Goal: Use online tool/utility: Utilize a website feature to perform a specific function

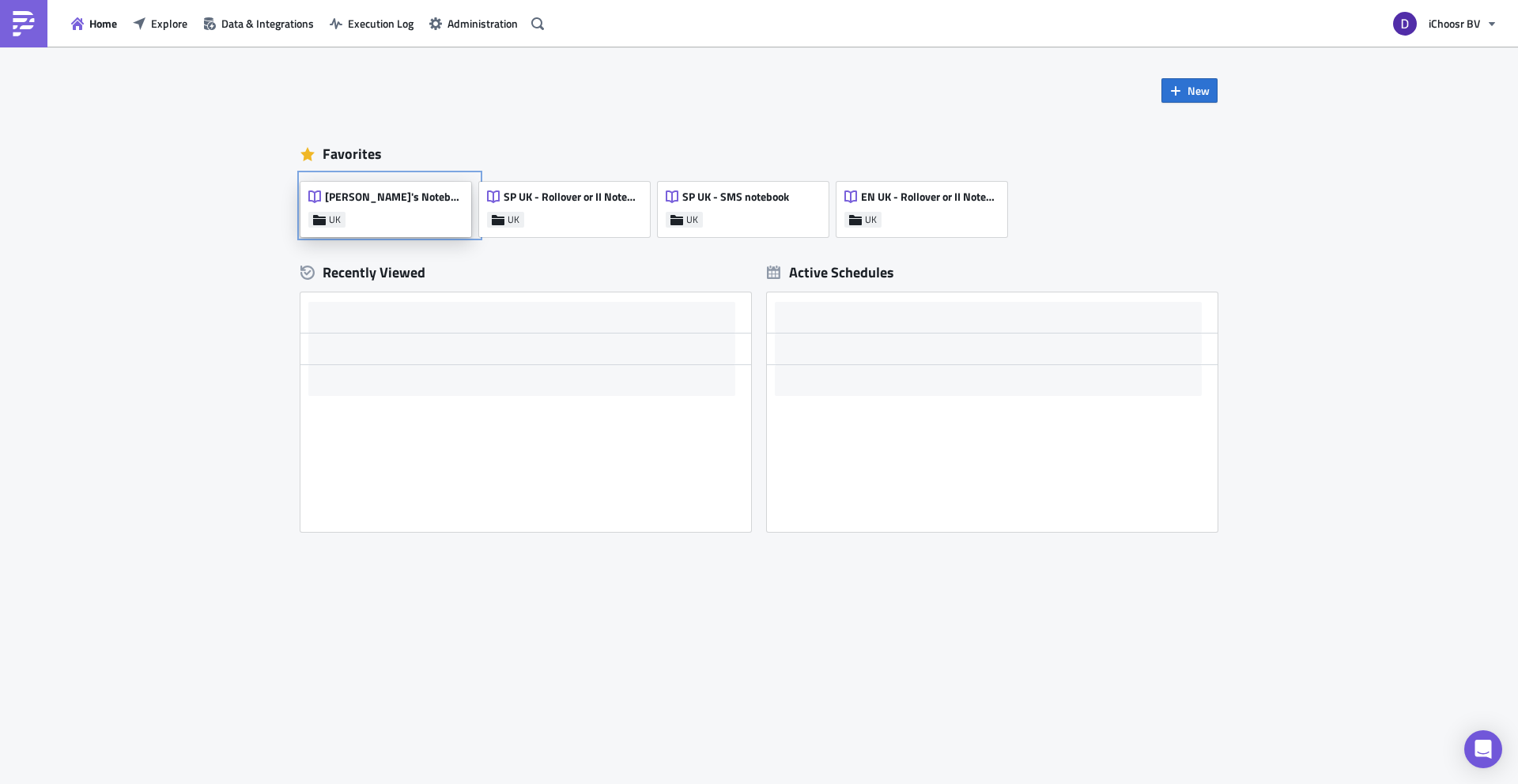
click at [419, 194] on div "[PERSON_NAME]'s Notebook UK" at bounding box center [386, 209] width 171 height 55
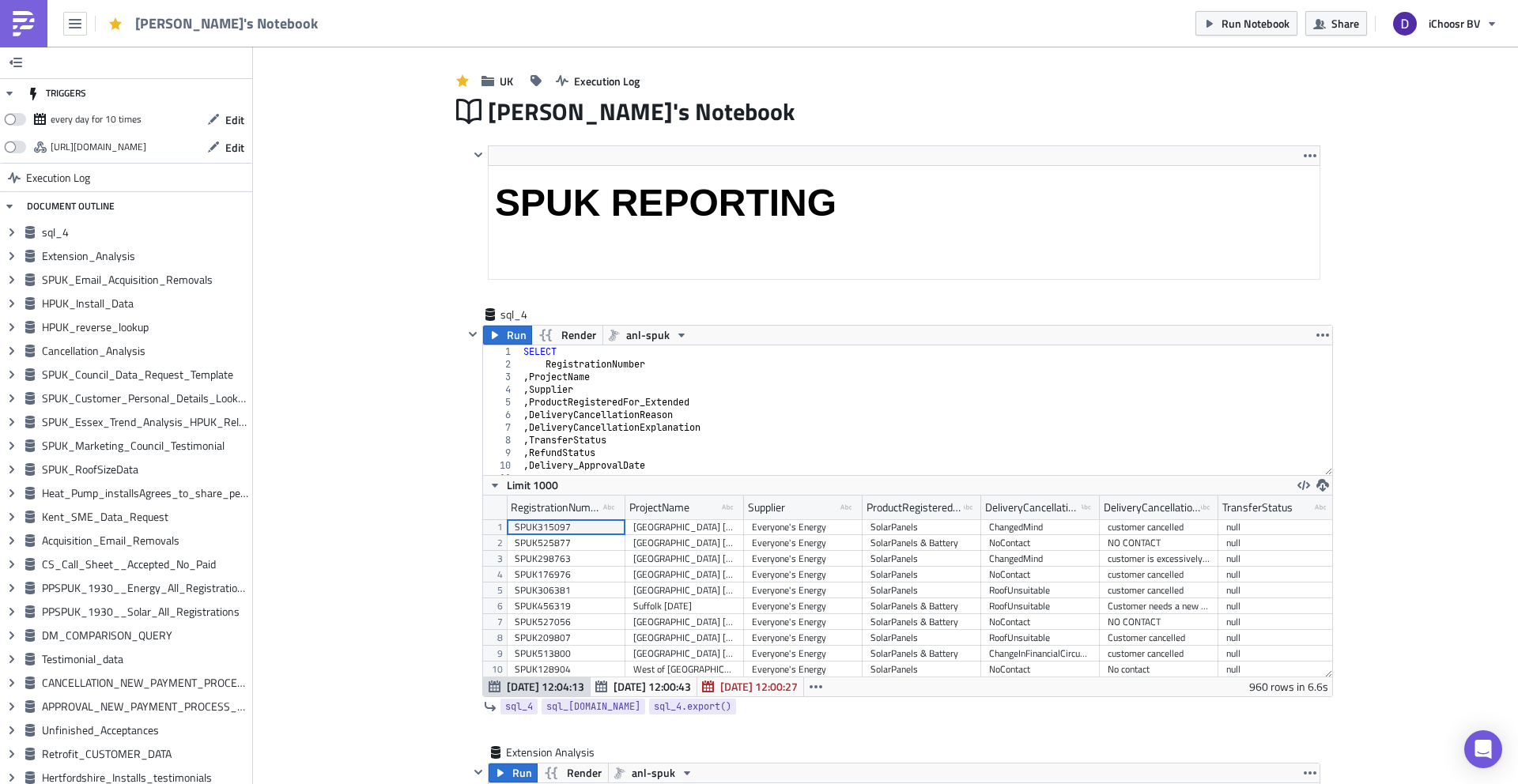
click at [36, 34] on link at bounding box center [24, 24] width 47 height 47
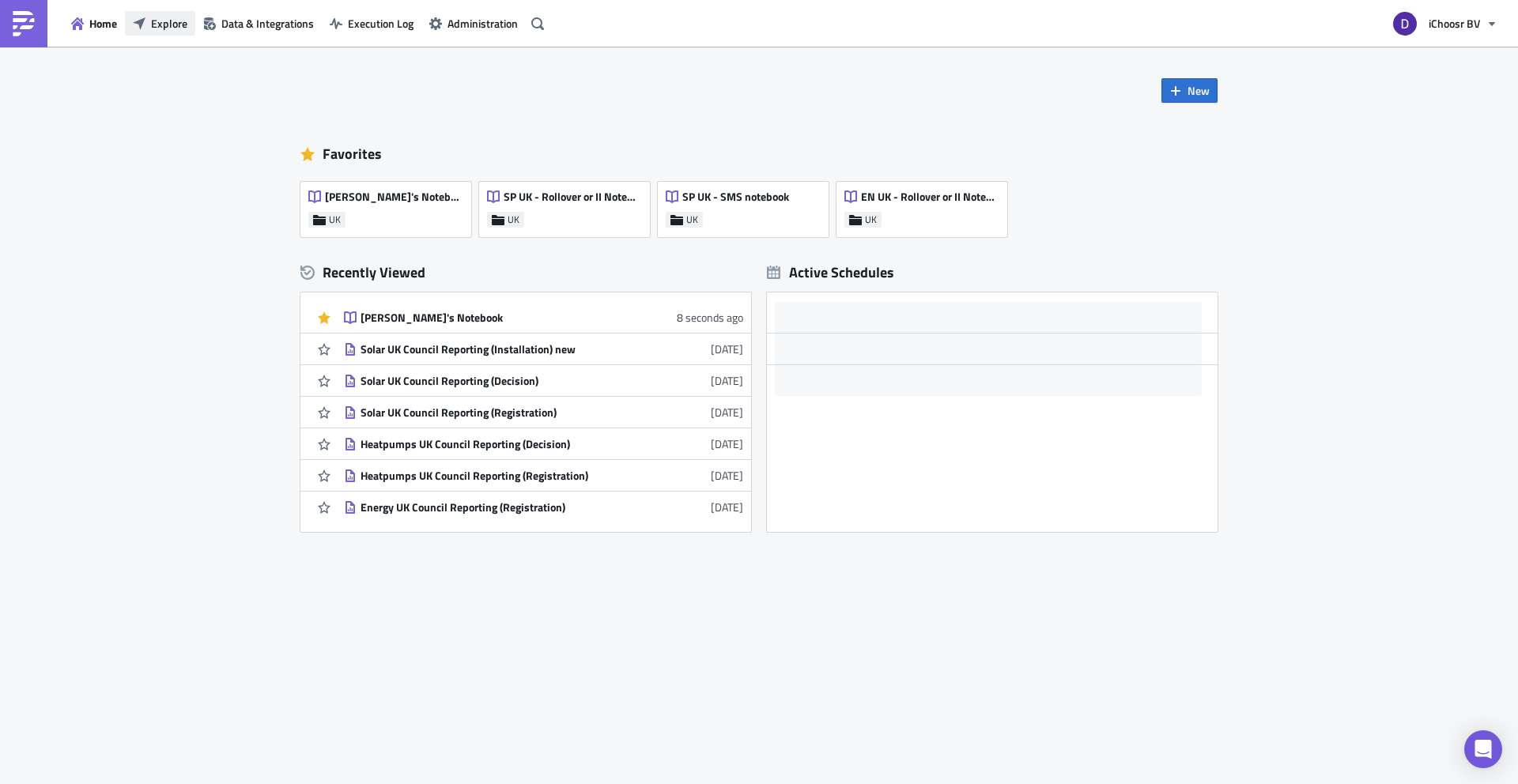
click at [177, 22] on span "Explore" at bounding box center [169, 24] width 36 height 16
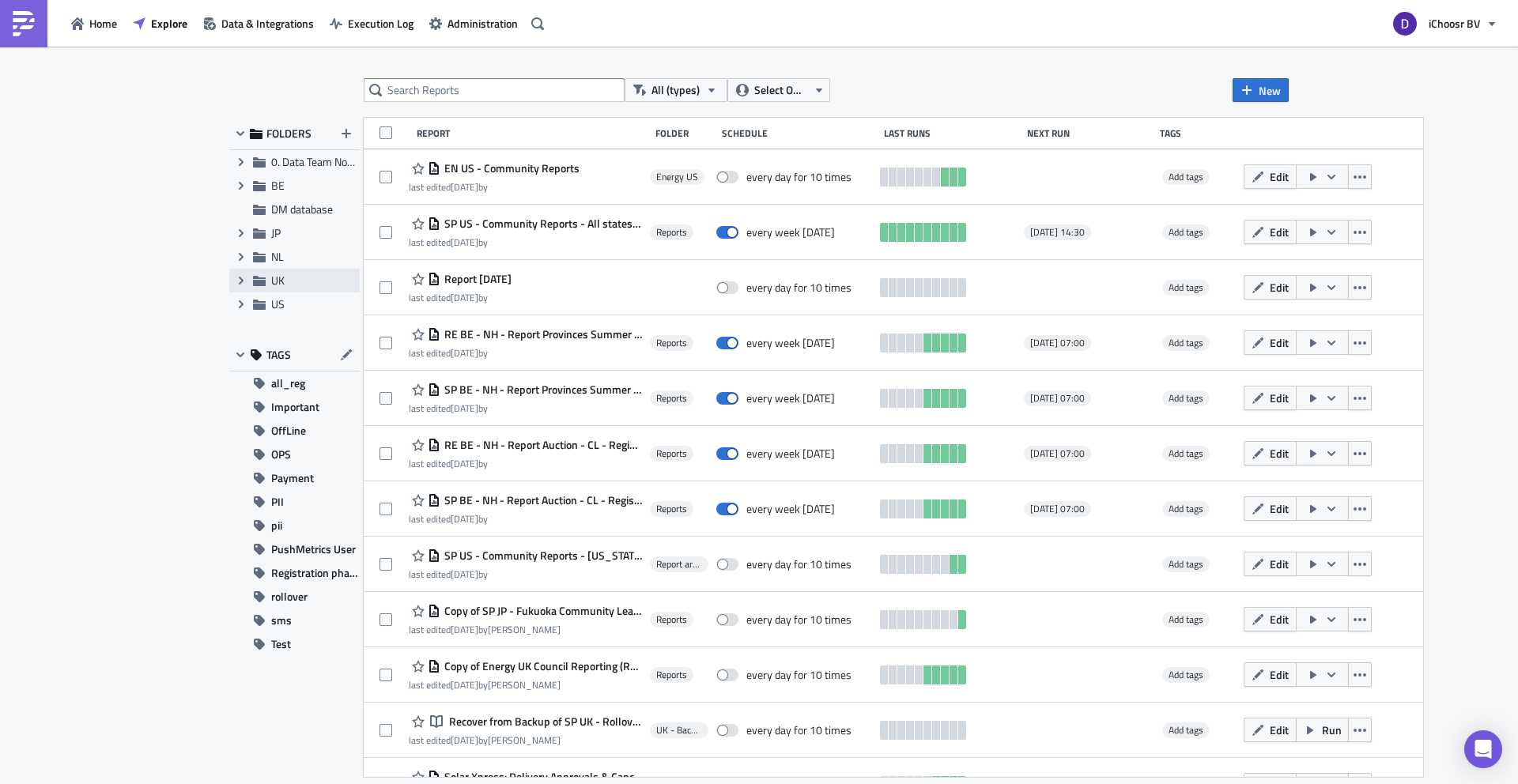
click at [258, 281] on icon at bounding box center [260, 280] width 13 height 10
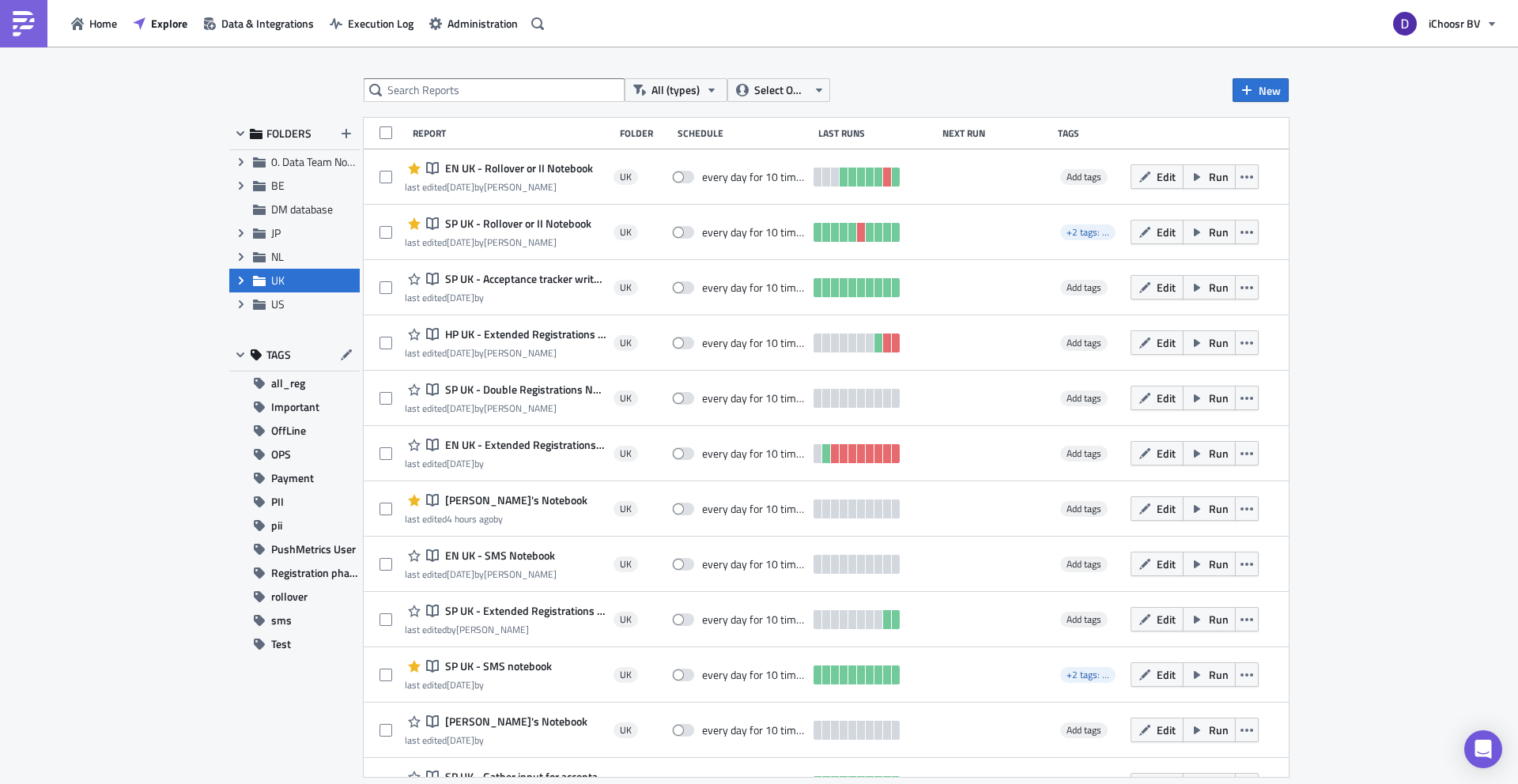
click at [242, 285] on icon "Expand group" at bounding box center [242, 280] width 13 height 13
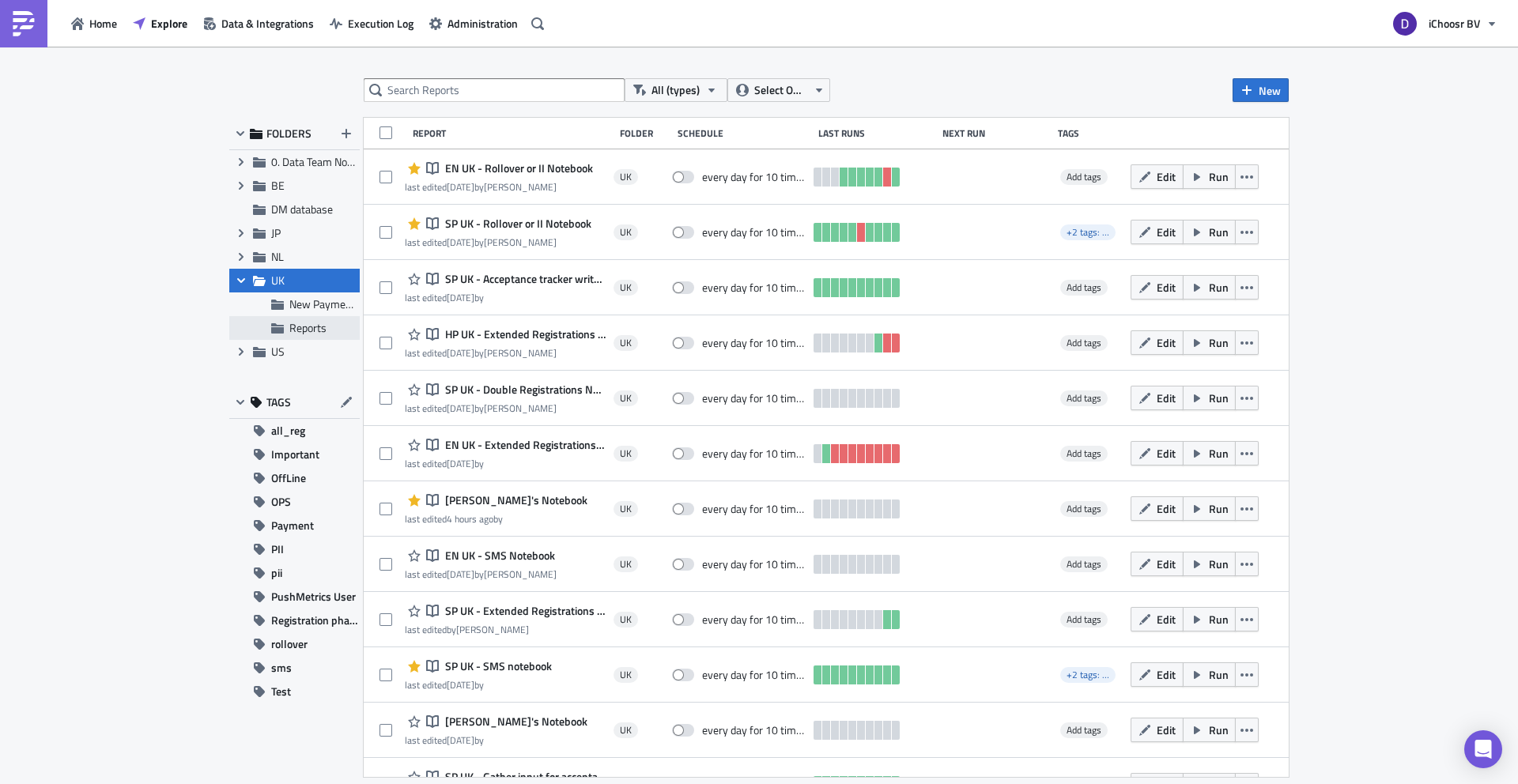
click at [286, 328] on div "Reports" at bounding box center [295, 328] width 131 height 24
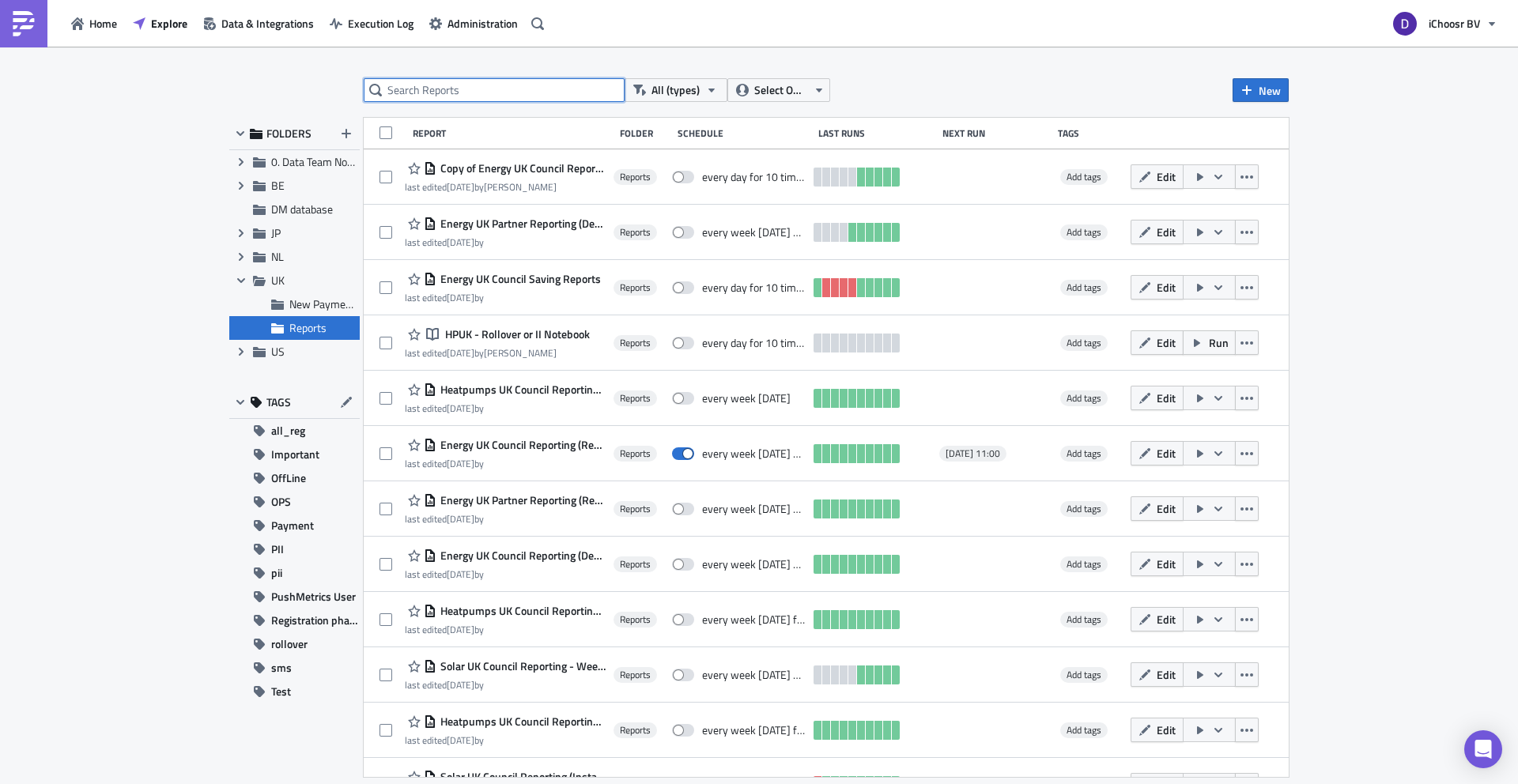
click at [420, 88] on input "text" at bounding box center [494, 90] width 261 height 24
type input "SOLAR"
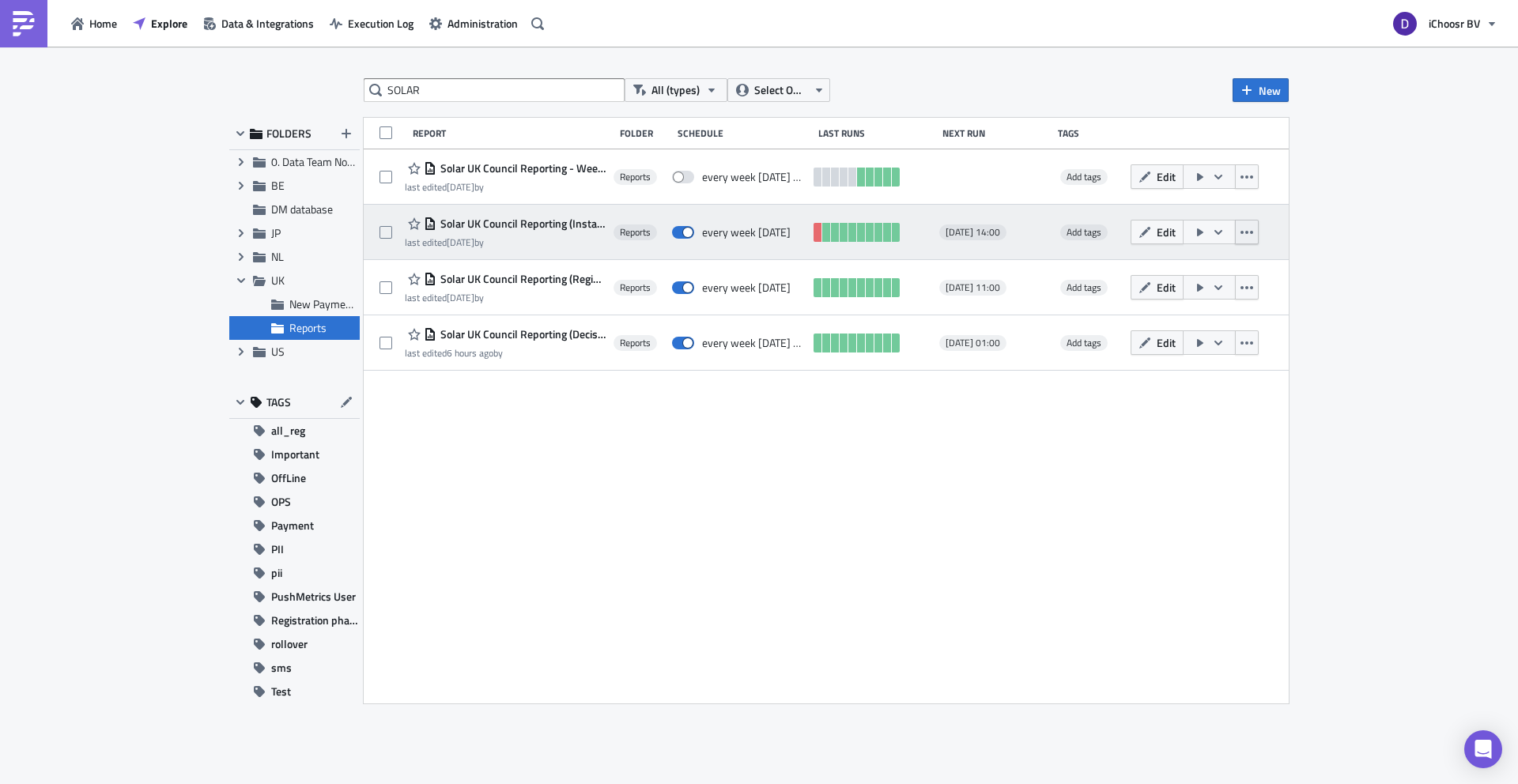
click at [1259, 223] on button "button" at bounding box center [1247, 231] width 24 height 24
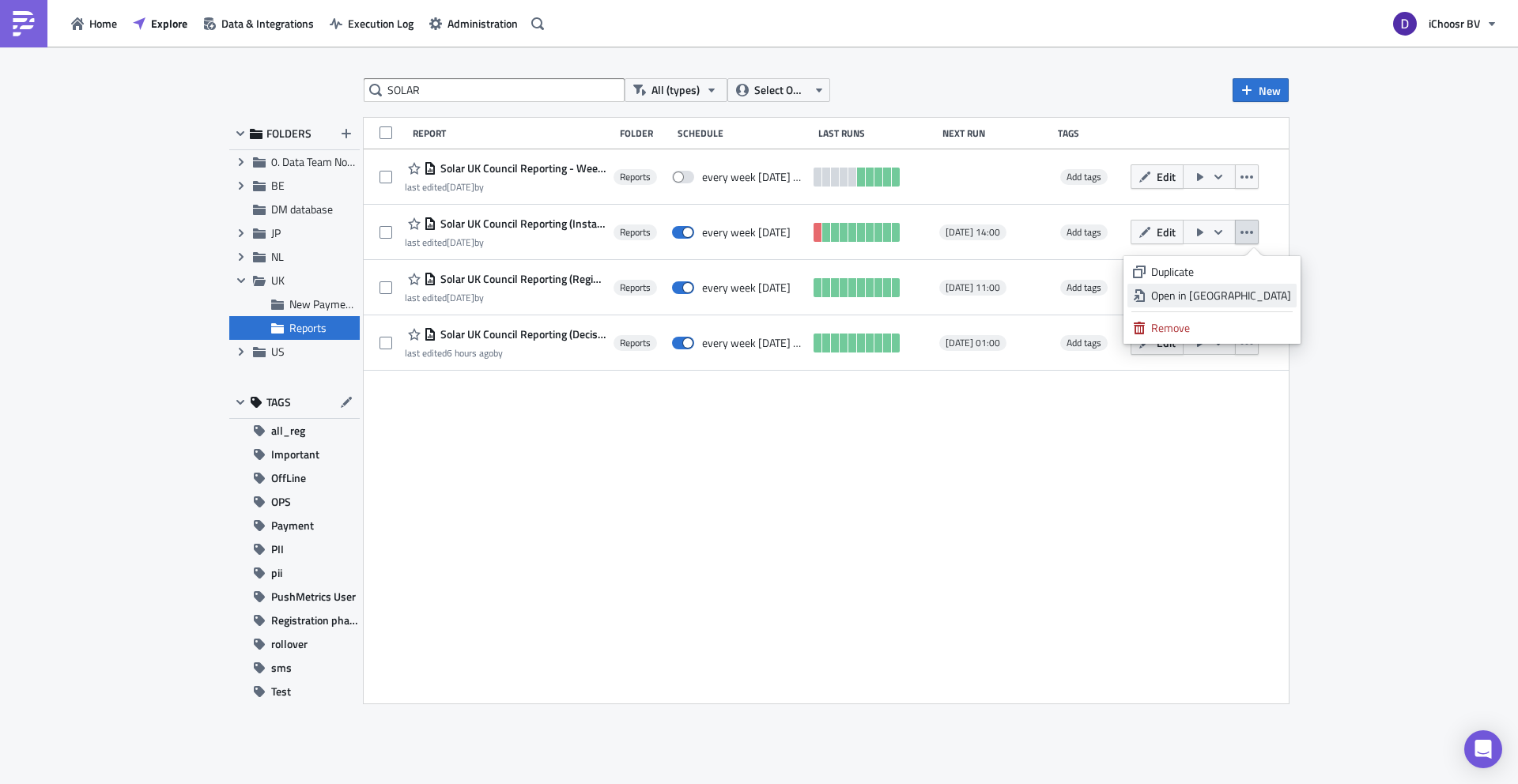
click at [1245, 297] on div "Open in [GEOGRAPHIC_DATA]" at bounding box center [1221, 295] width 140 height 15
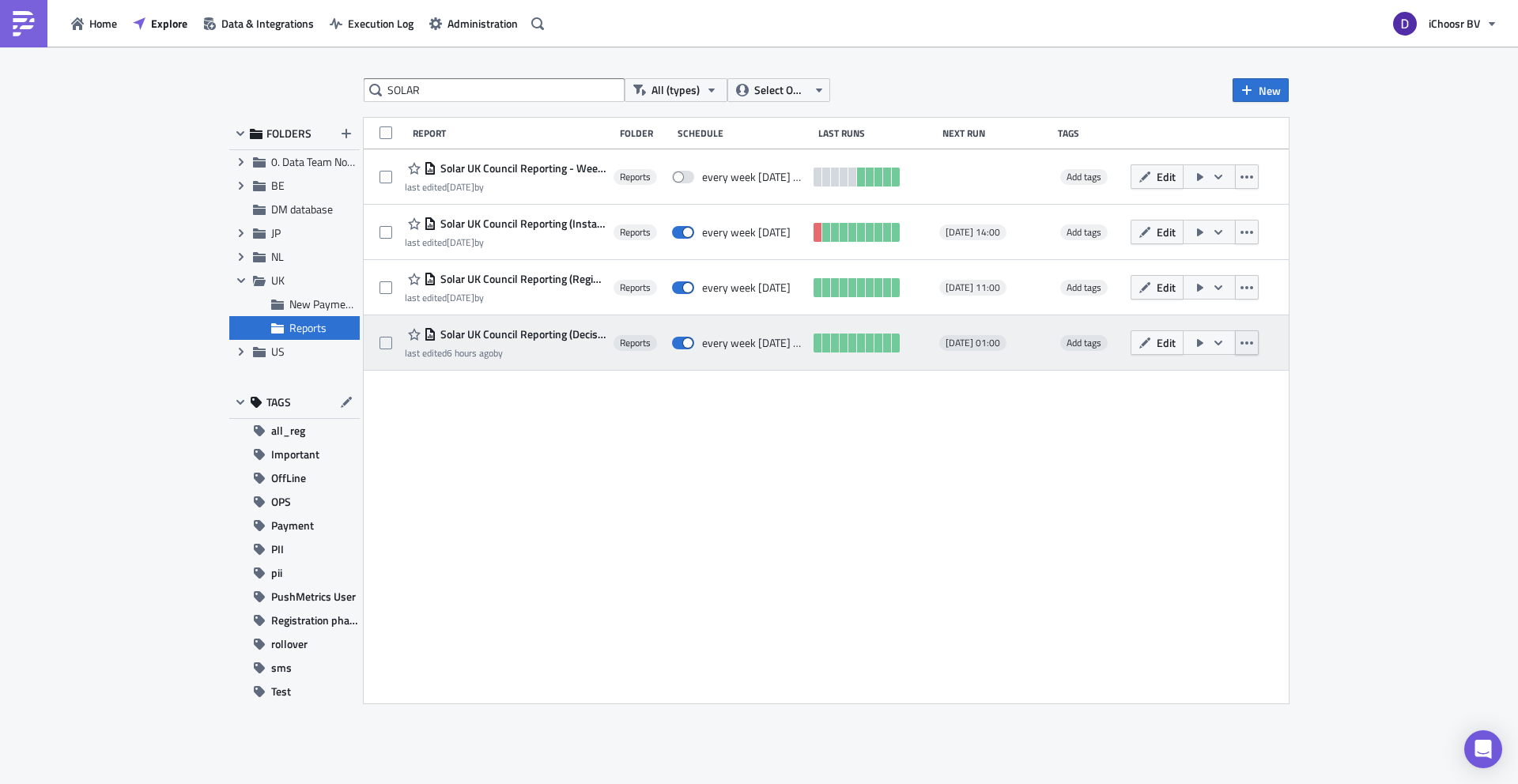
click at [1259, 334] on button "button" at bounding box center [1247, 342] width 24 height 24
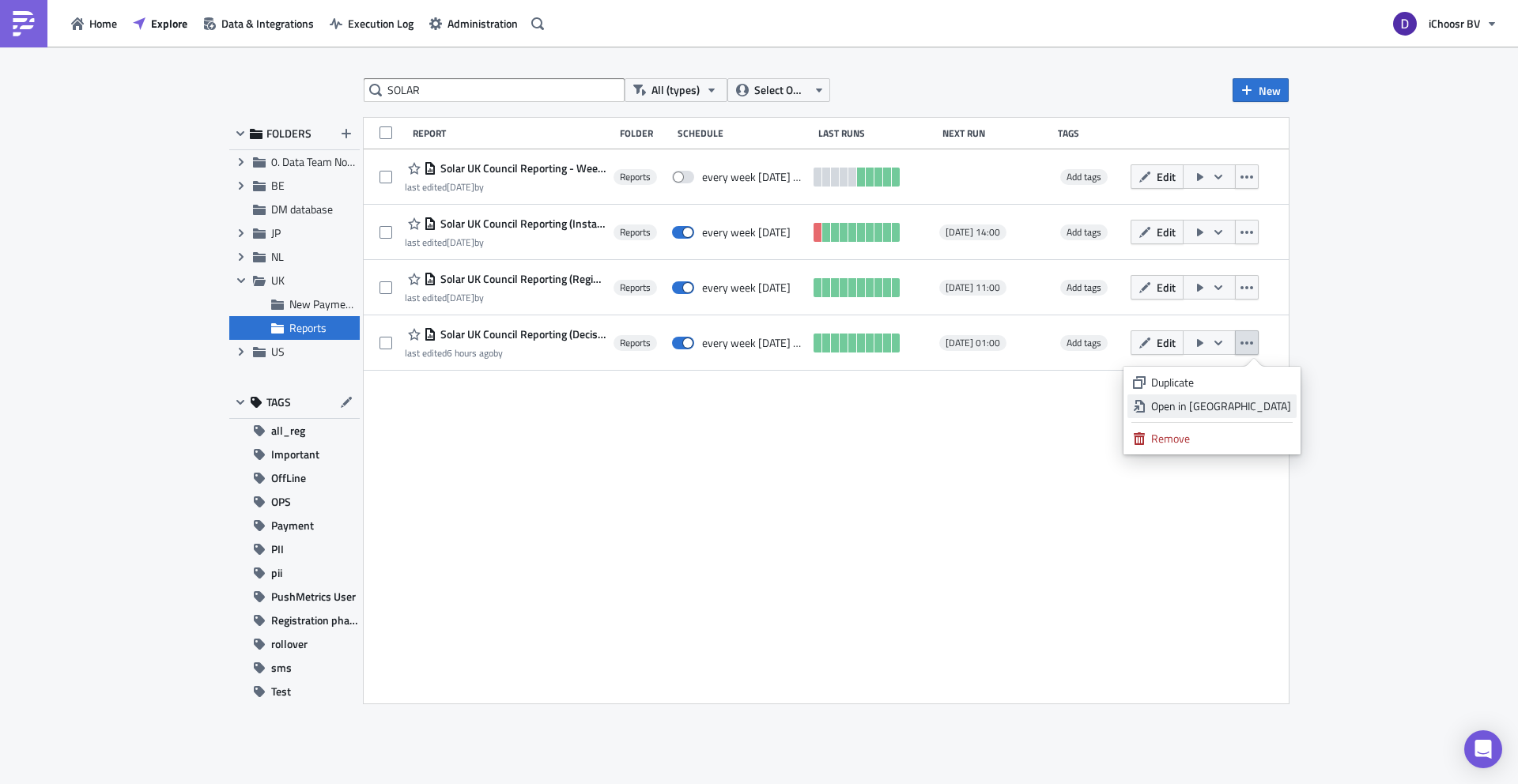
click at [1210, 406] on div "Open in [GEOGRAPHIC_DATA]" at bounding box center [1221, 406] width 140 height 15
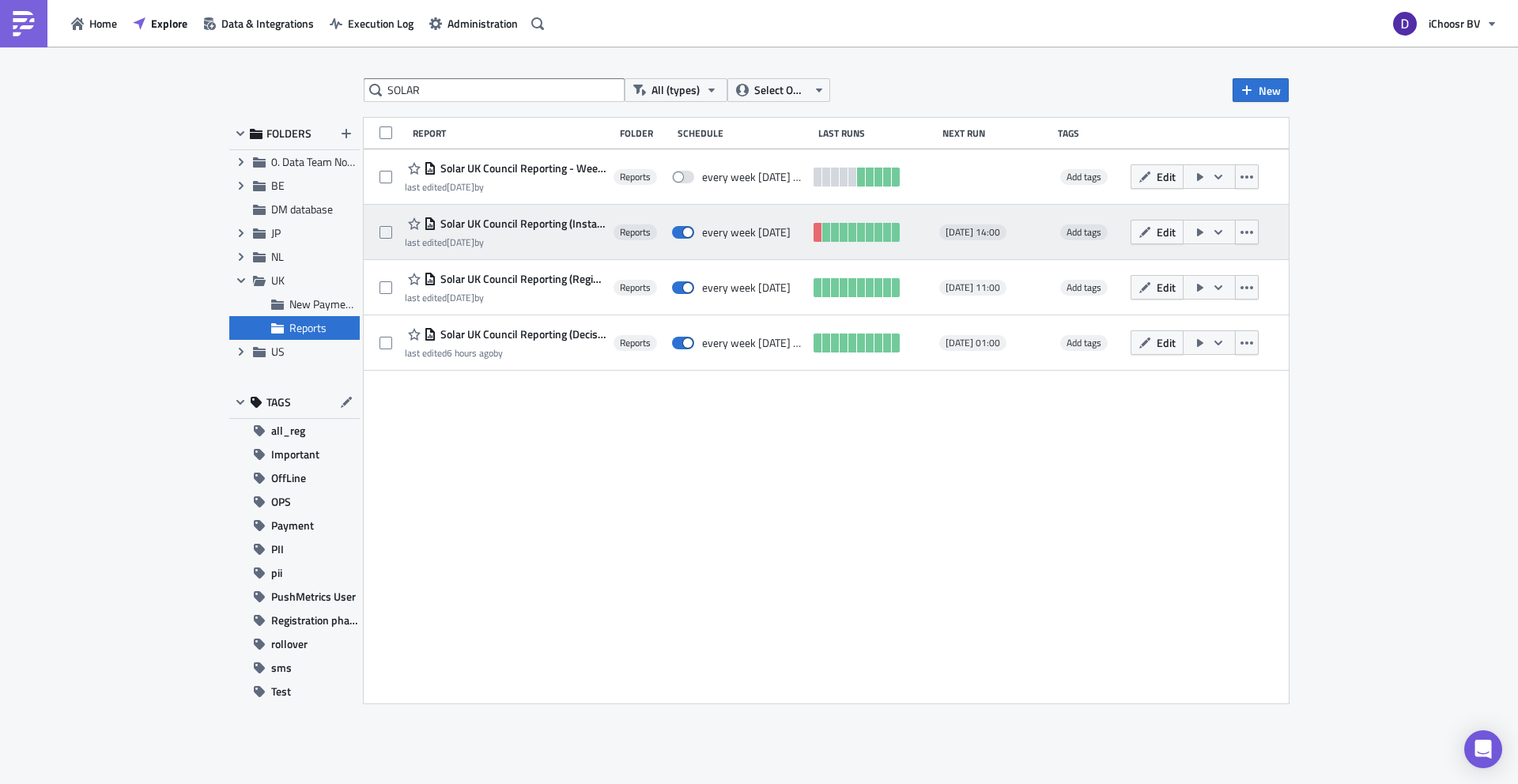
click at [506, 227] on span "Solar UK Council Reporting (Installation) new" at bounding box center [521, 224] width 169 height 15
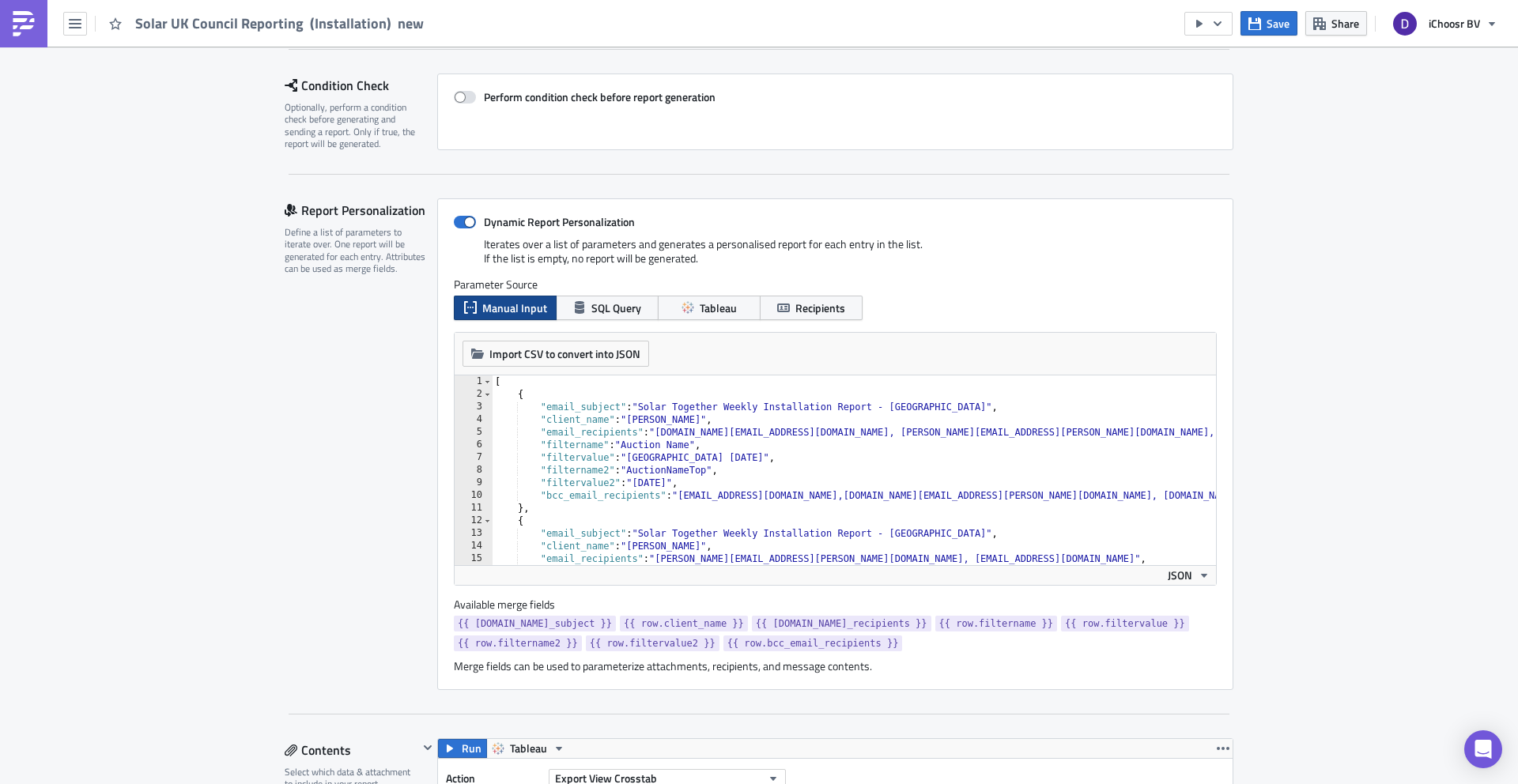
scroll to position [218, 0]
click at [31, 24] on img at bounding box center [24, 24] width 25 height 25
click at [15, 31] on img at bounding box center [24, 24] width 25 height 25
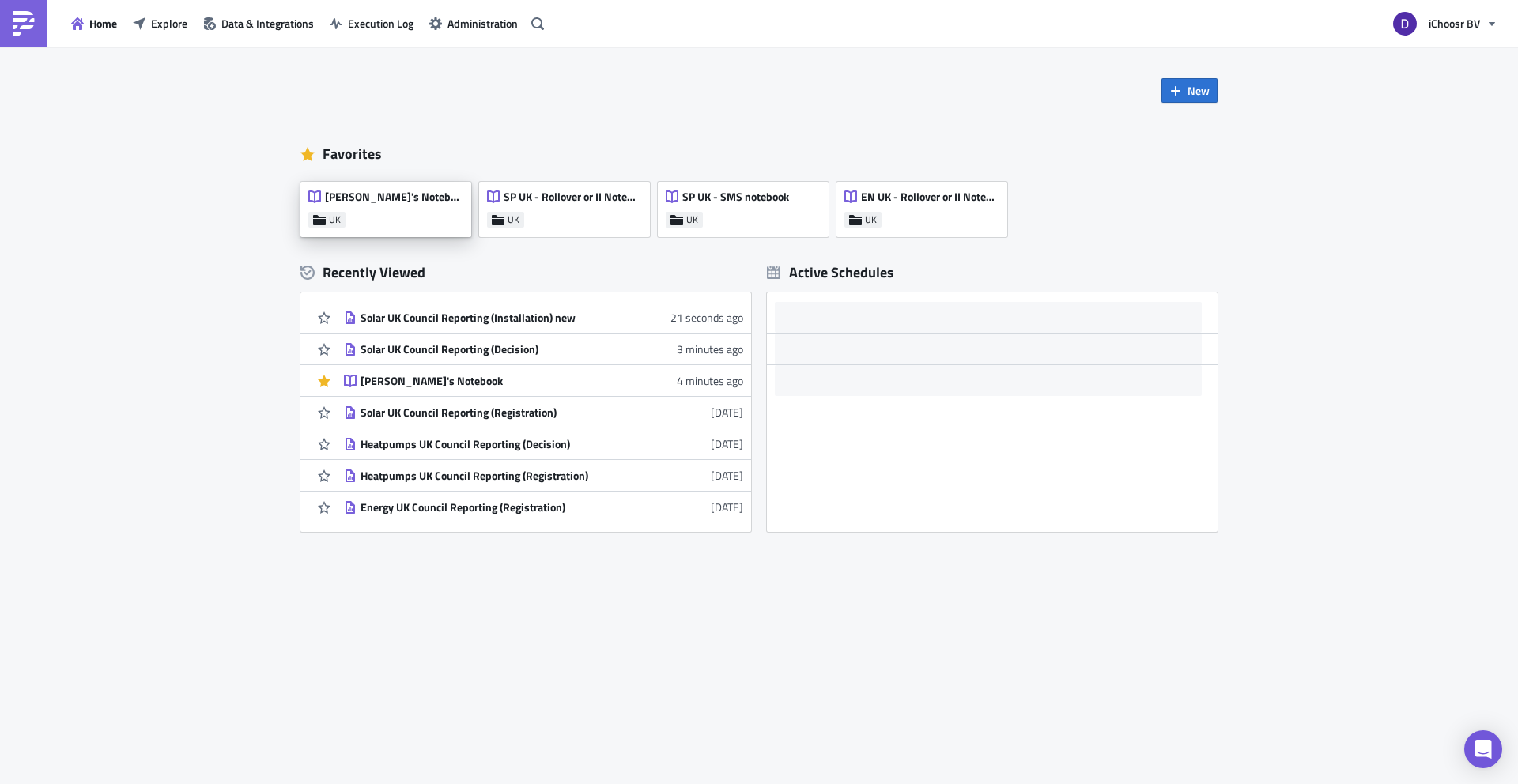
click at [428, 218] on div "[PERSON_NAME]'s Notebook UK" at bounding box center [386, 209] width 171 height 55
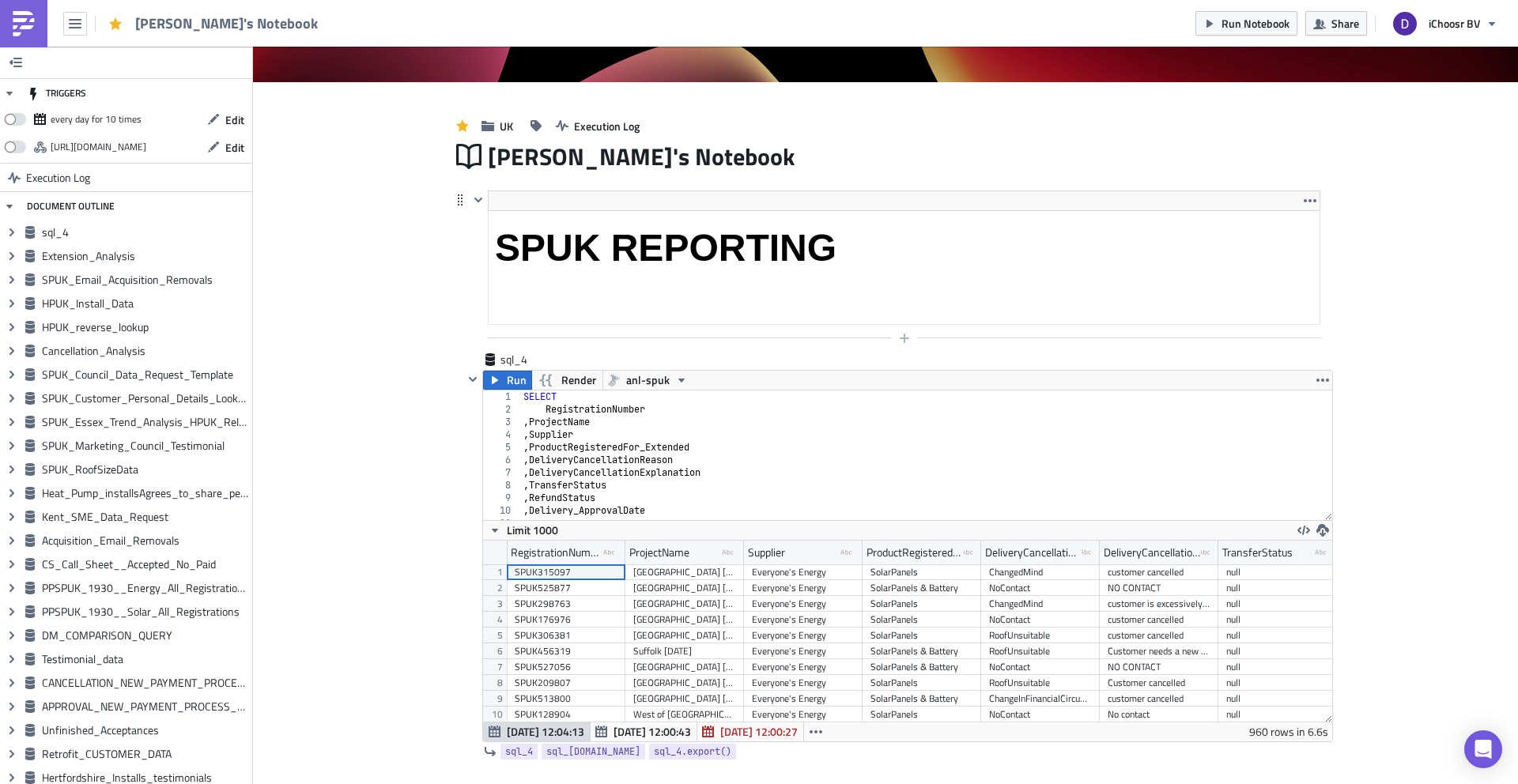
scroll to position [181, 831]
click at [904, 340] on icon "button" at bounding box center [904, 338] width 9 height 9
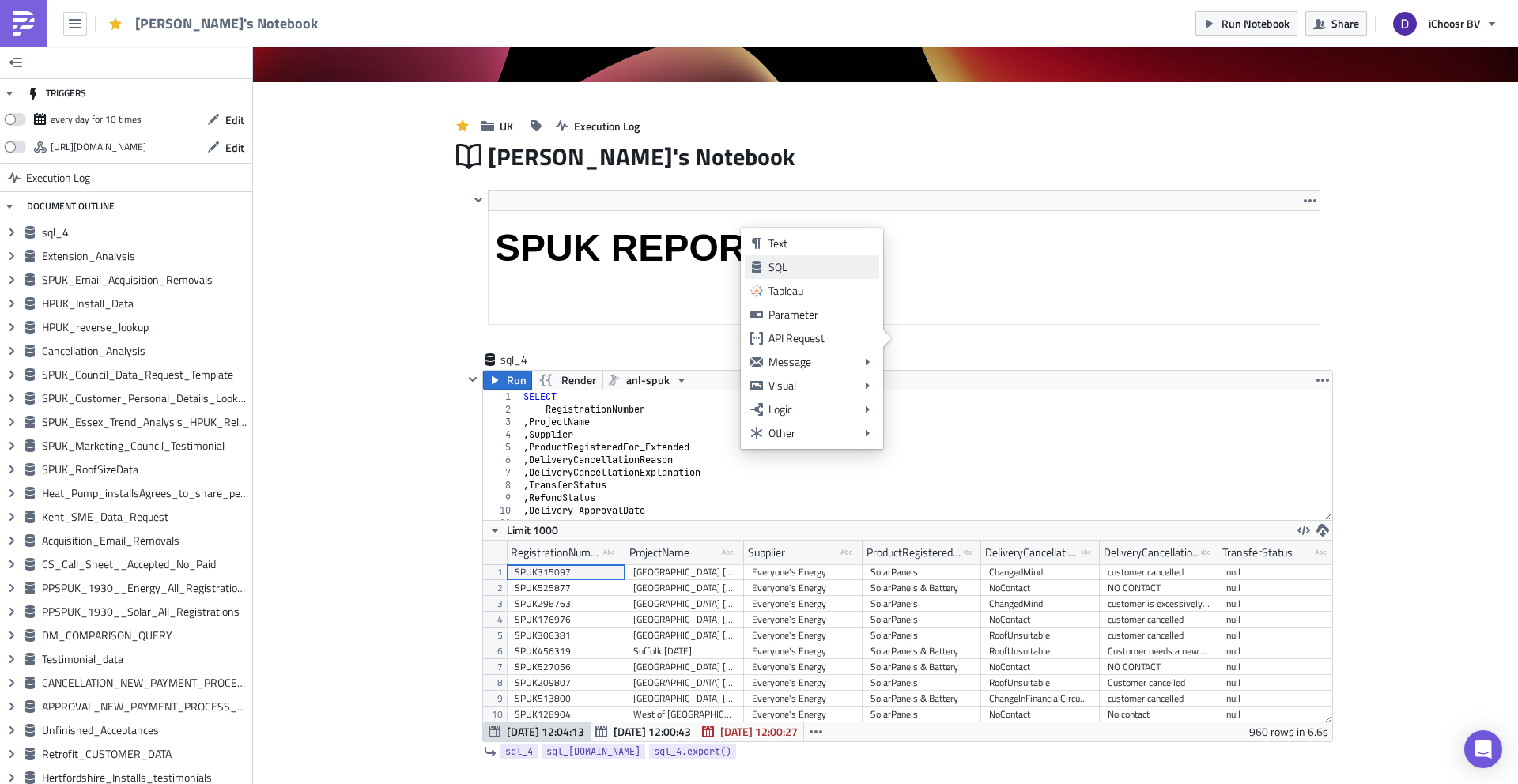
click at [795, 271] on div "SQL" at bounding box center [822, 267] width 105 height 15
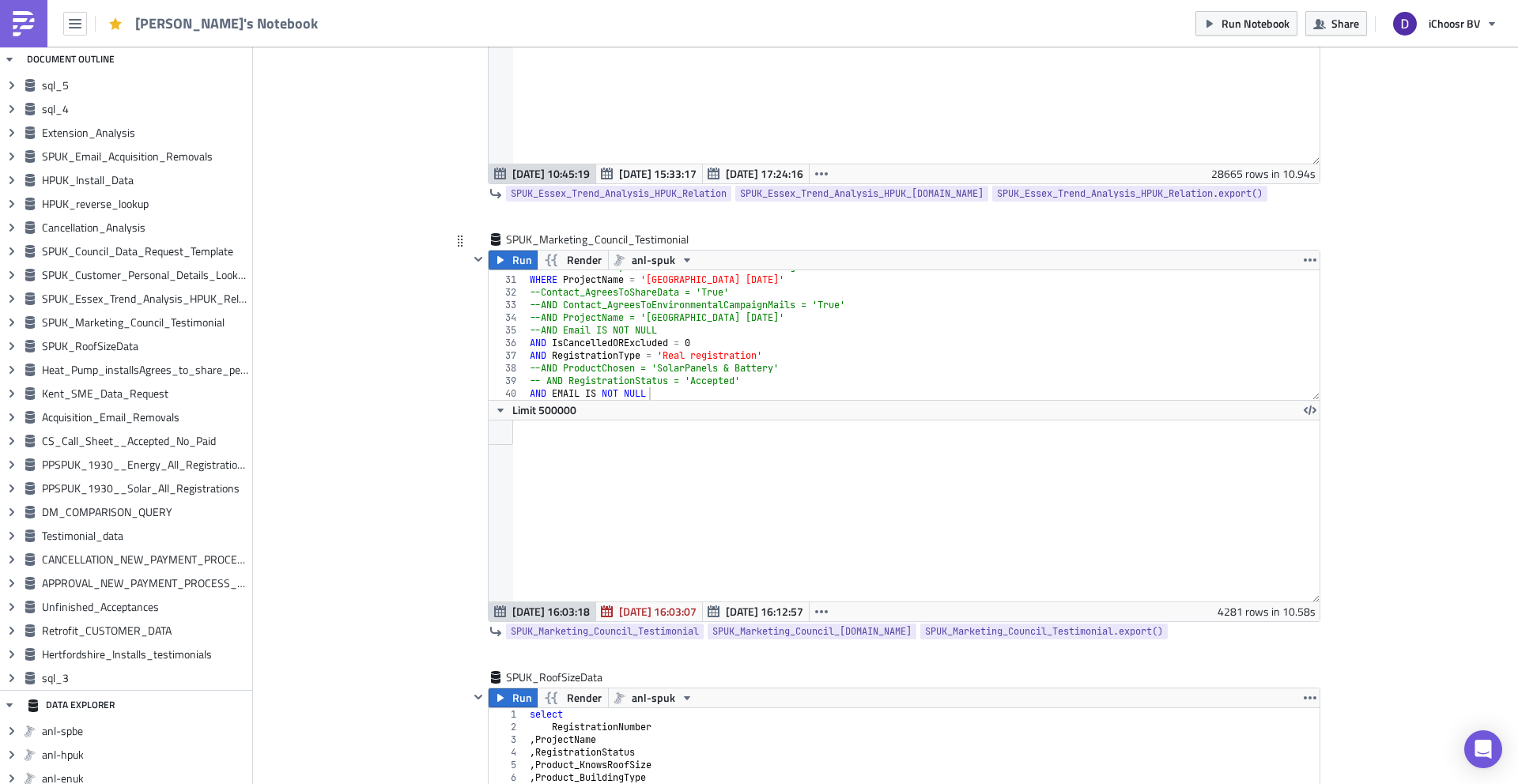
click at [540, 312] on div "--WHERE CommunityName = 'Bracknell Forest Borough Council' WHERE ProjectName = …" at bounding box center [923, 338] width 794 height 155
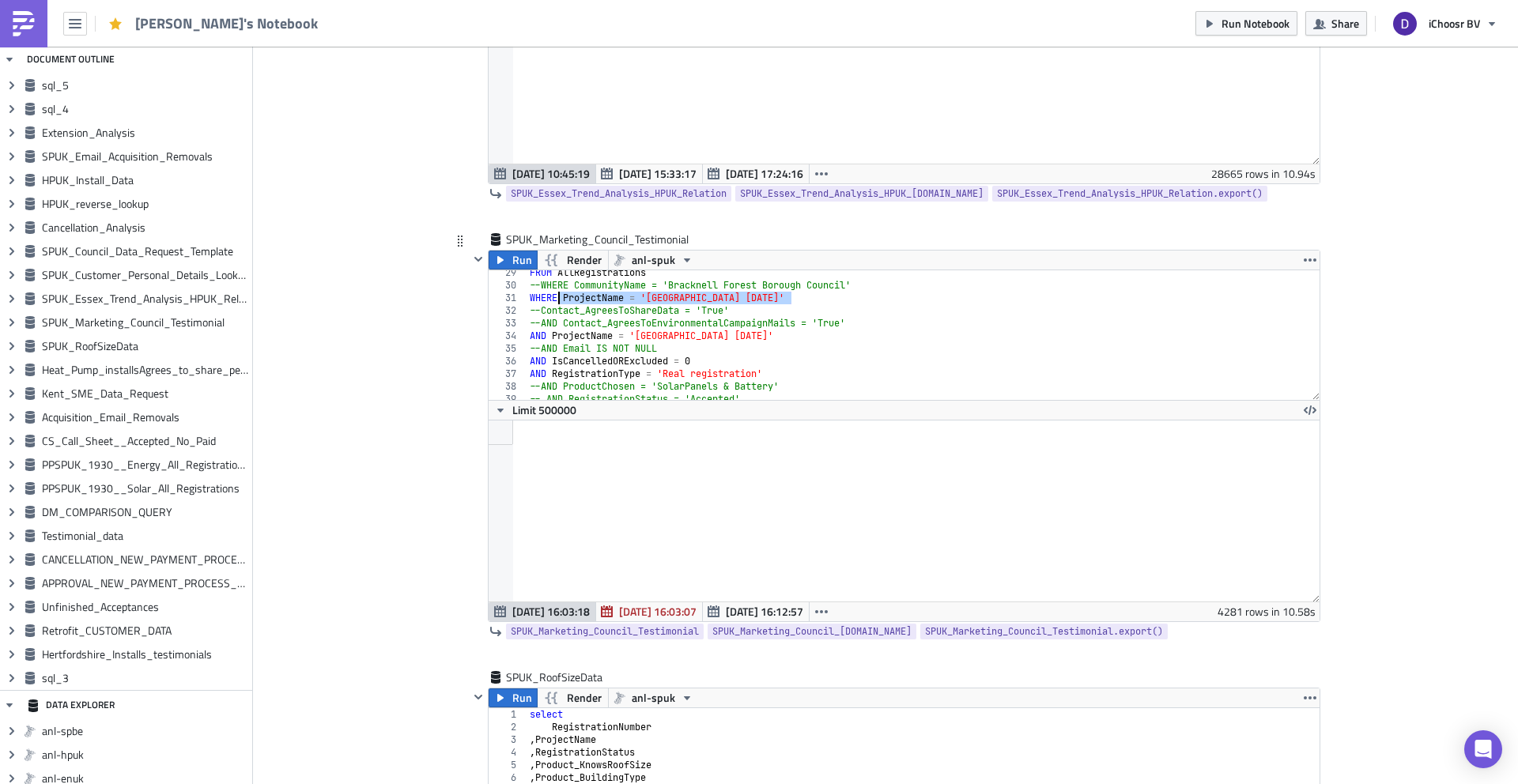
drag, startPoint x: 800, startPoint y: 297, endPoint x: 560, endPoint y: 300, distance: 240.0
click at [560, 300] on div "FROM AllRegistrations --WHERE CommunityName = 'Bracknell Forest Borough Council…" at bounding box center [923, 344] width 794 height 155
click at [534, 338] on div "FROM AllRegistrations --WHERE CommunityName = 'Bracknell Forest Borough Council…" at bounding box center [923, 344] width 794 height 155
type textarea "ProjectName = '[GEOGRAPHIC_DATA] [DATE]'"
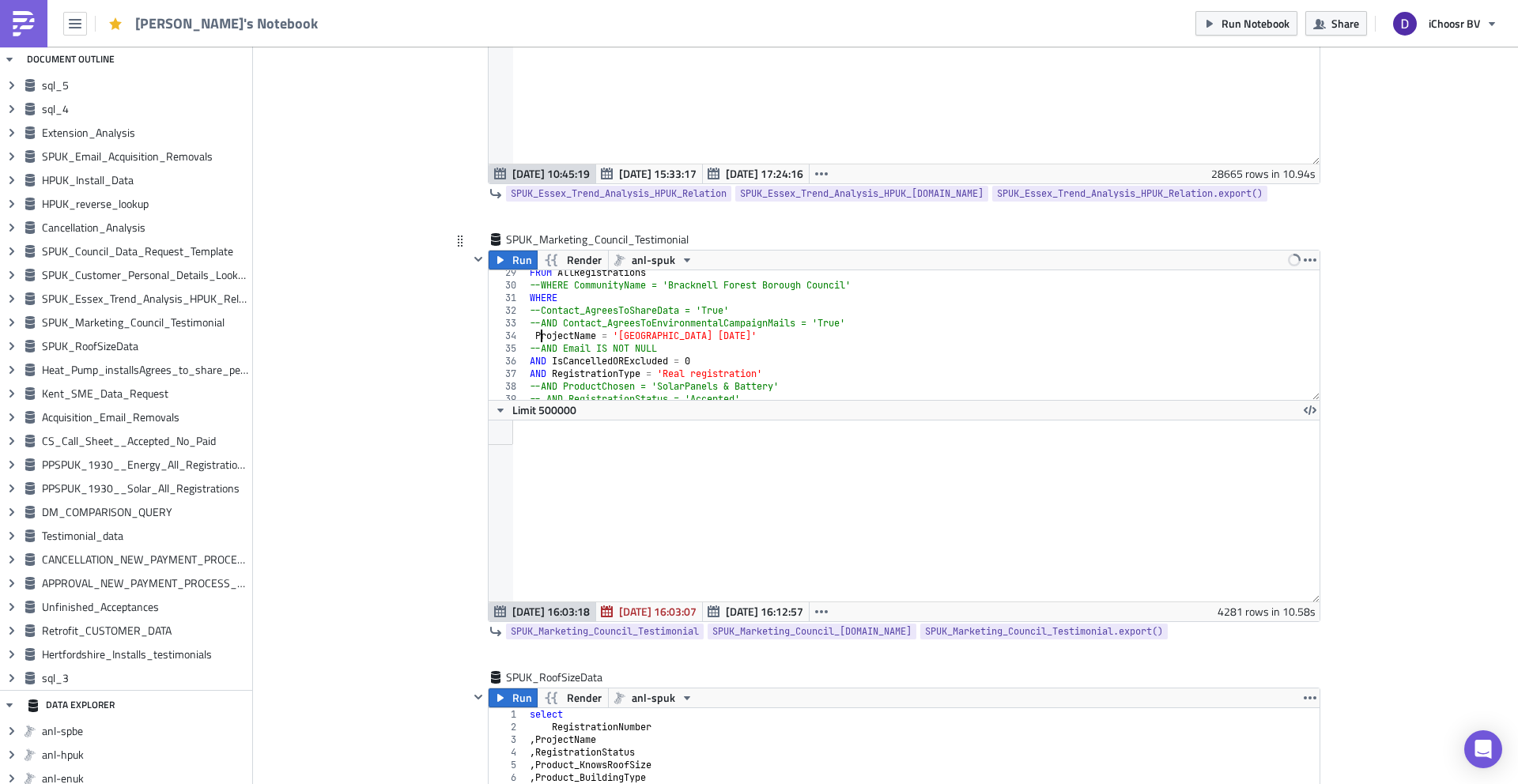
click at [544, 338] on div "FROM AllRegistrations --WHERE CommunityName = 'Bracknell Forest Borough Council…" at bounding box center [923, 344] width 794 height 155
drag, startPoint x: 544, startPoint y: 338, endPoint x: 775, endPoint y: 339, distance: 231.0
click at [775, 339] on div "FROM AllRegistrations --WHERE CommunityName = 'Bracknell Forest Borough Council…" at bounding box center [923, 344] width 794 height 155
click at [626, 299] on div "FROM AllRegistrations --WHERE CommunityName = 'Bracknell Forest Borough Council…" at bounding box center [923, 344] width 794 height 155
paste textarea "ProjectName = '[GEOGRAPHIC_DATA] [DATE]'"
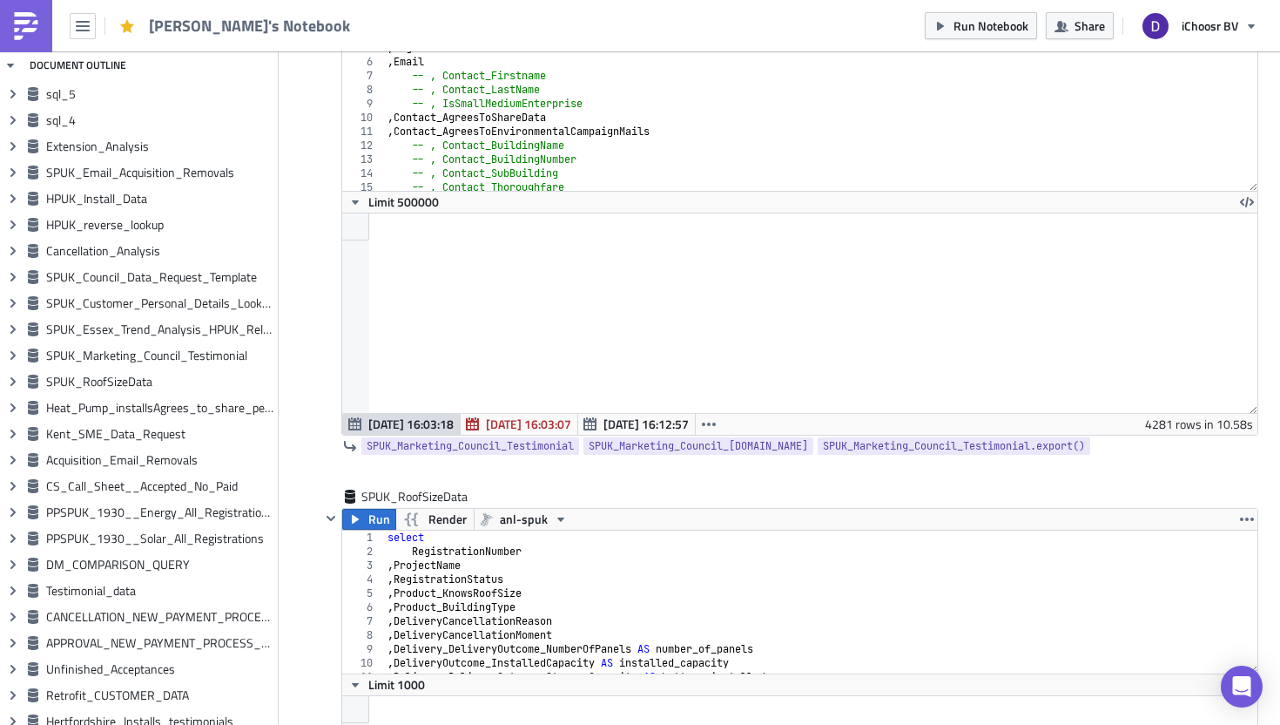
scroll to position [415, 0]
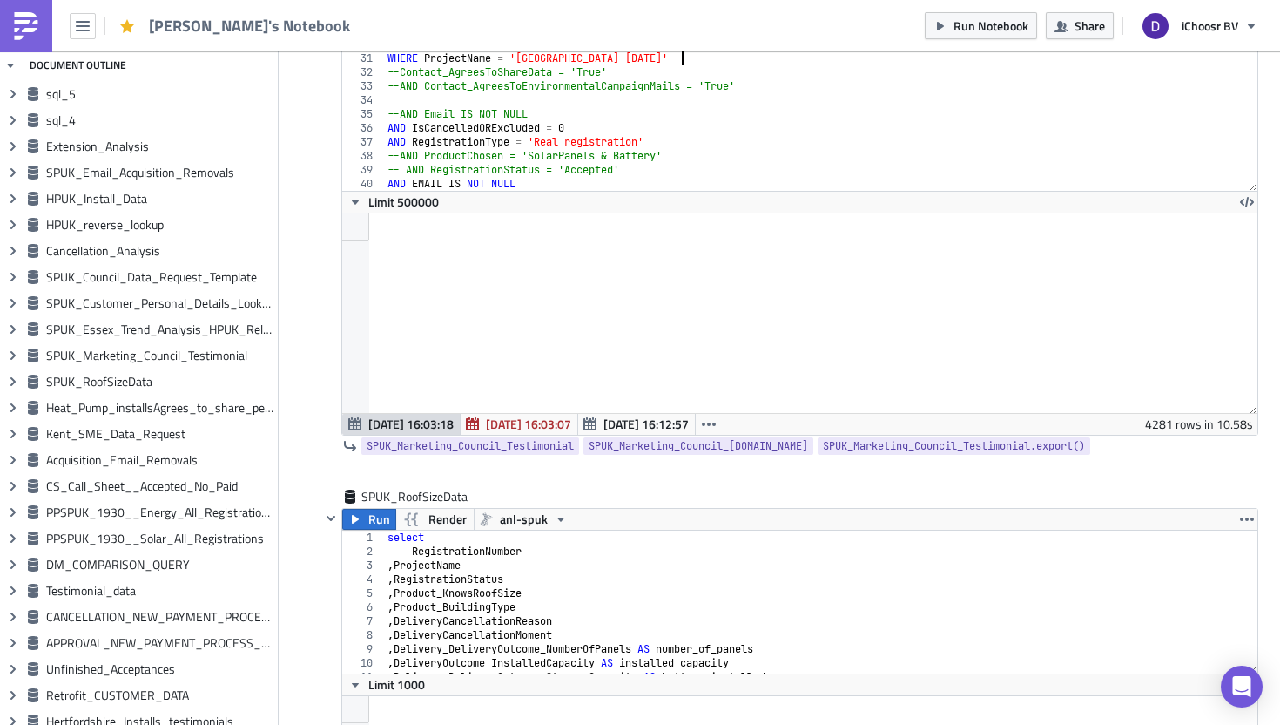
click at [595, 185] on div "--WHERE CommunityName = 'Bracknell Forest Borough Council' WHERE ProjectName = …" at bounding box center [821, 122] width 874 height 171
type textarea "AND EMAIL IS NOT NULL"
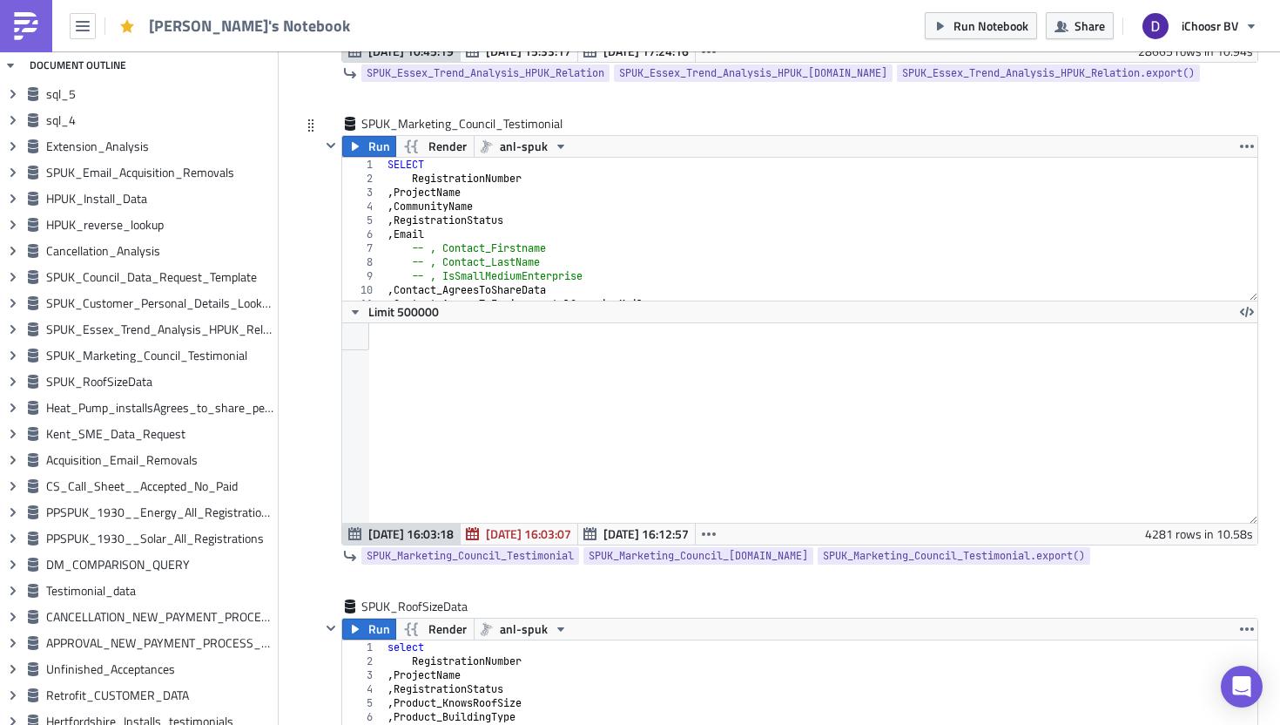
scroll to position [10, 0]
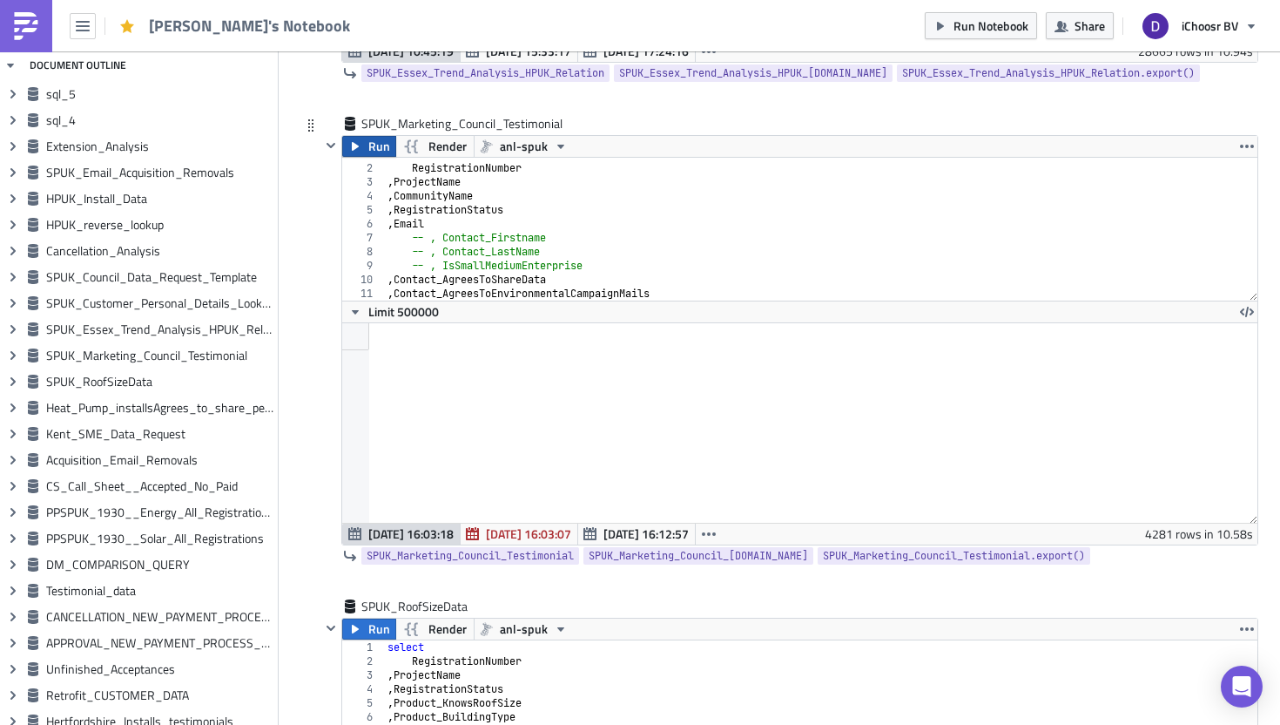
click at [381, 148] on span "Run" at bounding box center [379, 146] width 22 height 21
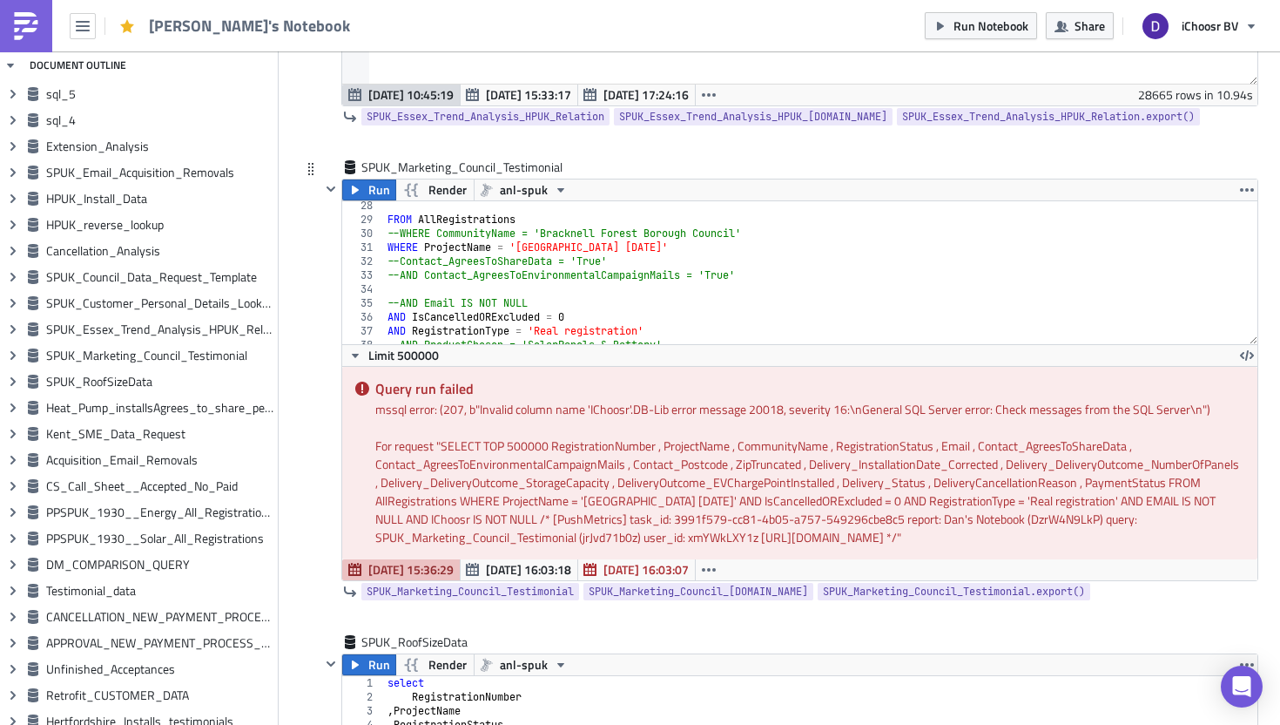
scroll to position [429, 0]
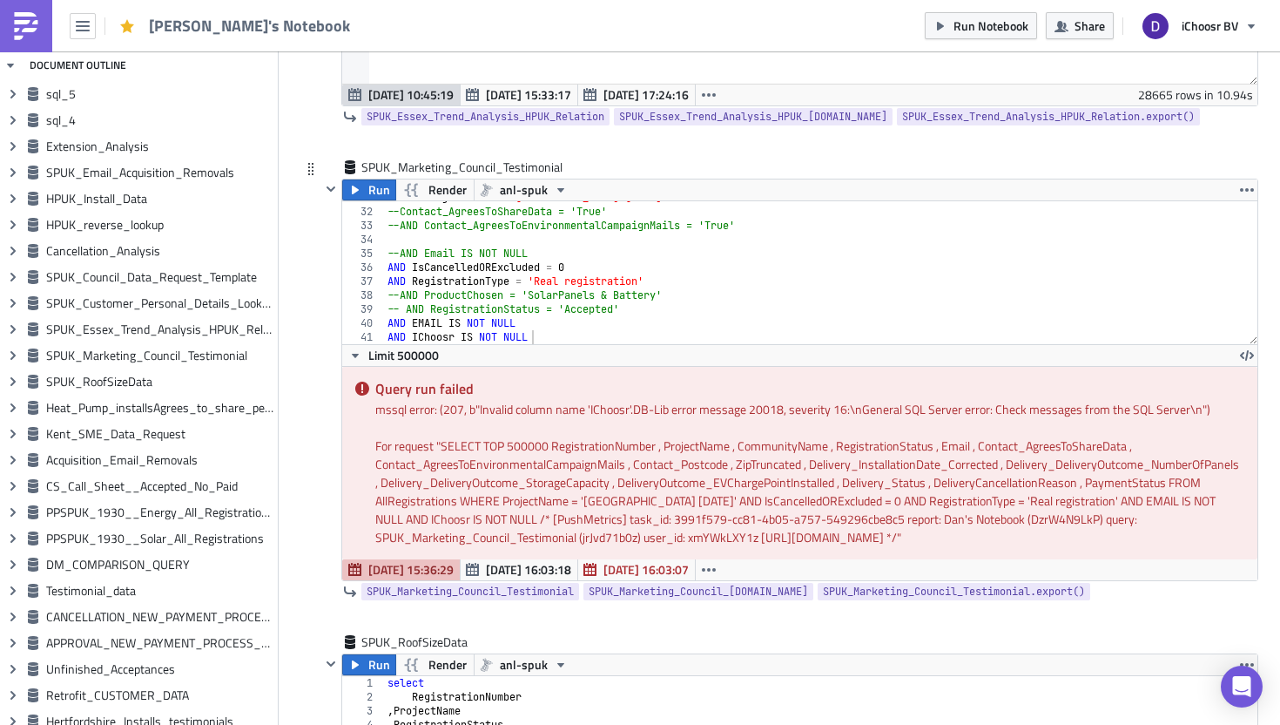
click at [456, 338] on div "WHERE ProjectName = '[GEOGRAPHIC_DATA] [DATE]' --Contact_AgreesToShareData = 'T…" at bounding box center [821, 276] width 874 height 171
click at [367, 191] on button "Run" at bounding box center [369, 189] width 54 height 21
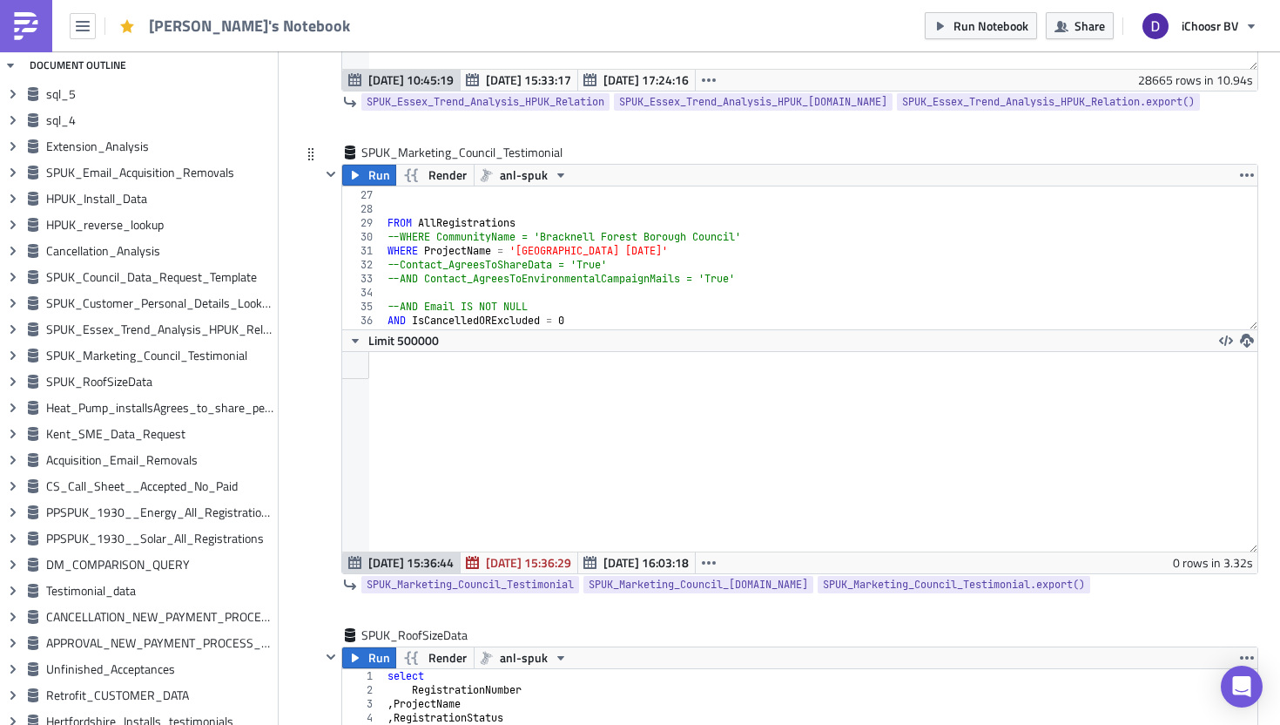
scroll to position [361, 0]
click at [508, 248] on div ", PaymentStatus FROM AllRegistrations --WHERE CommunityName = 'Bracknell Forest…" at bounding box center [821, 259] width 874 height 171
click at [703, 248] on div ", PaymentStatus FROM AllRegistrations --WHERE CommunityName = 'Bracknell Forest…" at bounding box center [821, 259] width 874 height 171
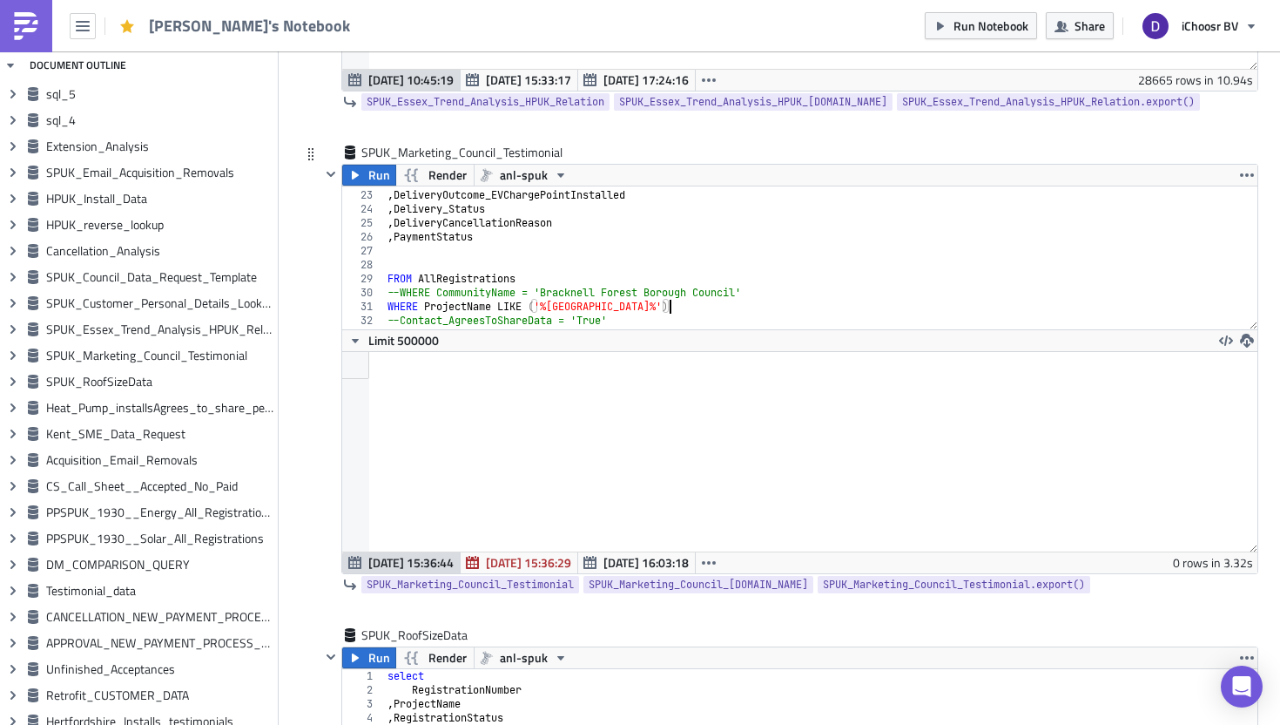
scroll to position [429, 0]
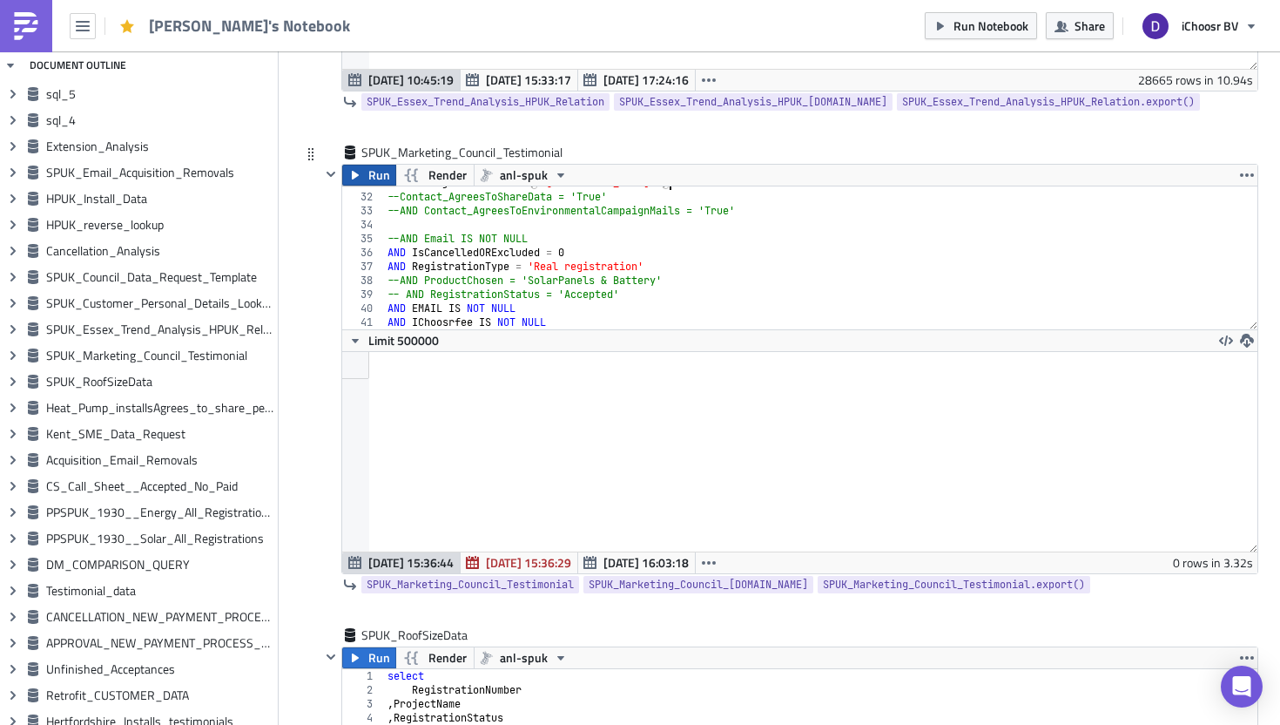
click at [381, 181] on span "Run" at bounding box center [379, 175] width 22 height 21
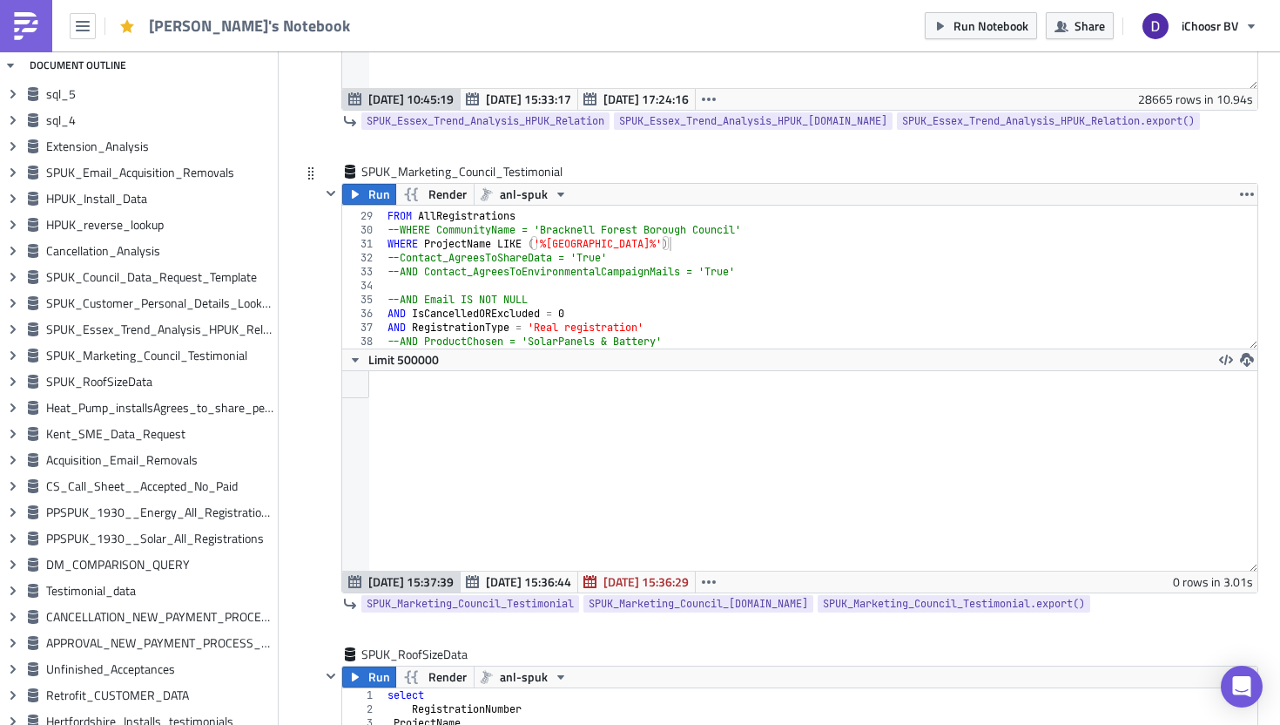
scroll to position [376, 0]
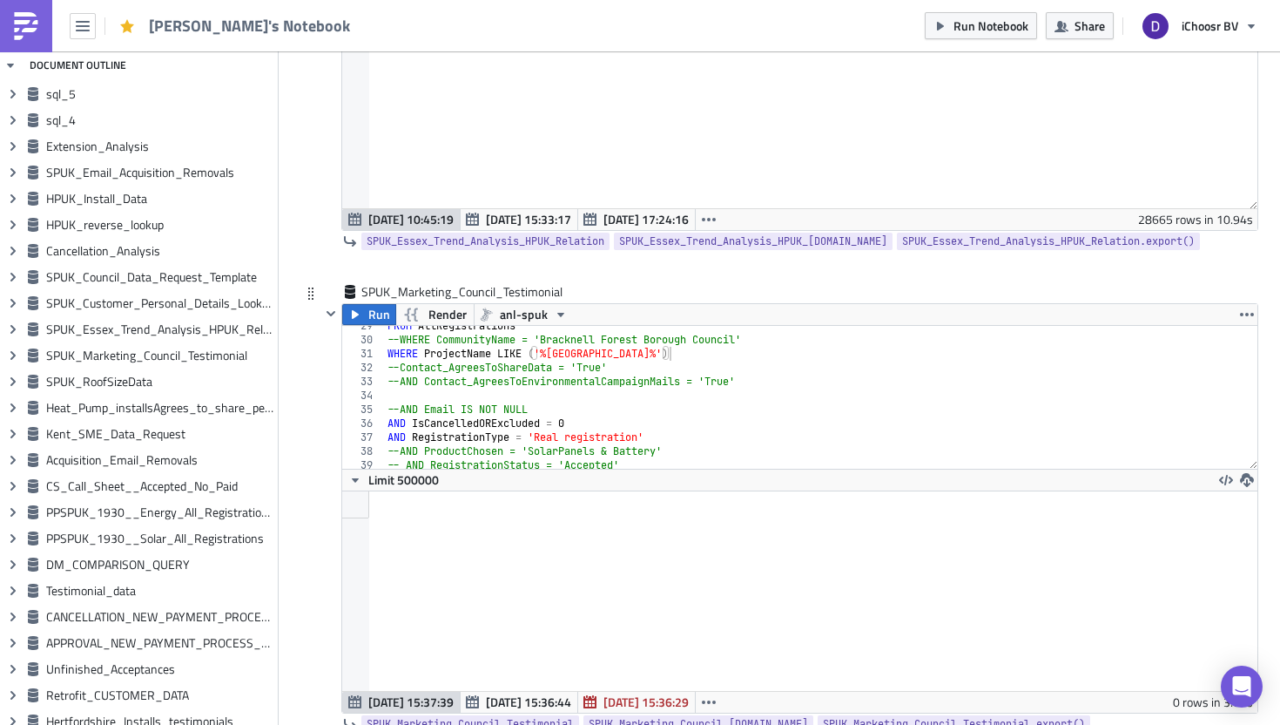
click at [572, 354] on div "FROM AllRegistrations --WHERE CommunityName = 'Bracknell Forest Borough Council…" at bounding box center [821, 404] width 874 height 171
drag, startPoint x: 572, startPoint y: 354, endPoint x: 608, endPoint y: 354, distance: 35.7
click at [608, 354] on div "FROM AllRegistrations --WHERE CommunityName = 'Bracknell Forest Borough Council…" at bounding box center [821, 404] width 874 height 171
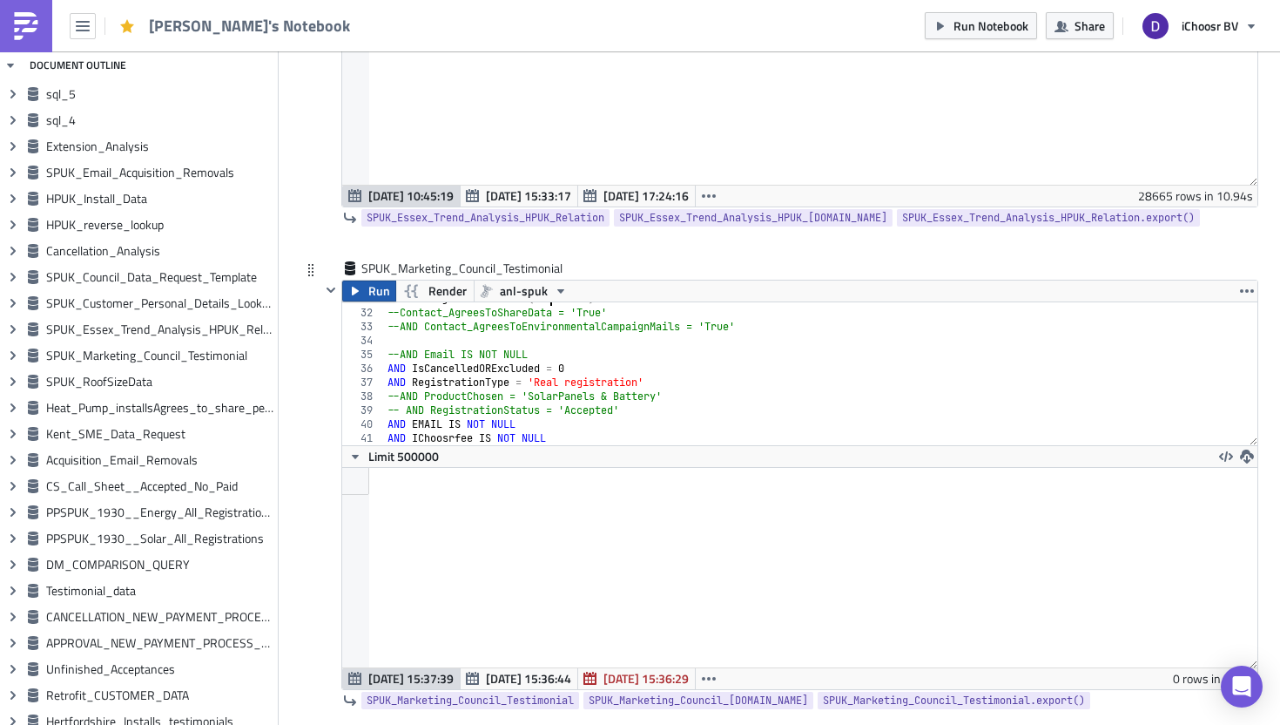
click at [354, 288] on icon "button" at bounding box center [355, 291] width 7 height 9
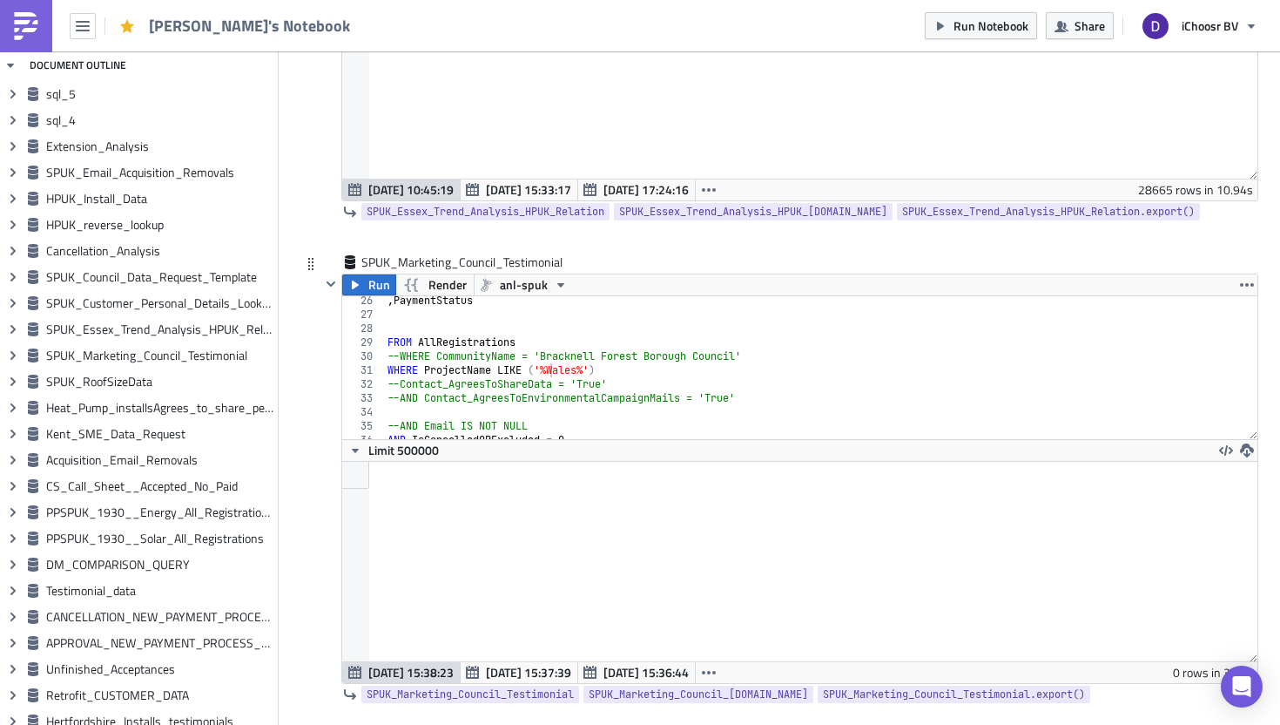
scroll to position [350, 0]
click at [530, 404] on div ", PaymentStatus FROM AllRegistrations --WHERE CommunityName = 'Bracknell Forest…" at bounding box center [821, 379] width 874 height 171
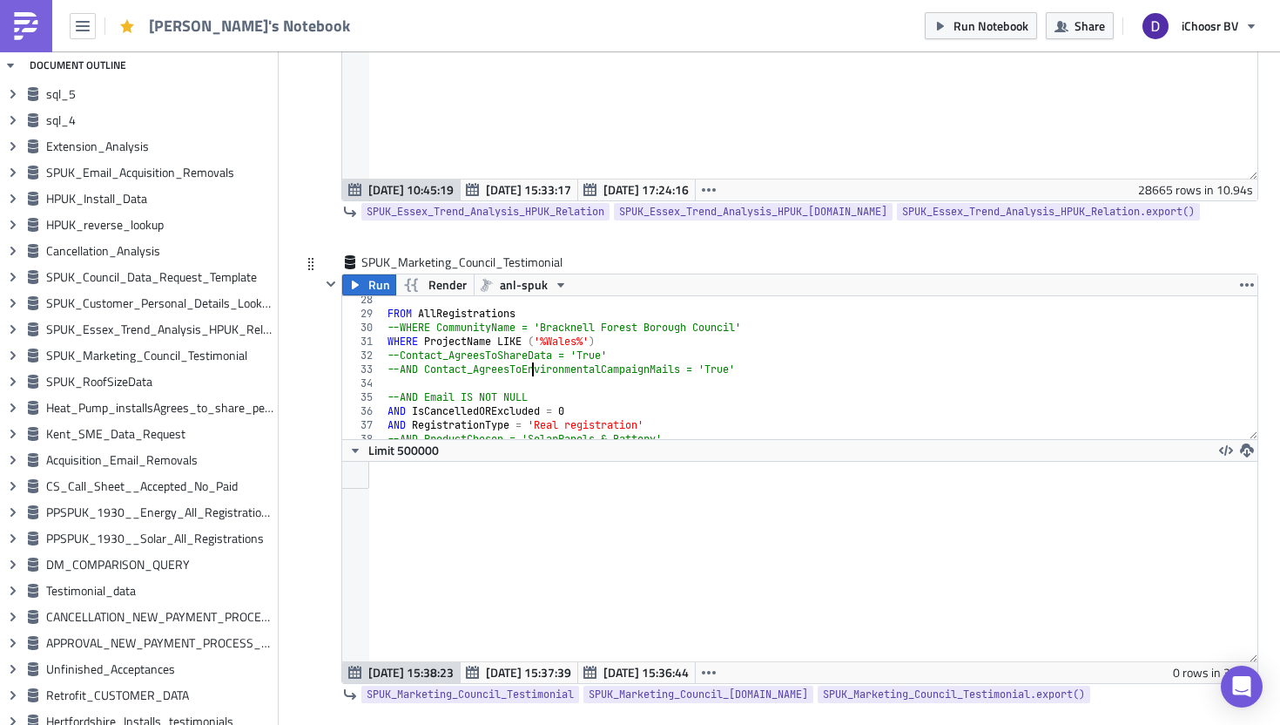
scroll to position [381, 0]
click at [524, 288] on span "anl-spuk" at bounding box center [524, 284] width 48 height 21
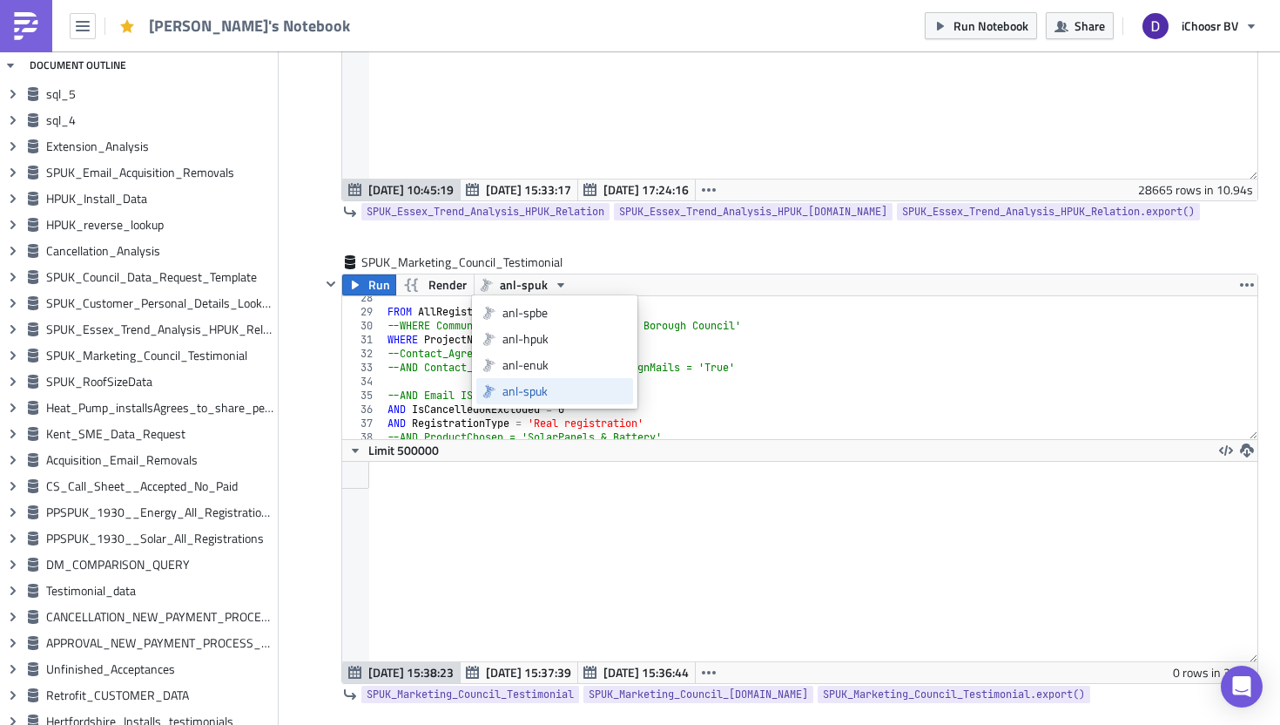
click at [538, 388] on div "anl-spuk" at bounding box center [565, 390] width 125 height 17
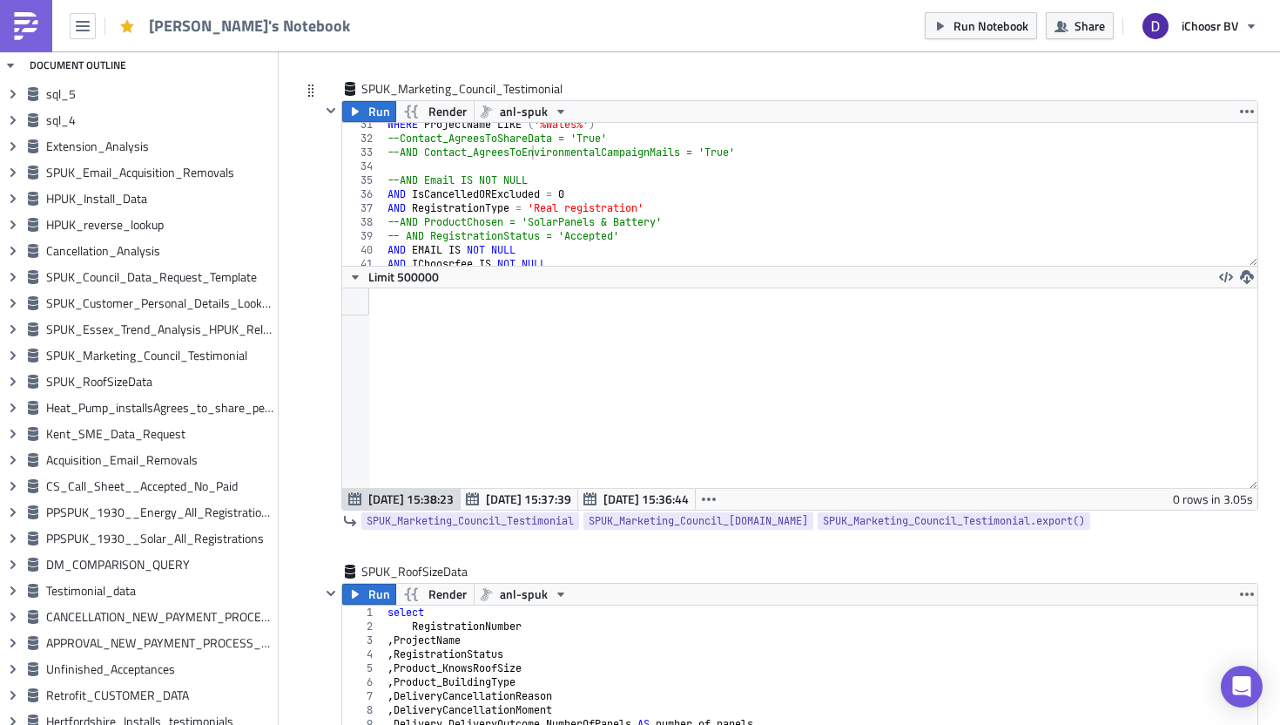
scroll to position [423, 0]
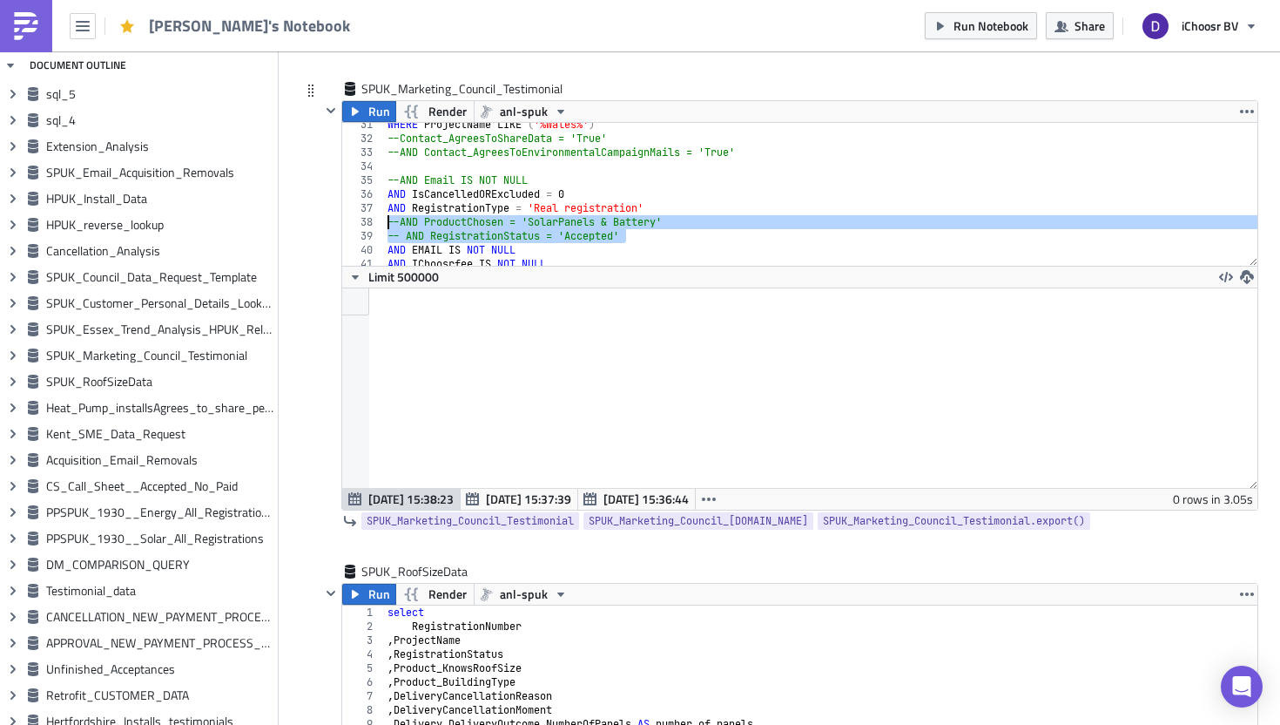
drag, startPoint x: 639, startPoint y: 237, endPoint x: 372, endPoint y: 222, distance: 267.8
click at [372, 221] on div "-- AND RegistrationStatus = 'Accepted' 31 32 33 34 35 36 37 38 39 40 41 WHERE P…" at bounding box center [799, 194] width 915 height 143
type textarea "--AND ProductChosen = 'SolarPanels & Battery' -- AND RegistrationStatus = 'Acce…"
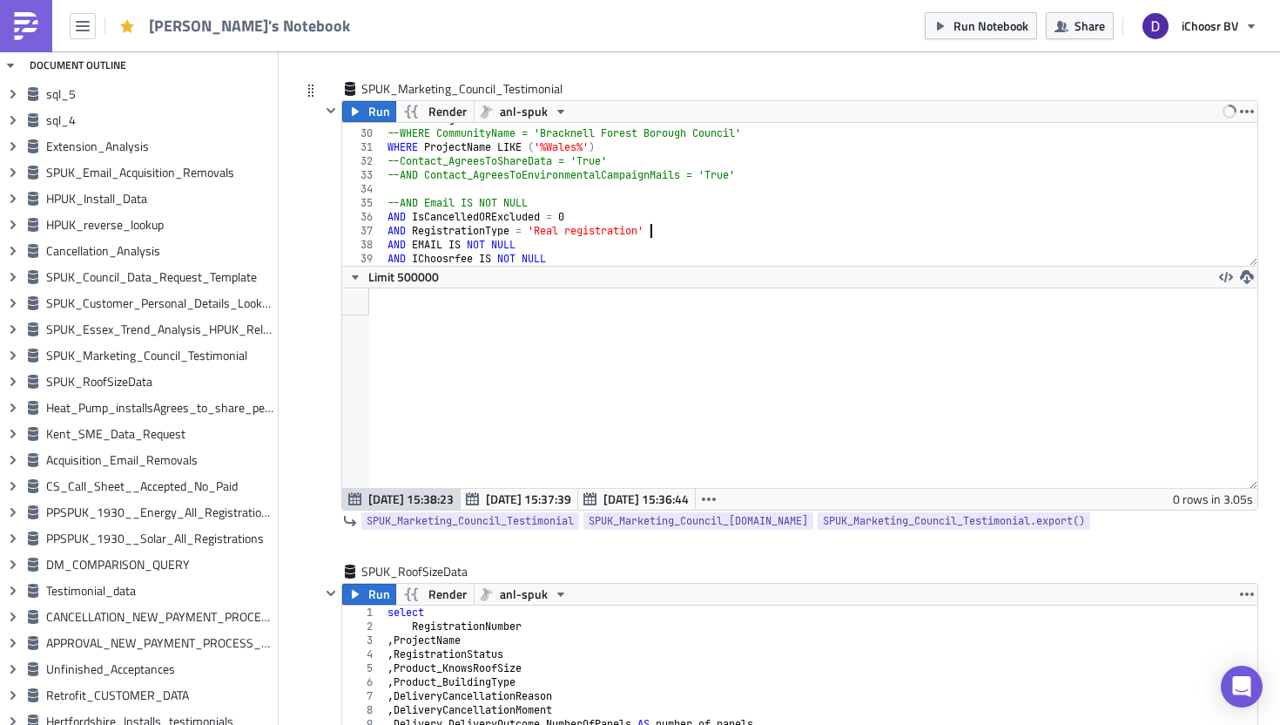
scroll to position [401, 0]
click at [569, 259] on div "FROM AllRegistrations --WHERE CommunityName = 'Bracknell Forest Borough Council…" at bounding box center [821, 197] width 874 height 171
type textarea "AND IChoosrfee IS NOT NULL"
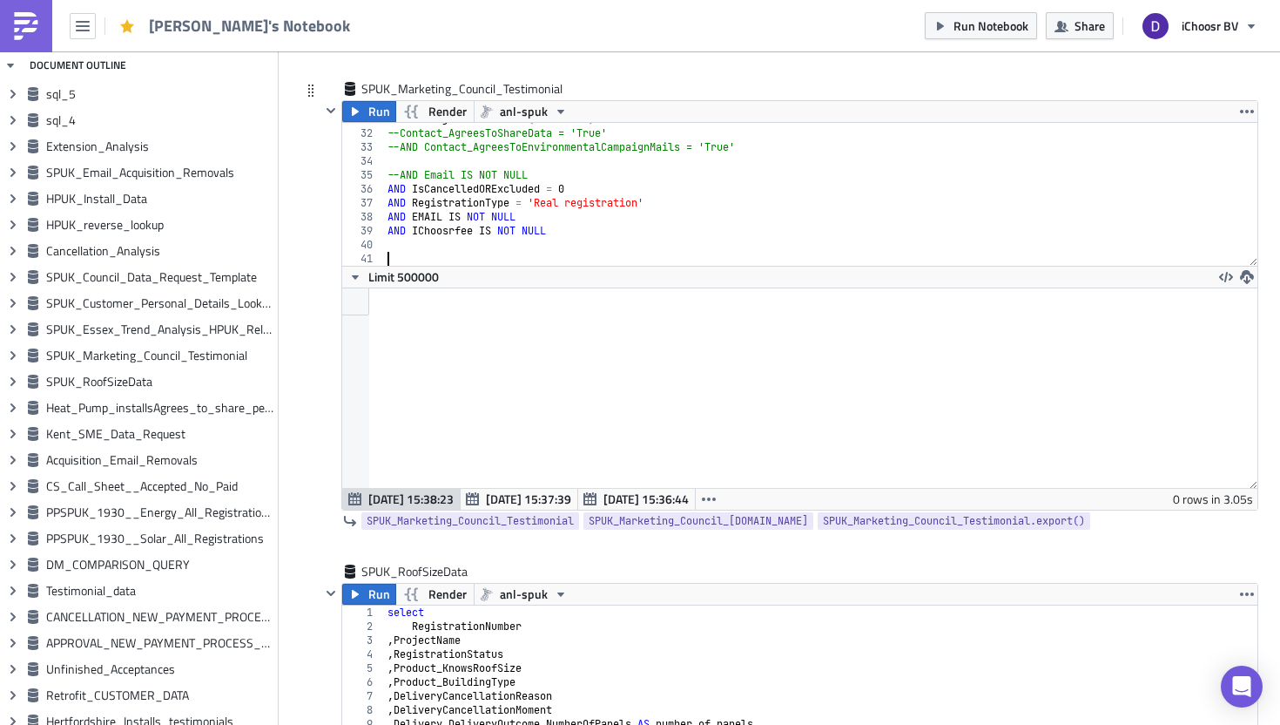
paste textarea "-- AND RegistrationStatus = 'Accepted'"
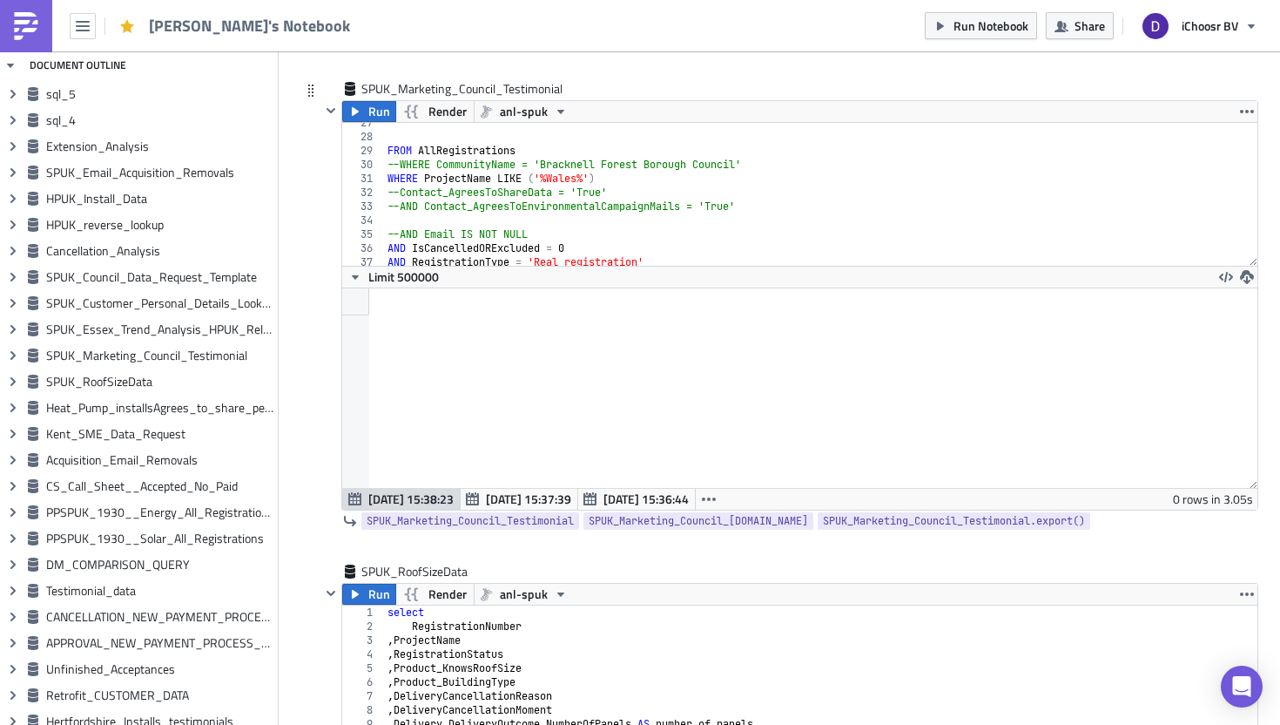
scroll to position [369, 0]
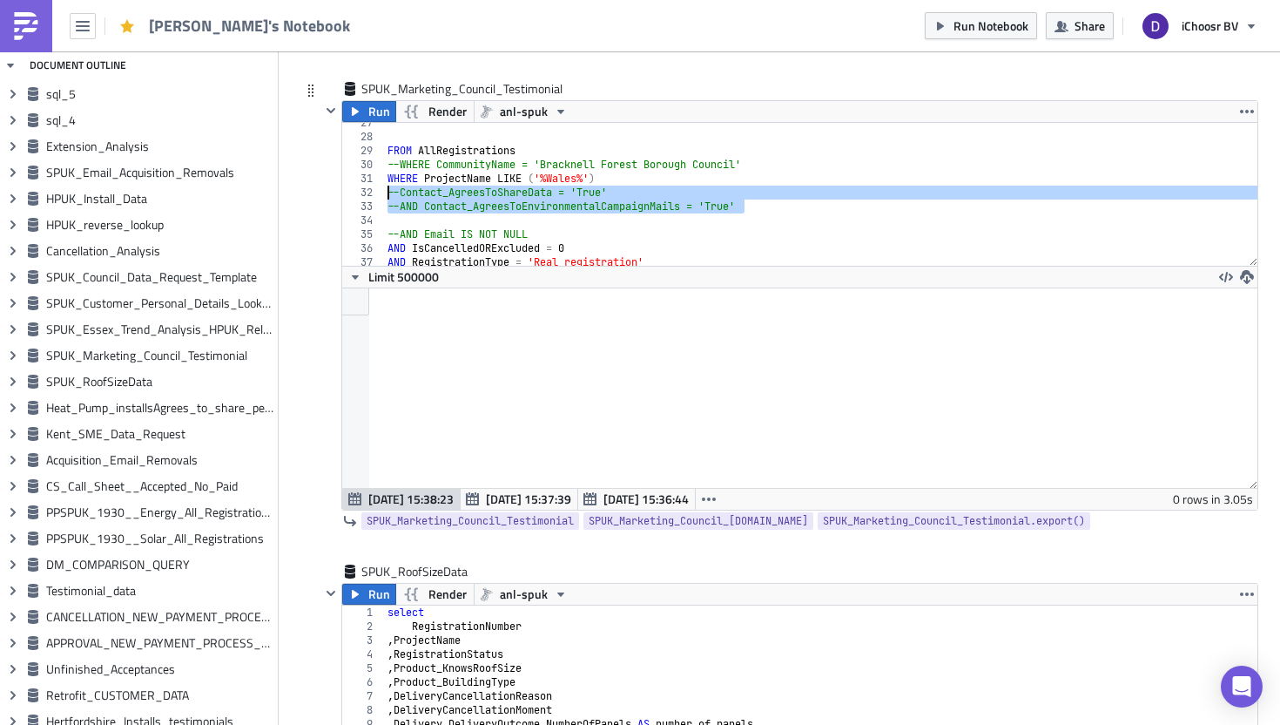
drag, startPoint x: 759, startPoint y: 203, endPoint x: 378, endPoint y: 197, distance: 381.5
click at [378, 197] on div "-- AND RegistrationStatus = 'Accepted' 27 28 29 30 31 32 33 34 35 36 37 38 39 F…" at bounding box center [799, 194] width 915 height 143
type textarea "--Contact_AgreesToShareData = 'True' --AND Contact_AgreesToEnvironmentalCampaig…"
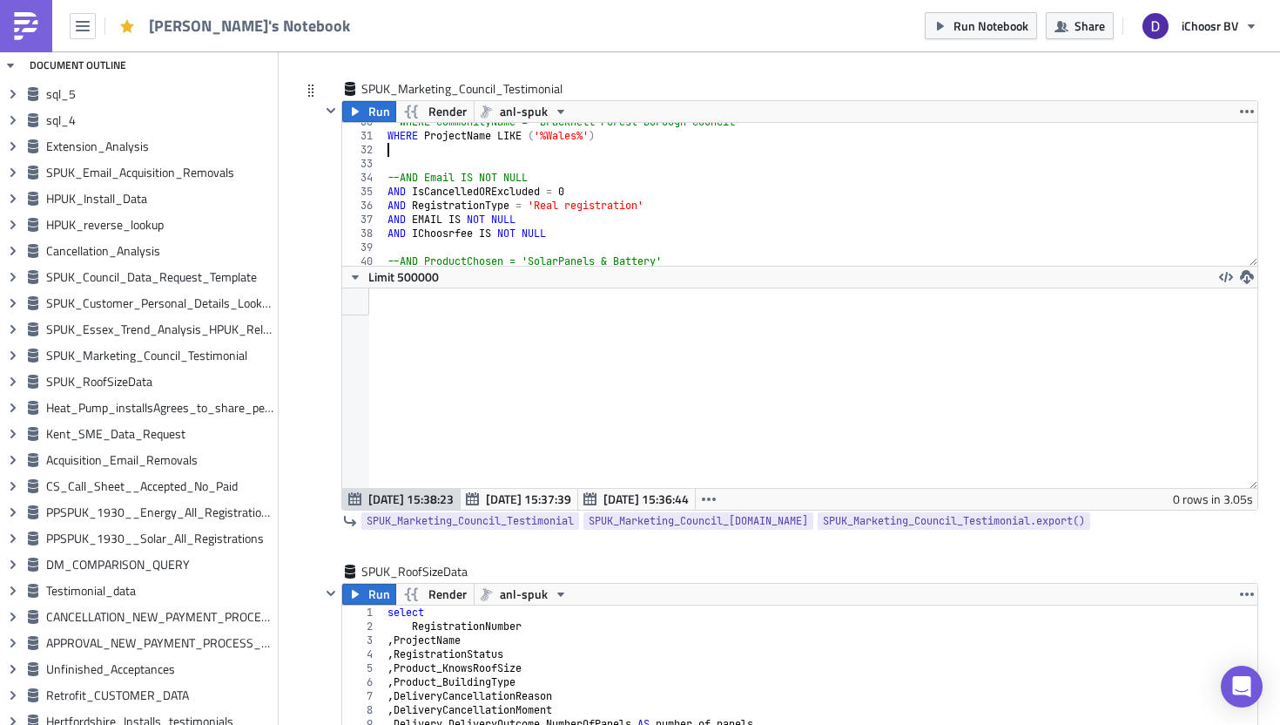
scroll to position [429, 0]
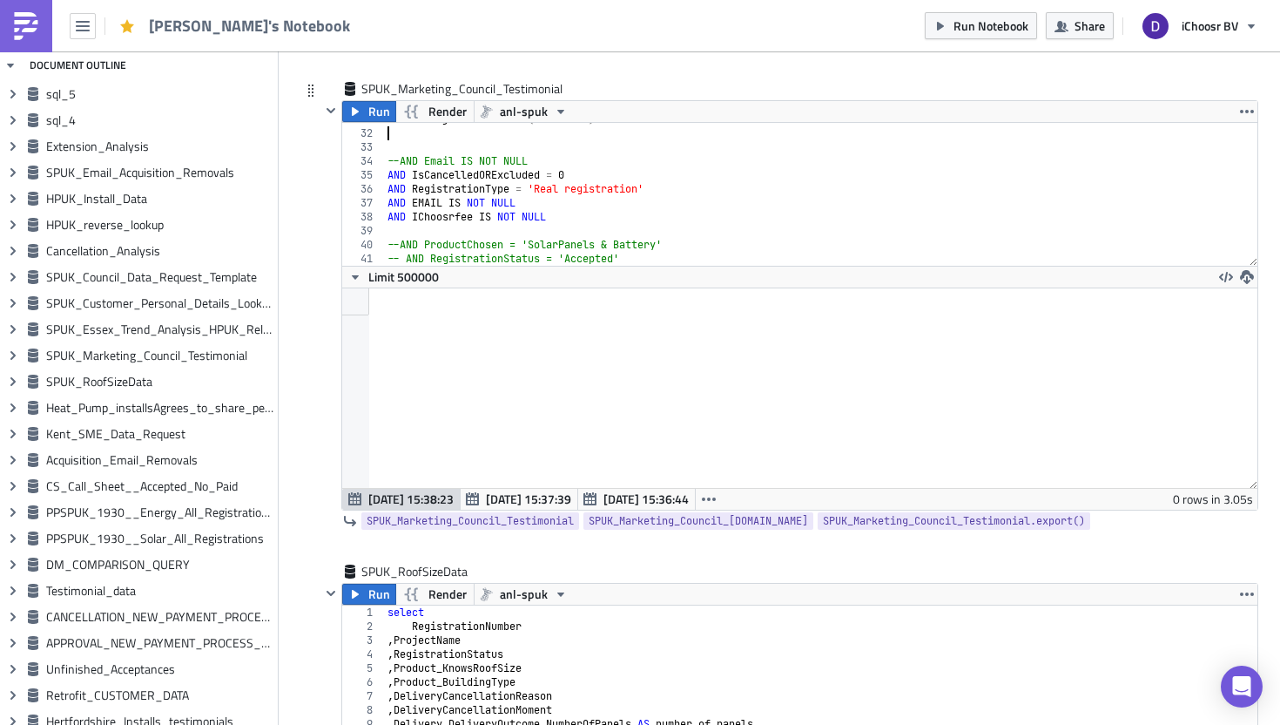
click at [631, 260] on div "WHERE ProjectName LIKE ( '%Wales%' ) --AND Email IS NOT NULL AND IsCancelledORE…" at bounding box center [821, 197] width 874 height 171
type textarea "-- AND RegistrationStatus = 'Accepted'"
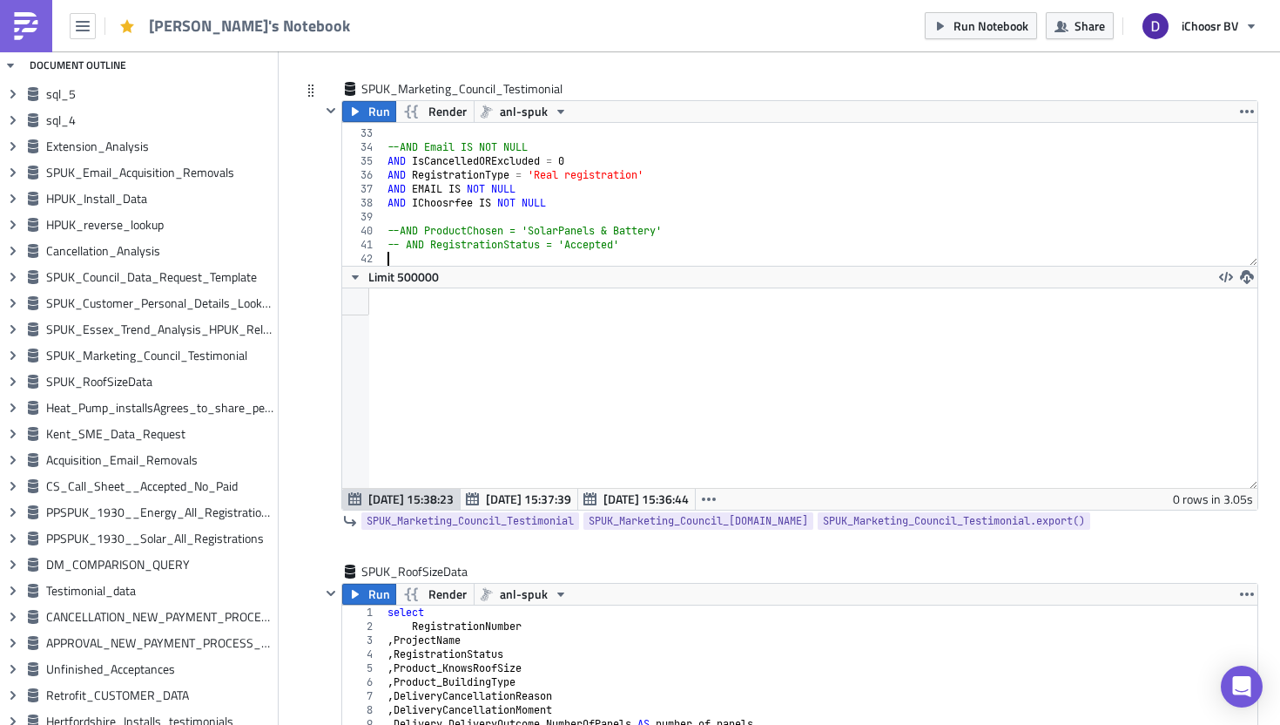
paste textarea "--AND Contact_AgreesToEnvironmentalCampaignMails = 'True'"
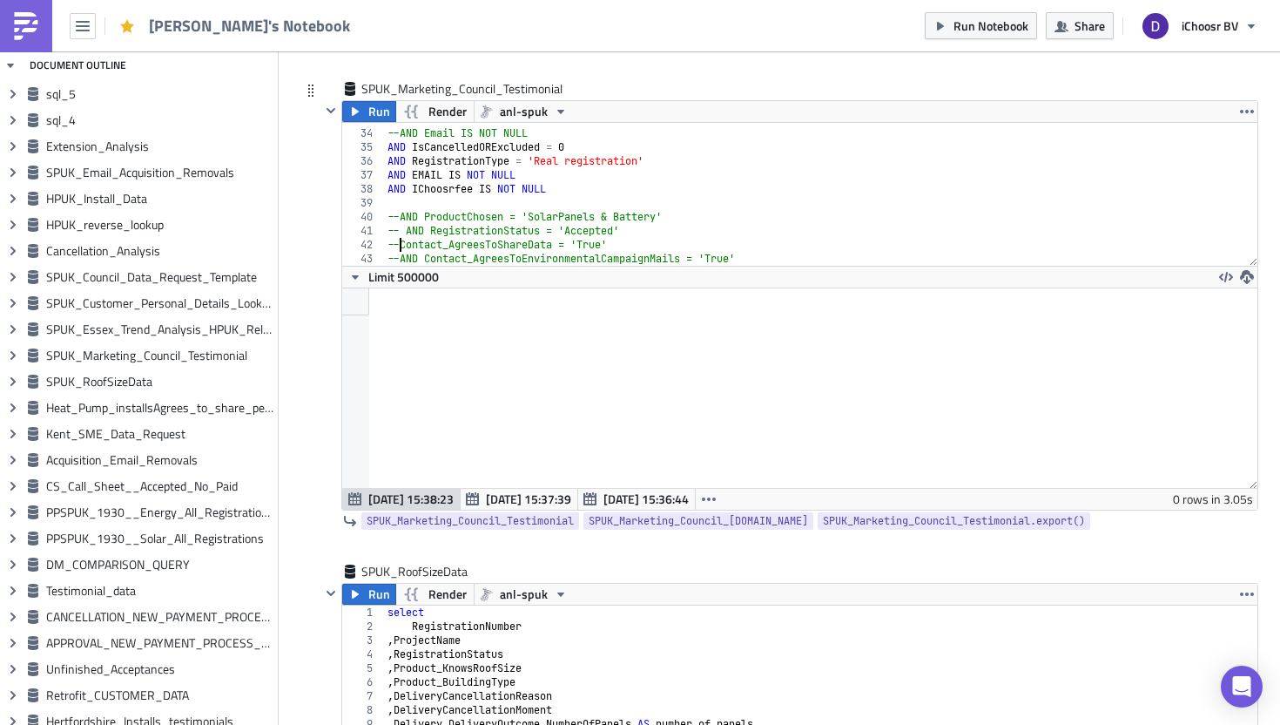
click at [401, 245] on div "--AND Email IS NOT NULL AND IsCancelledORExcluded = 0 AND RegistrationType = 'R…" at bounding box center [821, 197] width 874 height 171
click at [402, 258] on div "--AND Email IS NOT NULL AND IsCancelledORExcluded = 0 AND RegistrationType = 'R…" at bounding box center [821, 197] width 874 height 171
click at [402, 214] on div "--AND Email IS NOT NULL AND IsCancelledORExcluded = 0 AND RegistrationType = 'R…" at bounding box center [821, 197] width 874 height 171
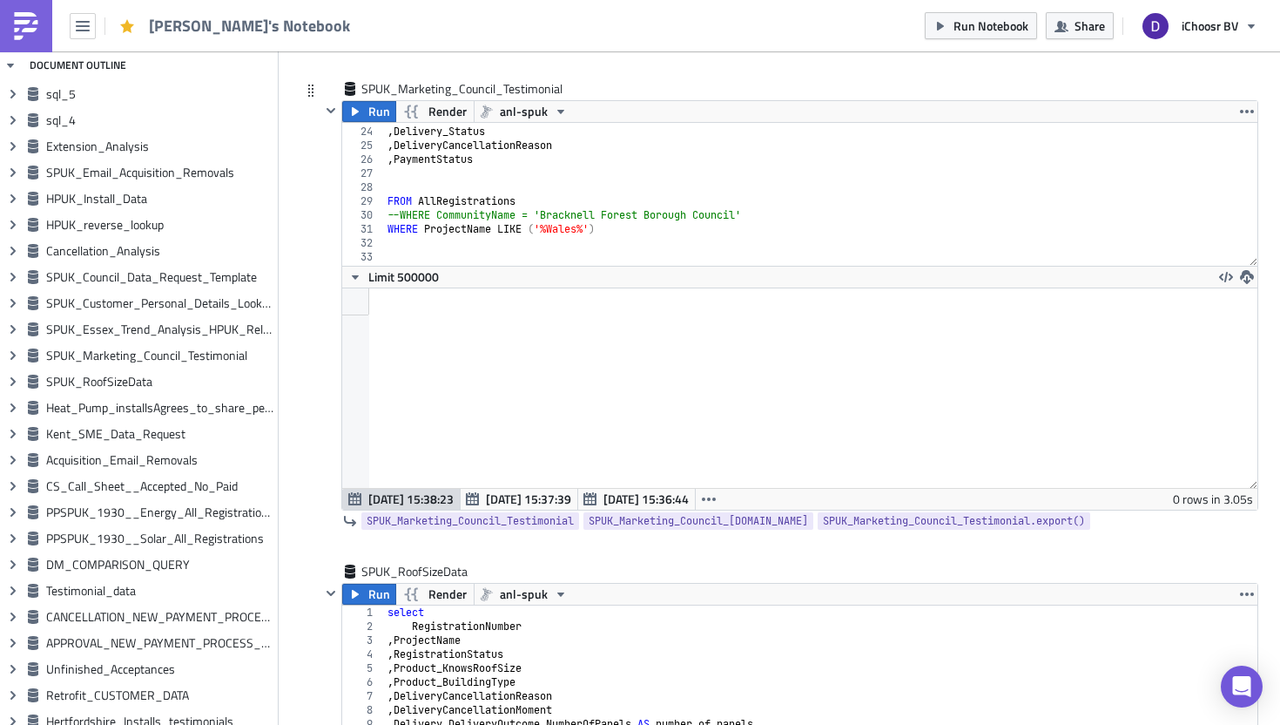
scroll to position [316, 0]
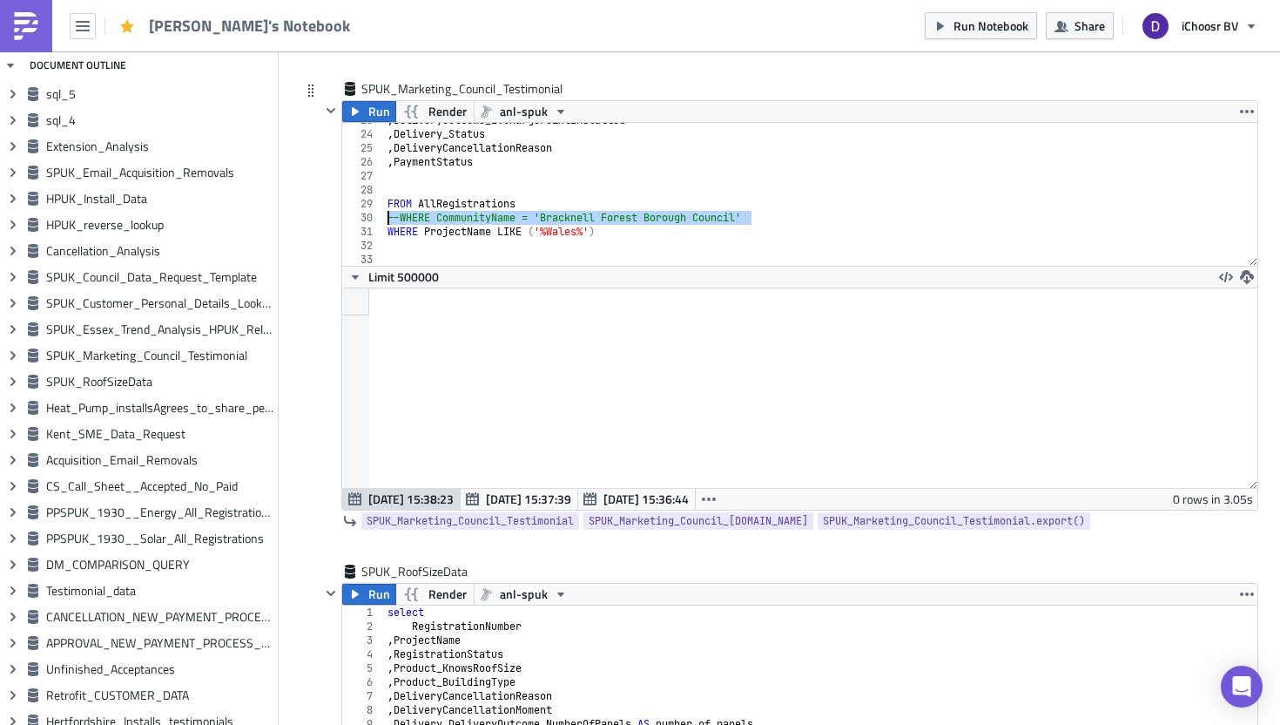
drag, startPoint x: 757, startPoint y: 213, endPoint x: 359, endPoint y: 221, distance: 398.1
click at [359, 221] on div "-- AND ProductChosen = 'SolarPanels & Battery' 23 24 25 26 27 28 29 30 31 32 33…" at bounding box center [799, 194] width 915 height 143
type textarea "--WHERE CommunityName = 'Bracknell Forest Borough Council'"
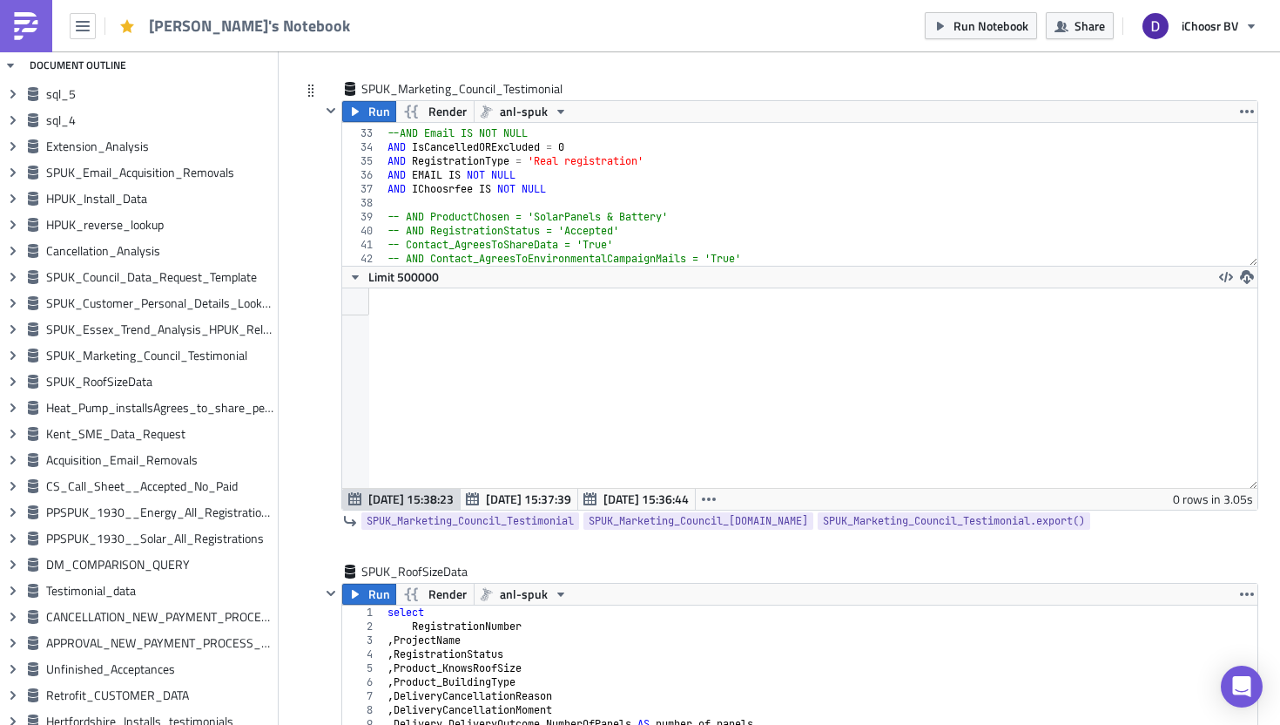
scroll to position [442, 0]
click at [766, 260] on div "--AND Email IS NOT NULL AND IsCancelledORExcluded = 0 AND RegistrationType = 'R…" at bounding box center [821, 197] width 874 height 171
type textarea "-- AND Contact_AgreesToEnvironmentalCampaignMails = 'True'"
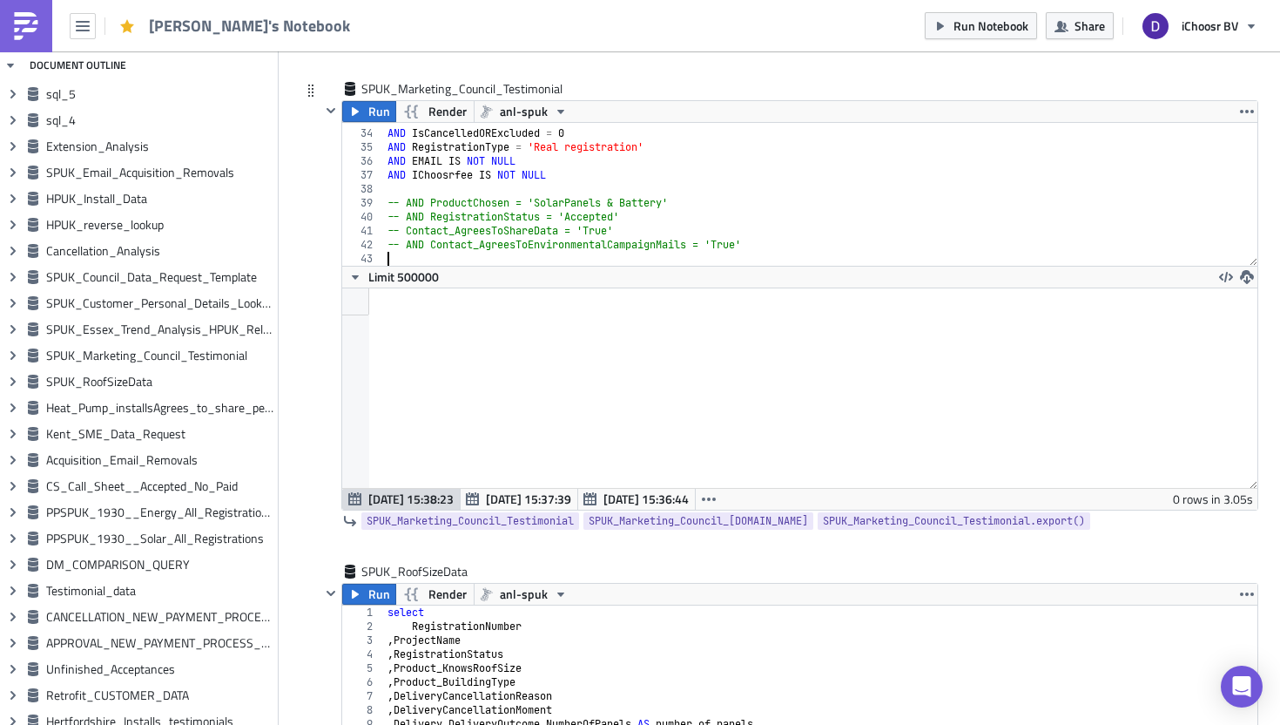
paste textarea "--WHERE CommunityName = 'Bracknell Forest Borough Council'"
click at [402, 256] on div "--AND Email IS NOT NULL AND IsCancelledORExcluded = 0 AND RegistrationType = 'R…" at bounding box center [821, 197] width 874 height 171
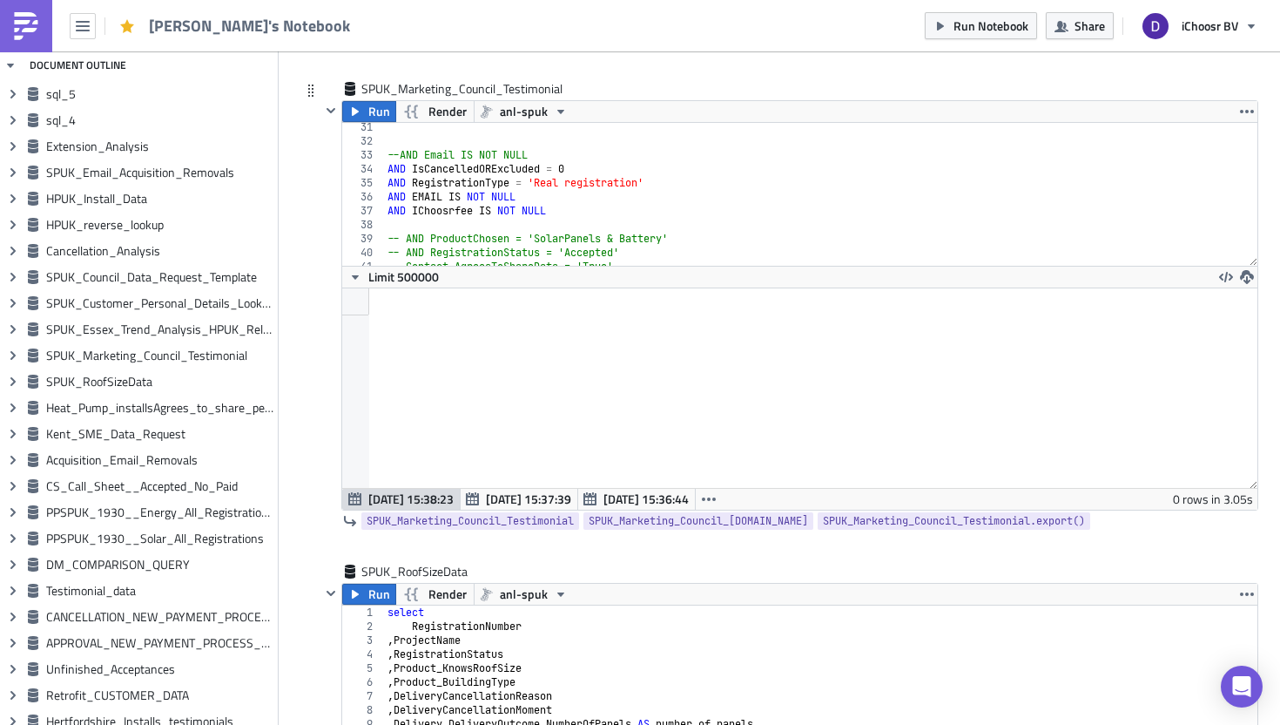
scroll to position [413, 0]
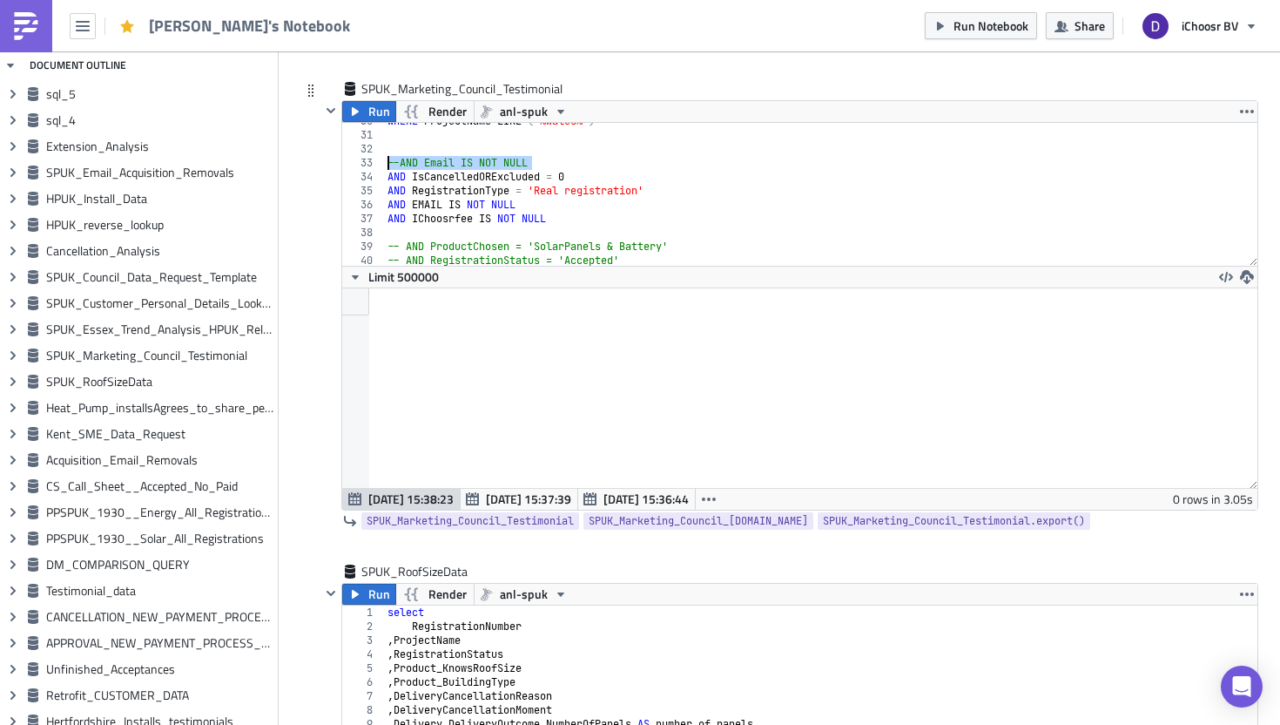
drag, startPoint x: 548, startPoint y: 161, endPoint x: 334, endPoint y: 161, distance: 214.3
click at [334, 161] on div "Run Render anl-spuk -- WHERE CommunityName = 'Bracknell Forest Borough Council'…" at bounding box center [790, 305] width 938 height 410
type textarea "--AND Email IS NOT NULL"
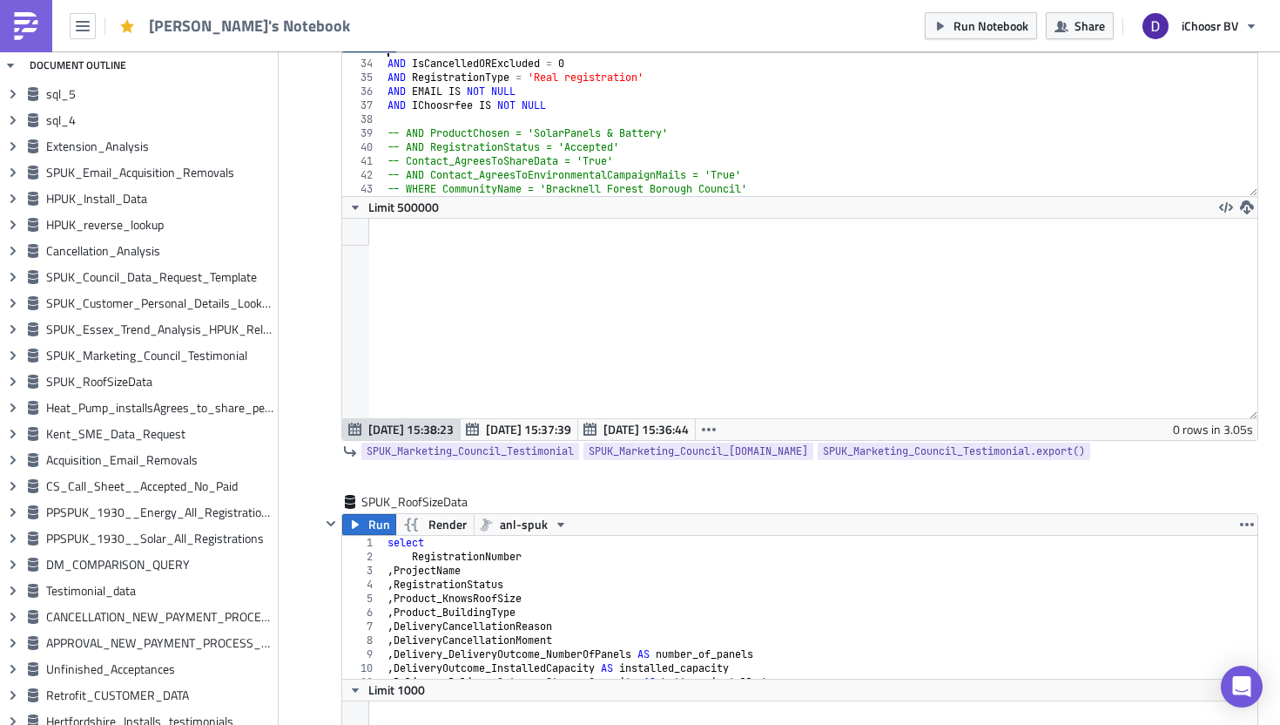
scroll to position [5195, 0]
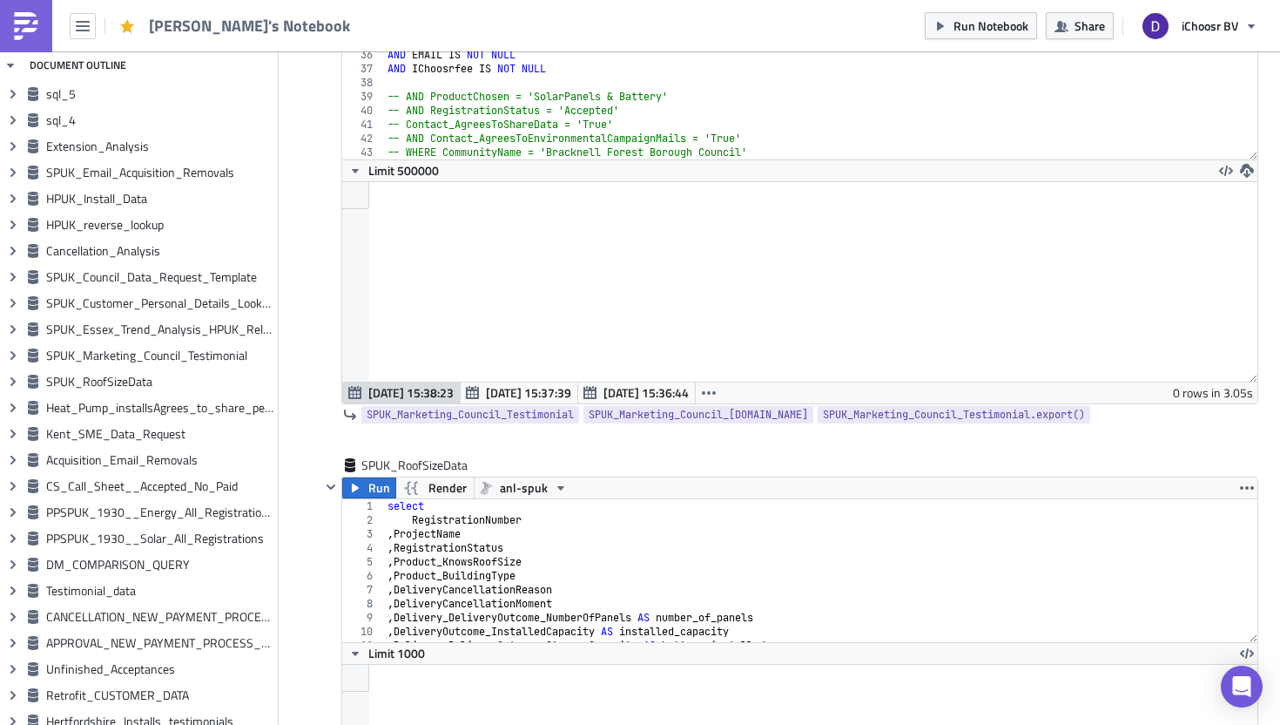
click at [780, 161] on div "Limit 500000" at bounding box center [799, 170] width 915 height 22
type textarea "-- WHERE CommunityName = 'Bracknell Forest Borough Council'"
click at [776, 152] on div "AND IsCancelledORExcluded = 0 AND RegistrationType = 'Real registration' AND EM…" at bounding box center [821, 91] width 874 height 171
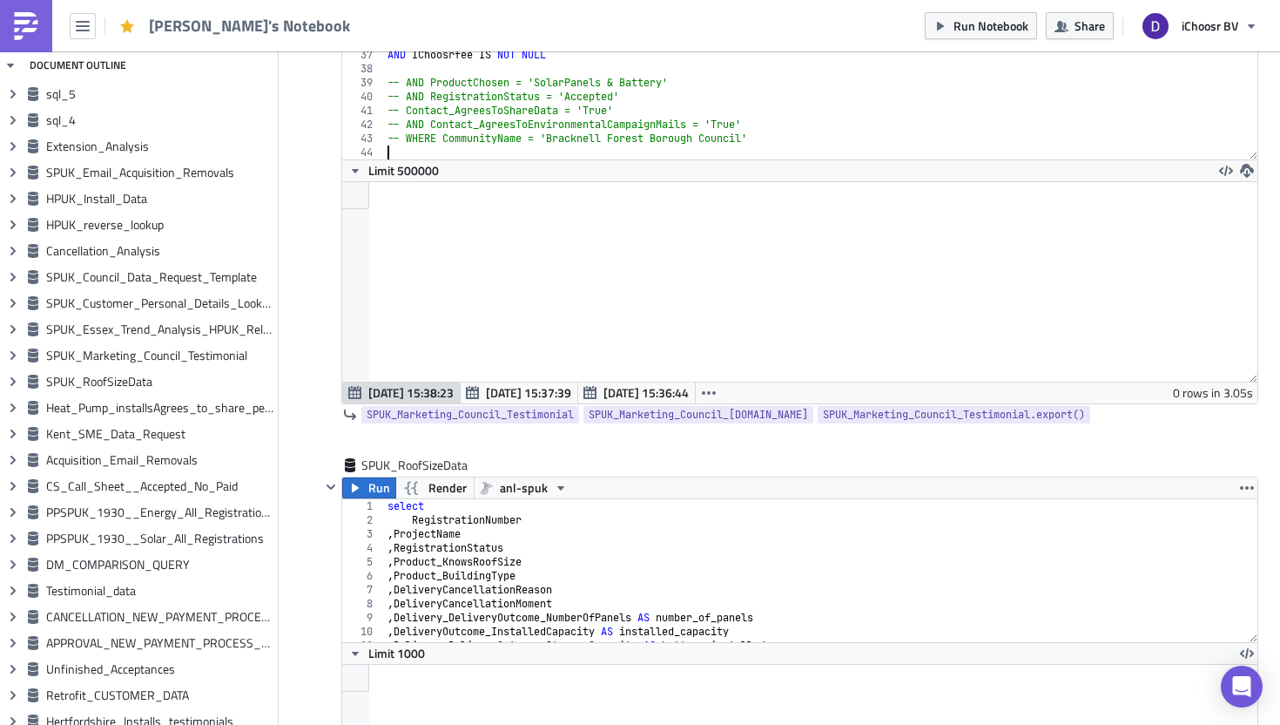
paste textarea "--AND Email IS NOT NULL"
click at [402, 147] on div "AND IsCancelledORExcluded = 0 AND RegistrationType = 'Real registration' AND EM…" at bounding box center [821, 91] width 874 height 171
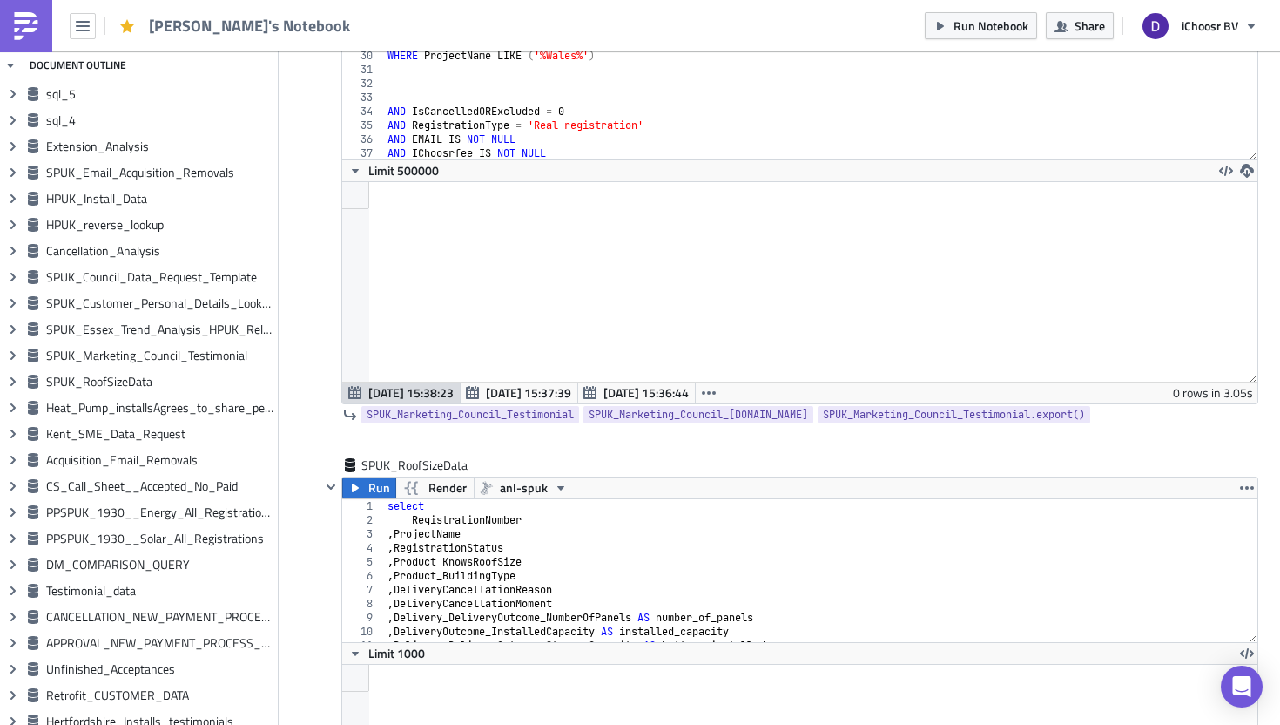
scroll to position [379, 0]
click at [579, 116] on div "FROM AllRegistrations WHERE ProjectName LIKE ( '%Wales%' ) AND IsCancelledORExc…" at bounding box center [821, 99] width 874 height 171
type textarea "AND RegistrationType = 'Real registration'"
click at [574, 116] on div "FROM AllRegistrations WHERE ProjectName LIKE ( '%Wales%' ) AND IsCancelledORExc…" at bounding box center [821, 99] width 874 height 171
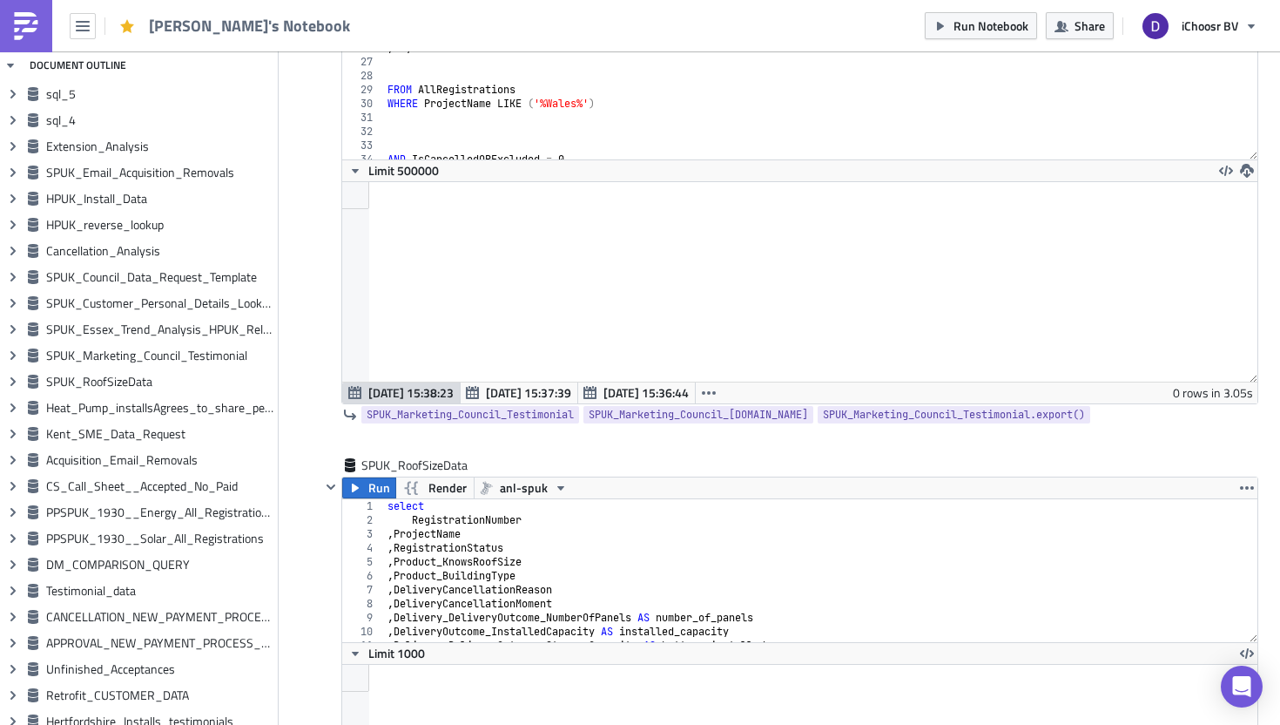
scroll to position [325, 0]
click at [458, 144] on div ", Delivery_Status , DeliveryCancellationReason , PaymentStatus FROM AllRegistra…" at bounding box center [821, 97] width 874 height 171
click at [566, 87] on div ", Delivery_Status , DeliveryCancellationReason , PaymentStatus FROM AllRegistra…" at bounding box center [821, 97] width 874 height 171
type textarea "FROM AllRegistrations"
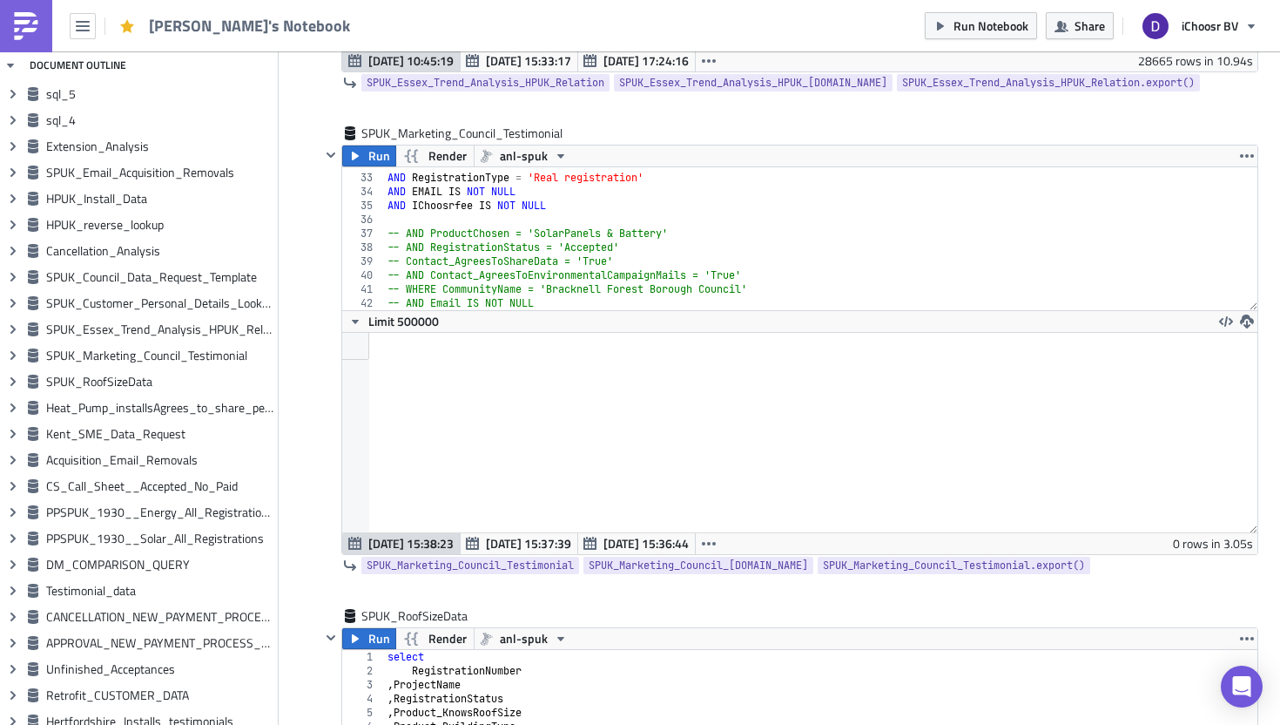
scroll to position [5026, 0]
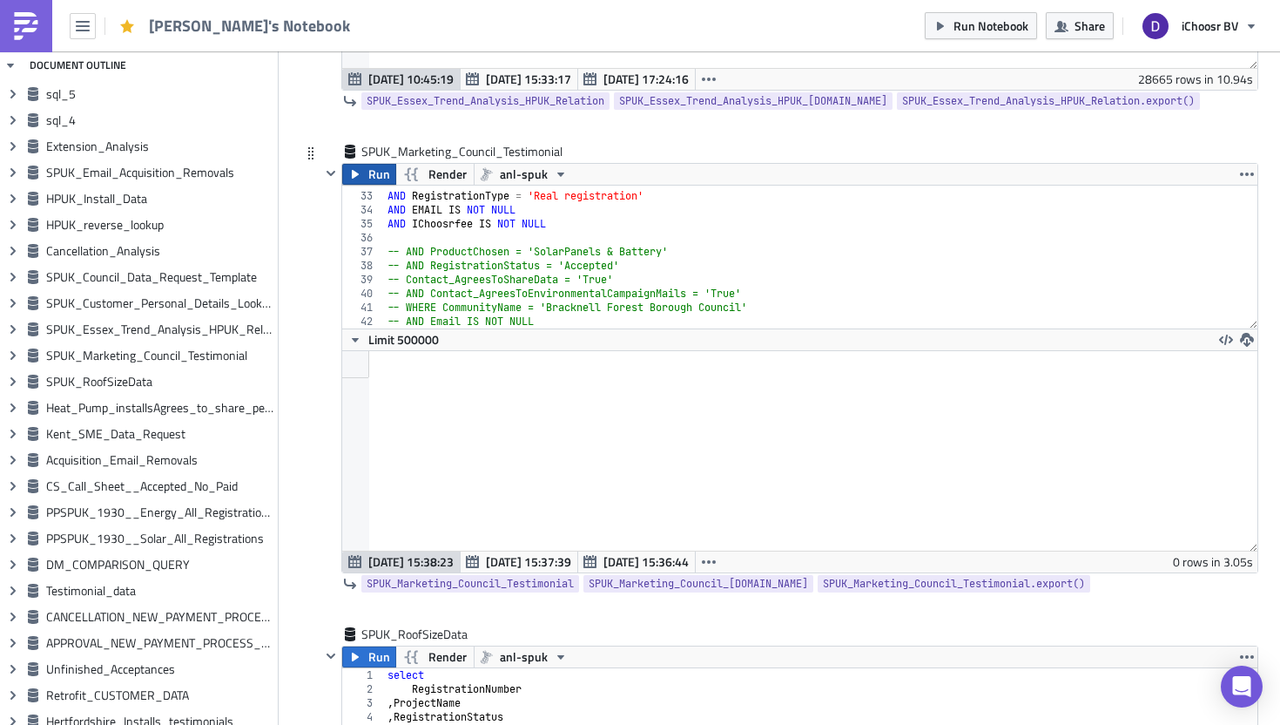
click at [355, 181] on button "Run" at bounding box center [369, 174] width 54 height 21
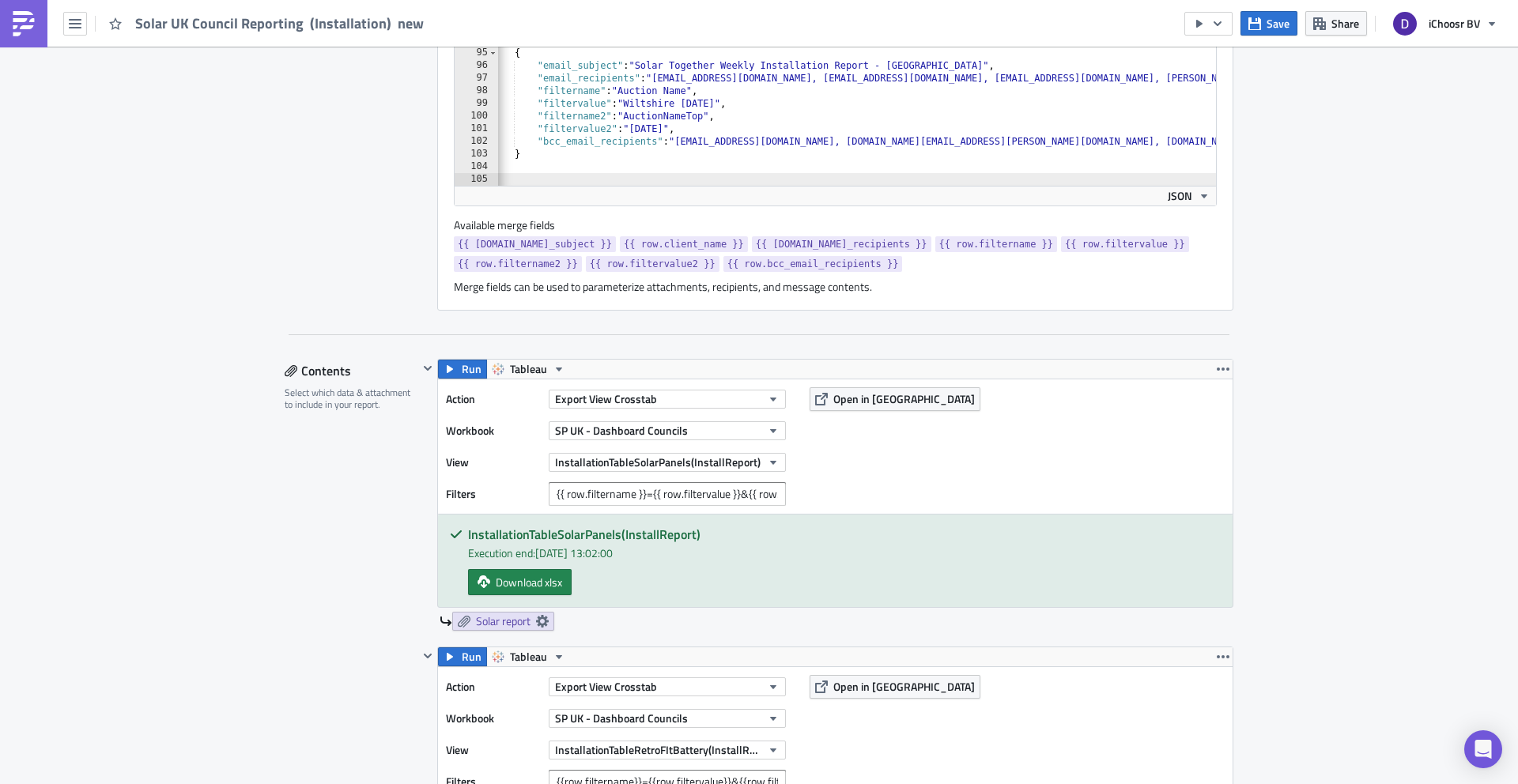
scroll to position [625, 0]
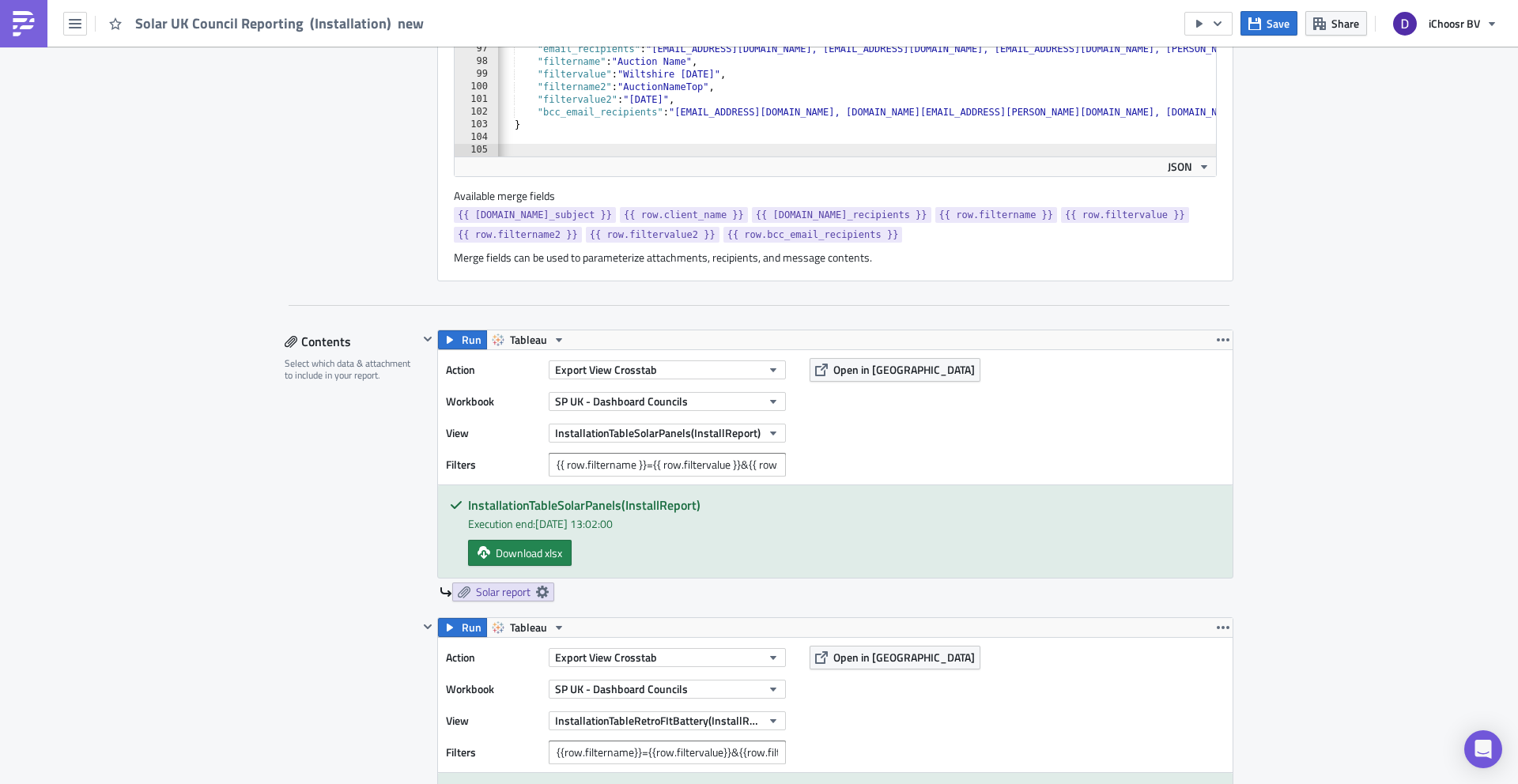
type textarea "}"
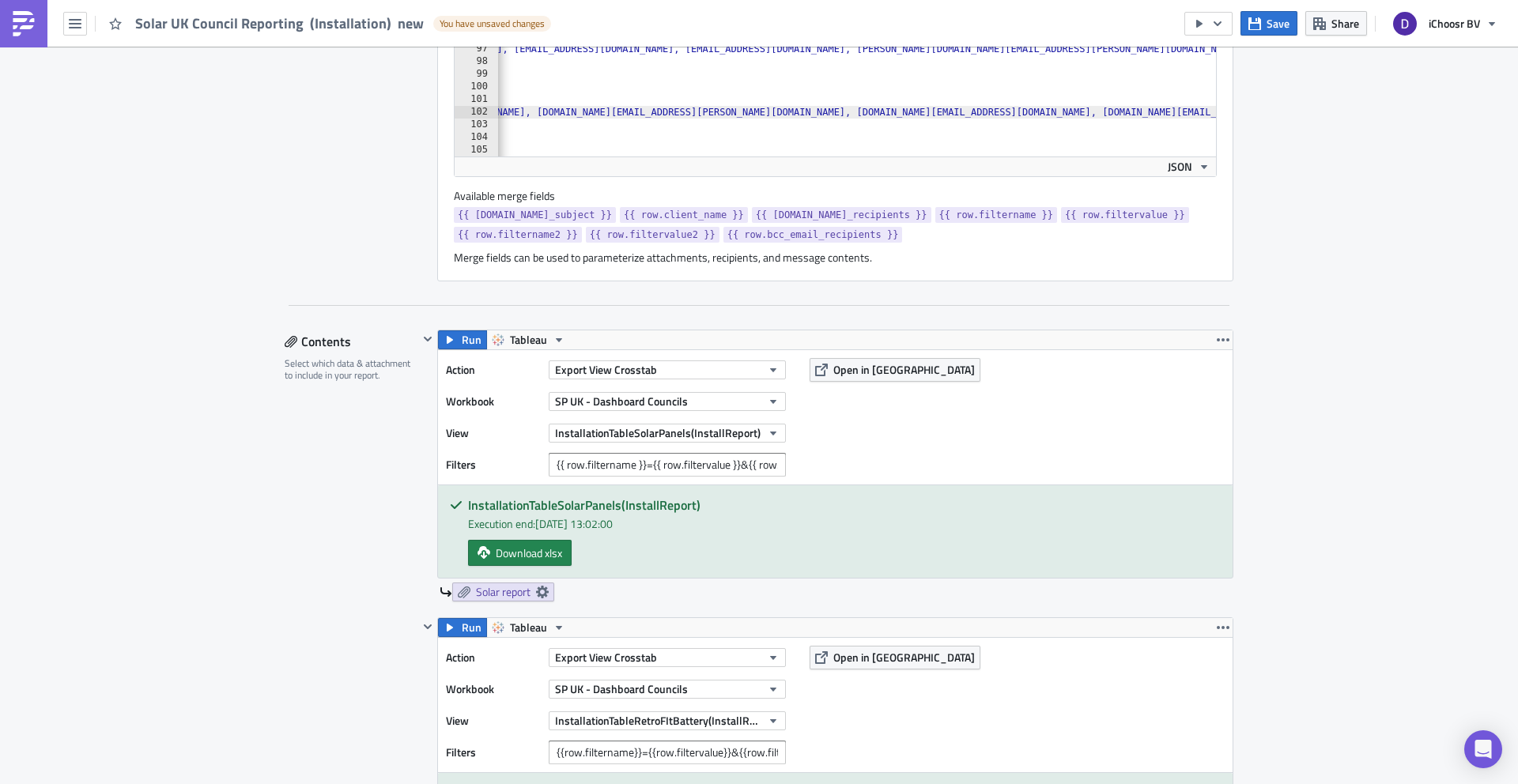
scroll to position [0, 0]
type textarea "},"
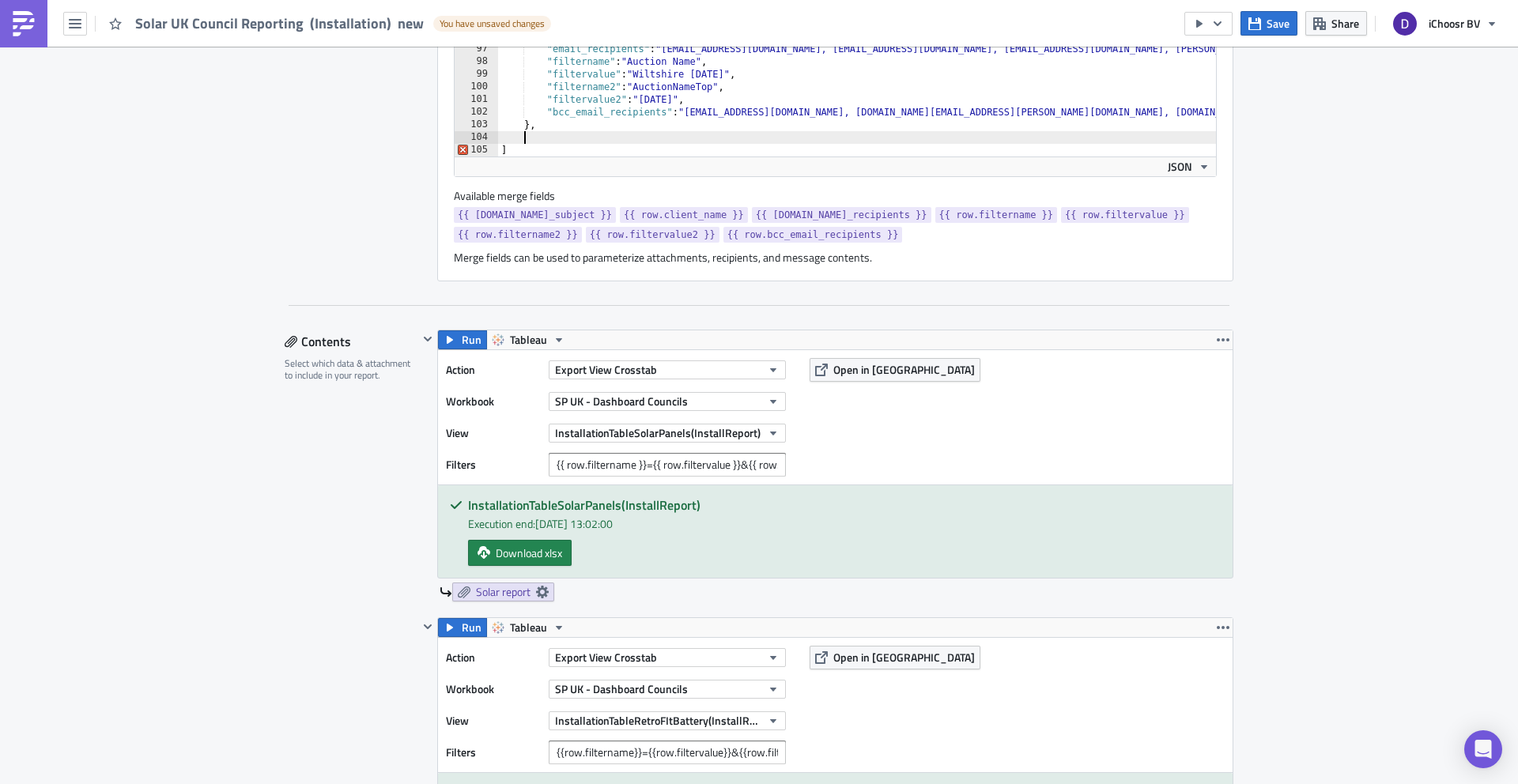
scroll to position [0, 1]
paste textarea "}"
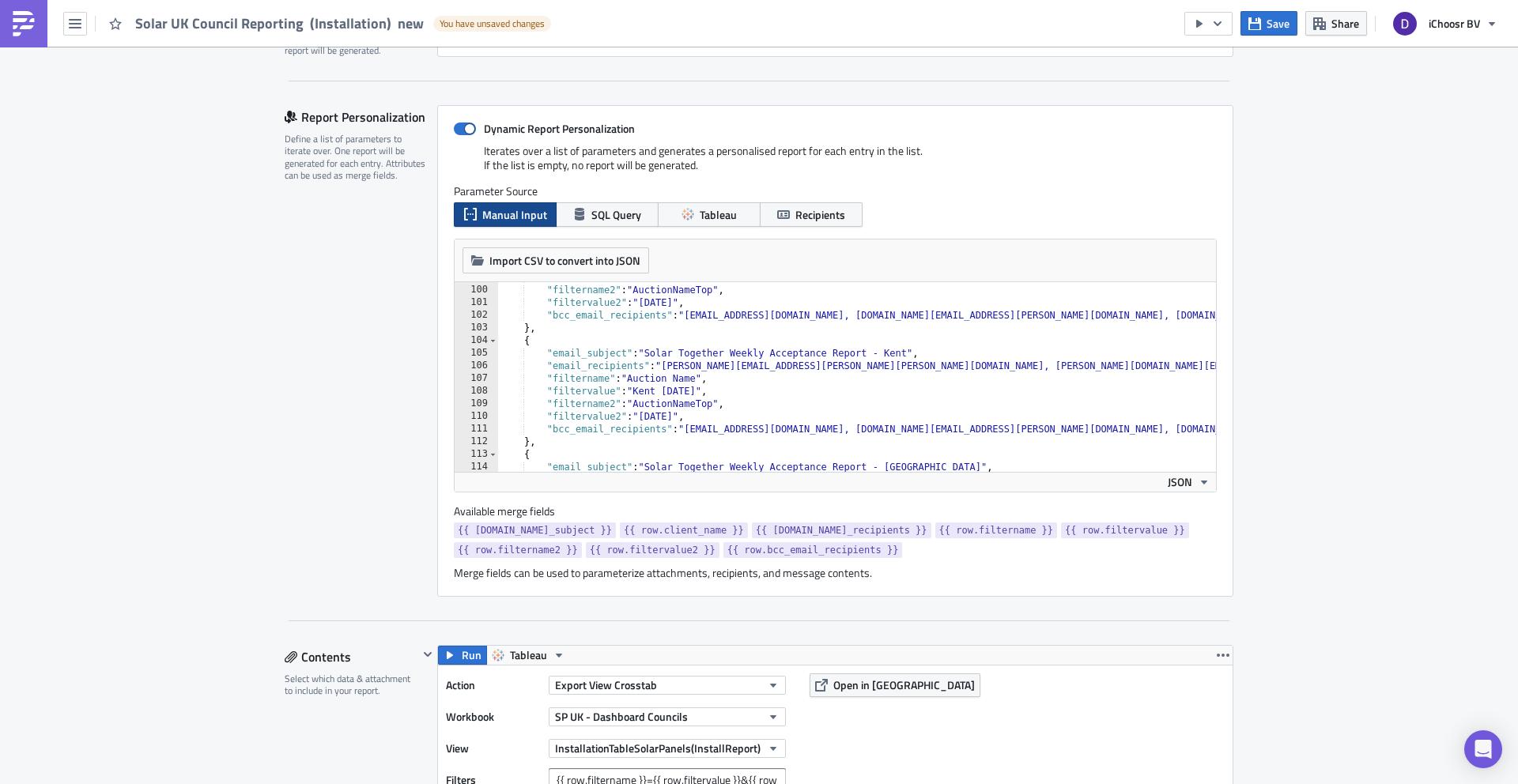
scroll to position [0, 0]
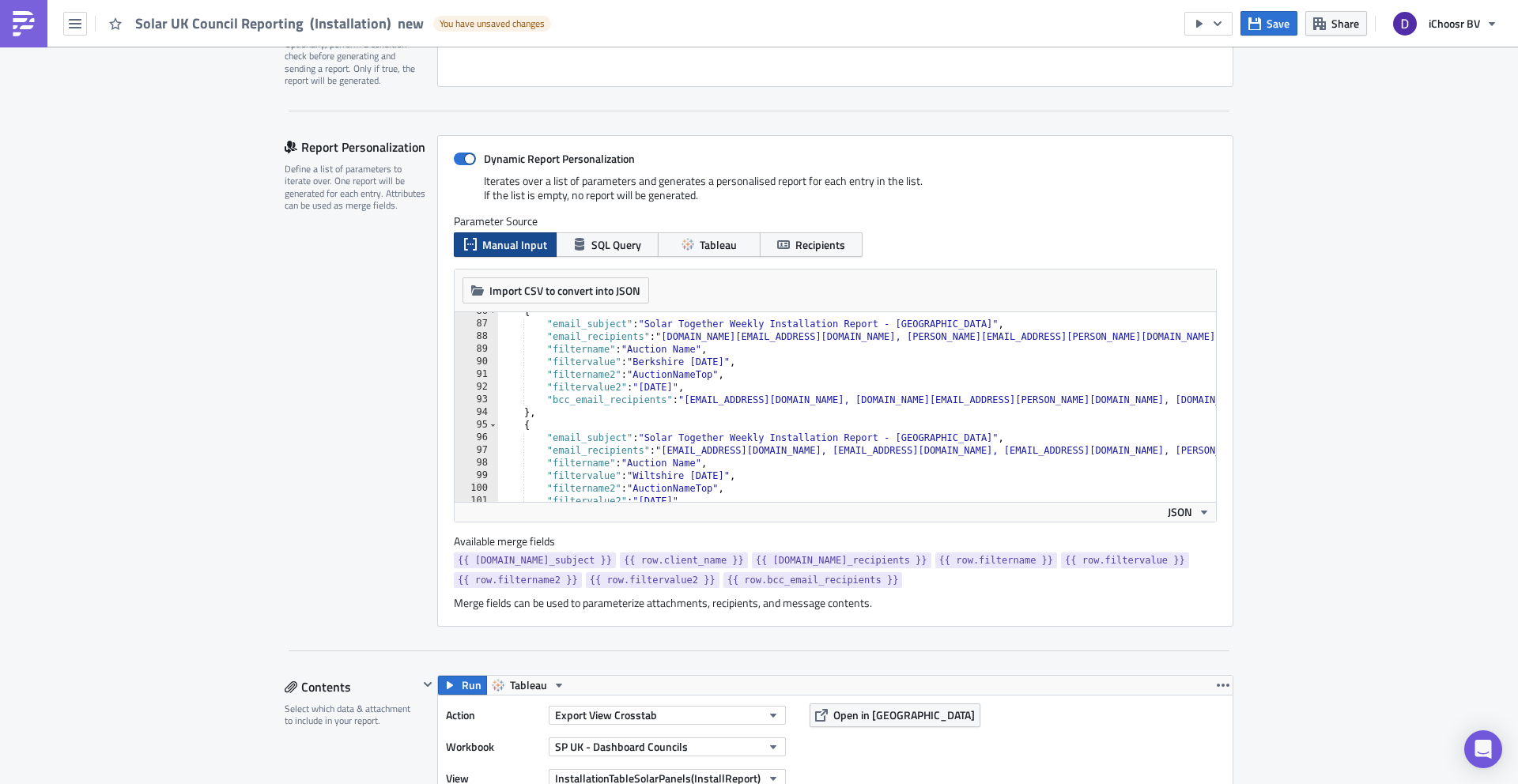
drag, startPoint x: 660, startPoint y: 432, endPoint x: 873, endPoint y: 437, distance: 213.1
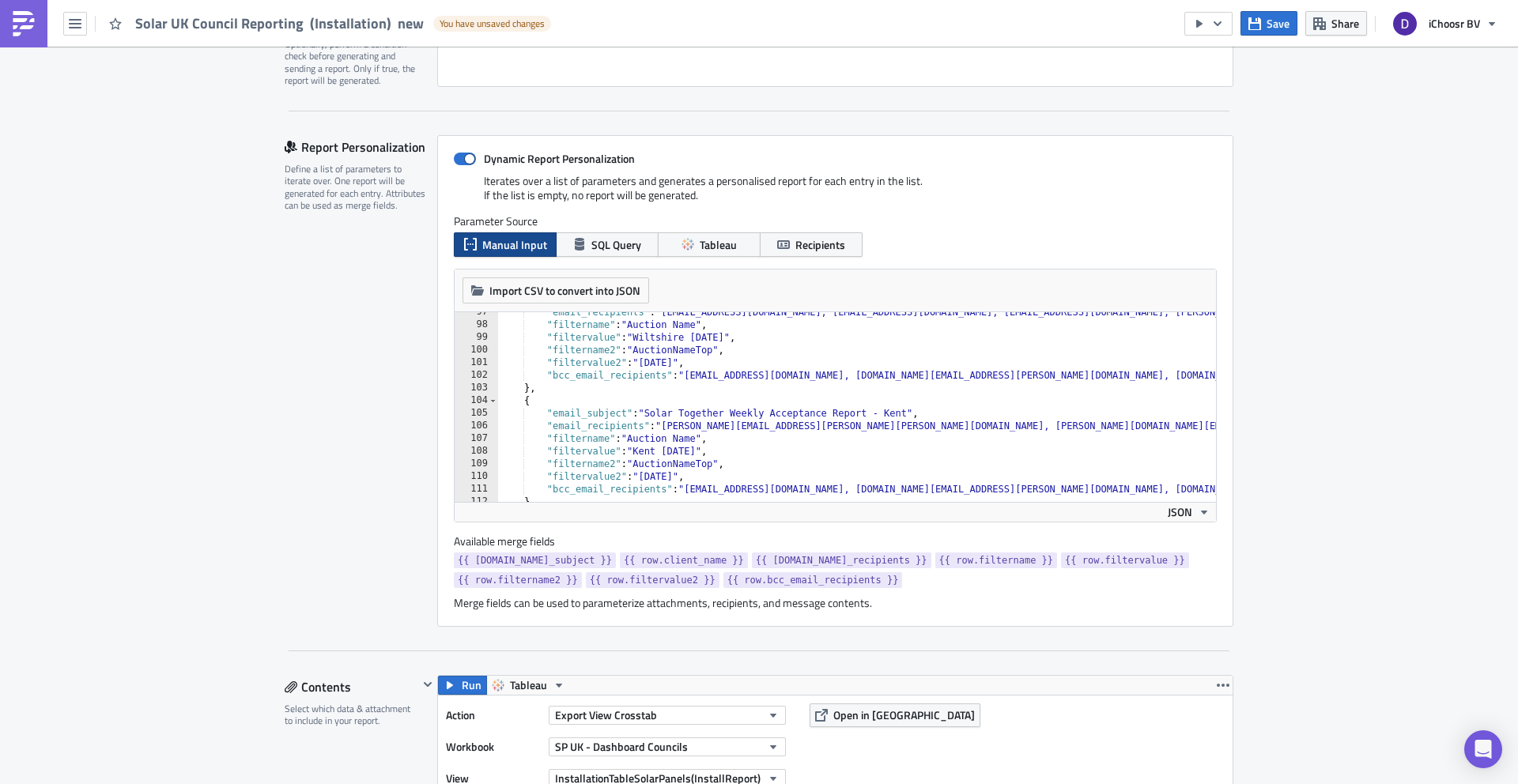
drag, startPoint x: 665, startPoint y: 410, endPoint x: 843, endPoint y: 410, distance: 178.0
paste textarea "Installation"
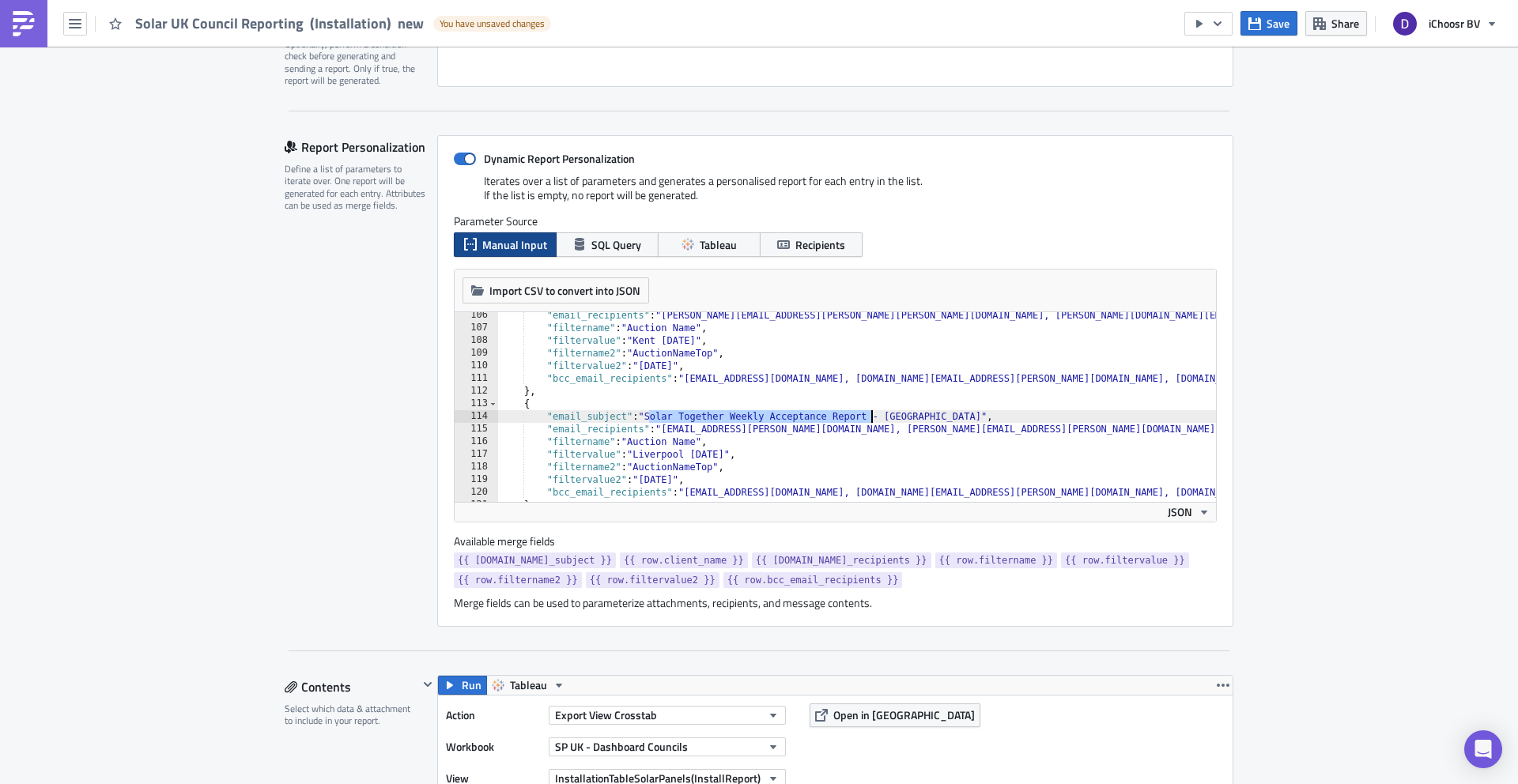
drag, startPoint x: 665, startPoint y: 417, endPoint x: 846, endPoint y: 416, distance: 181.0
paste textarea "Installation"
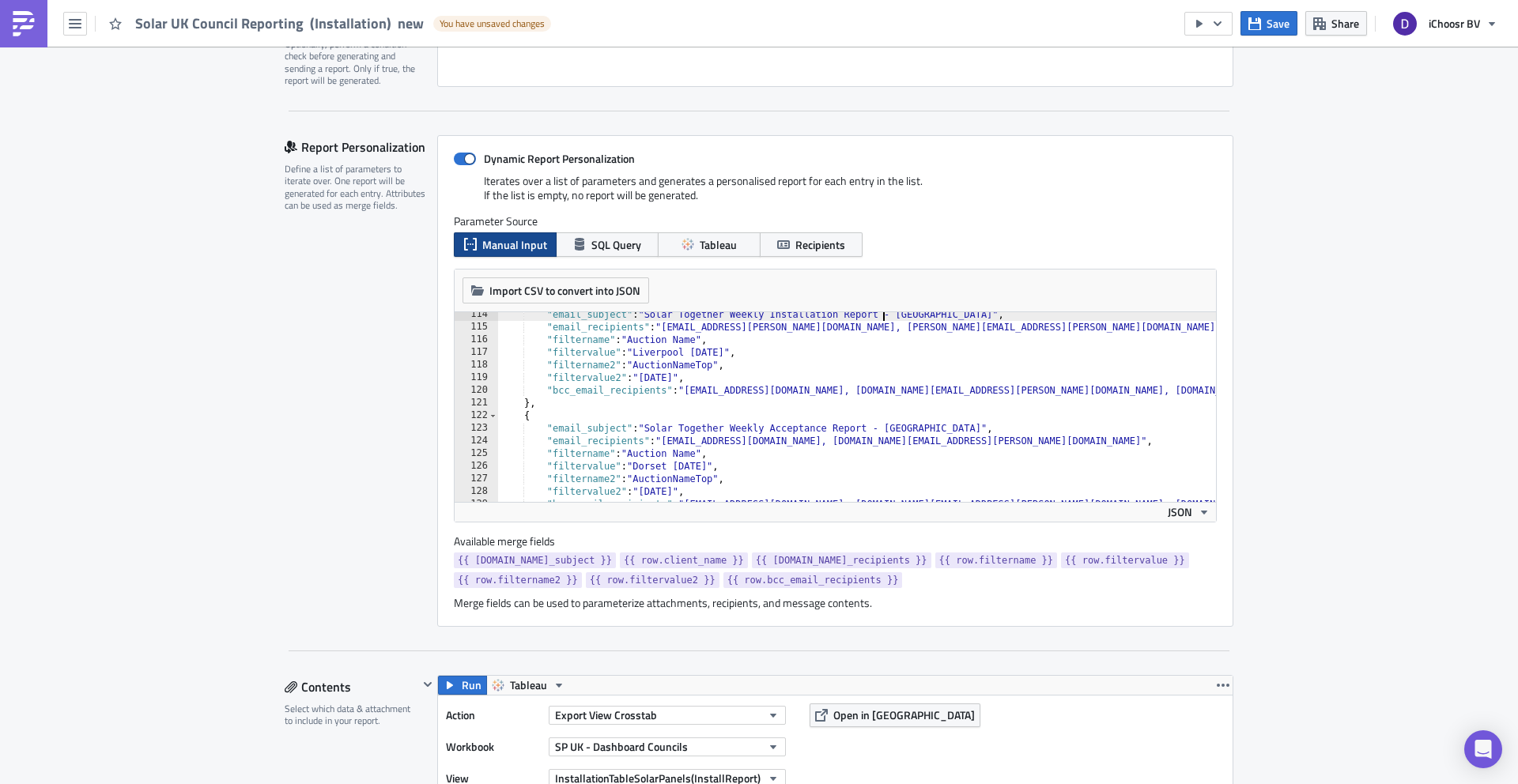
drag, startPoint x: 659, startPoint y: 431, endPoint x: 868, endPoint y: 430, distance: 209.0
paste textarea "Installation"
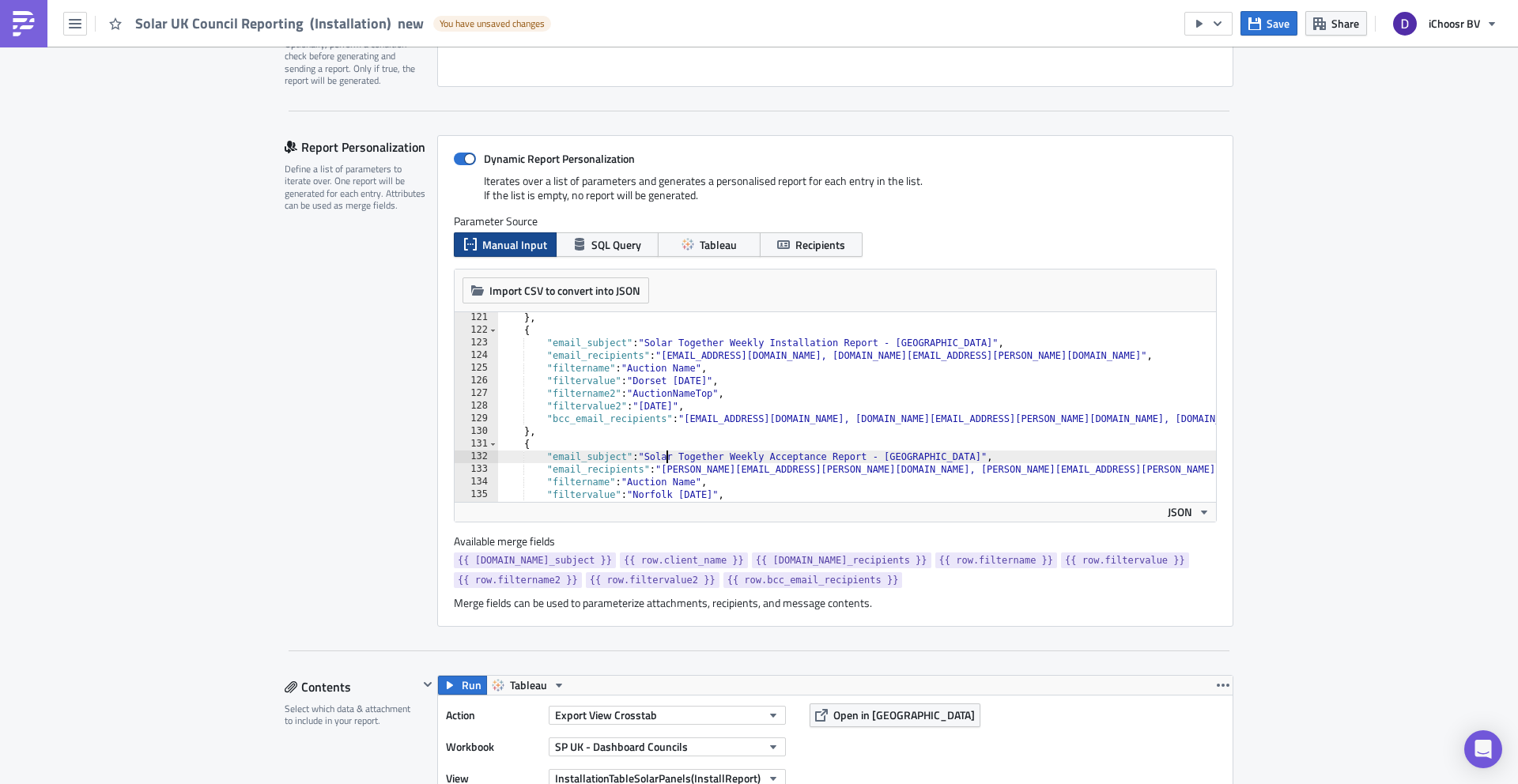
drag, startPoint x: 664, startPoint y: 452, endPoint x: 862, endPoint y: 454, distance: 198.0
paste textarea "Installation"
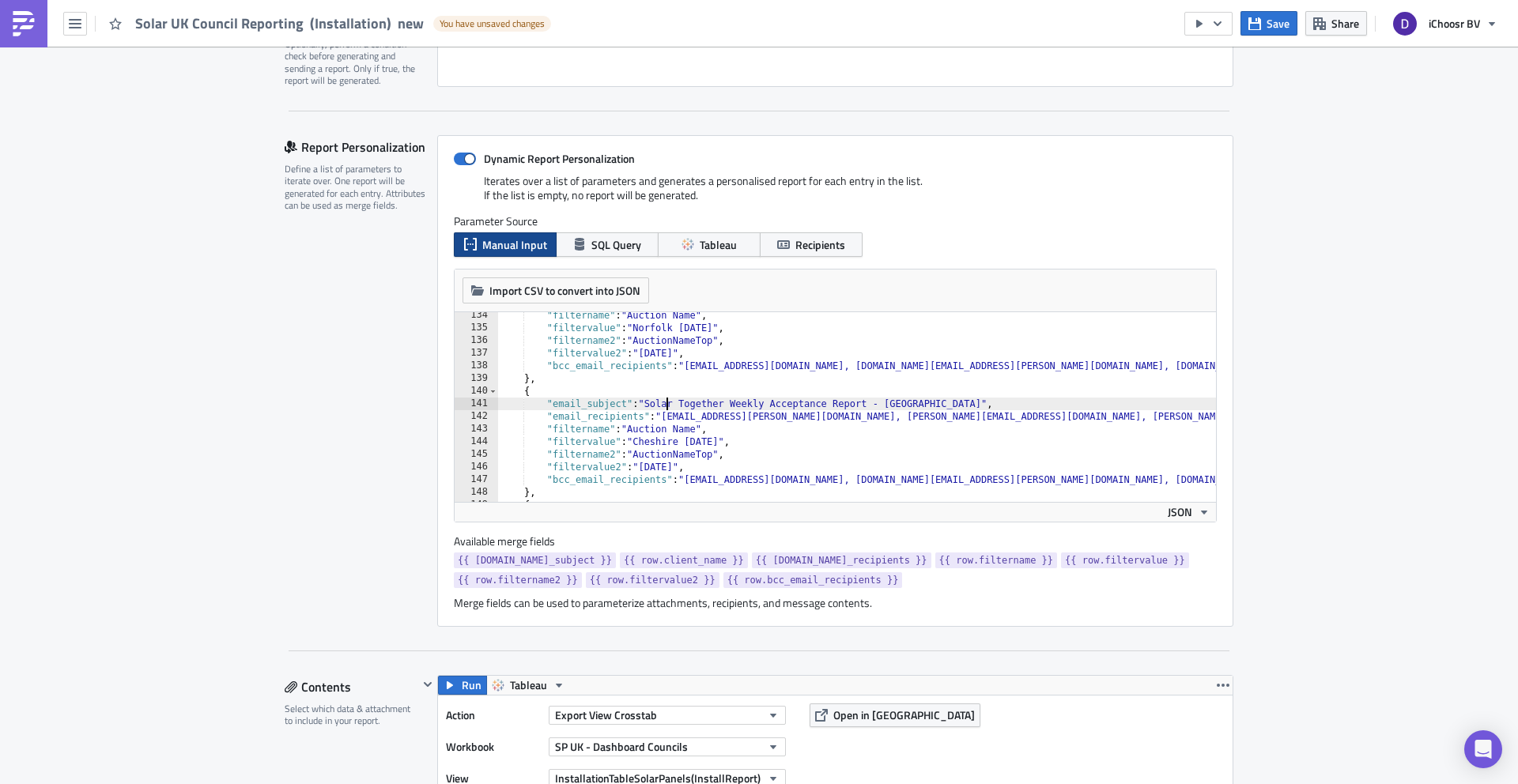
drag, startPoint x: 664, startPoint y: 401, endPoint x: 850, endPoint y: 402, distance: 186.0
paste textarea "Installation"
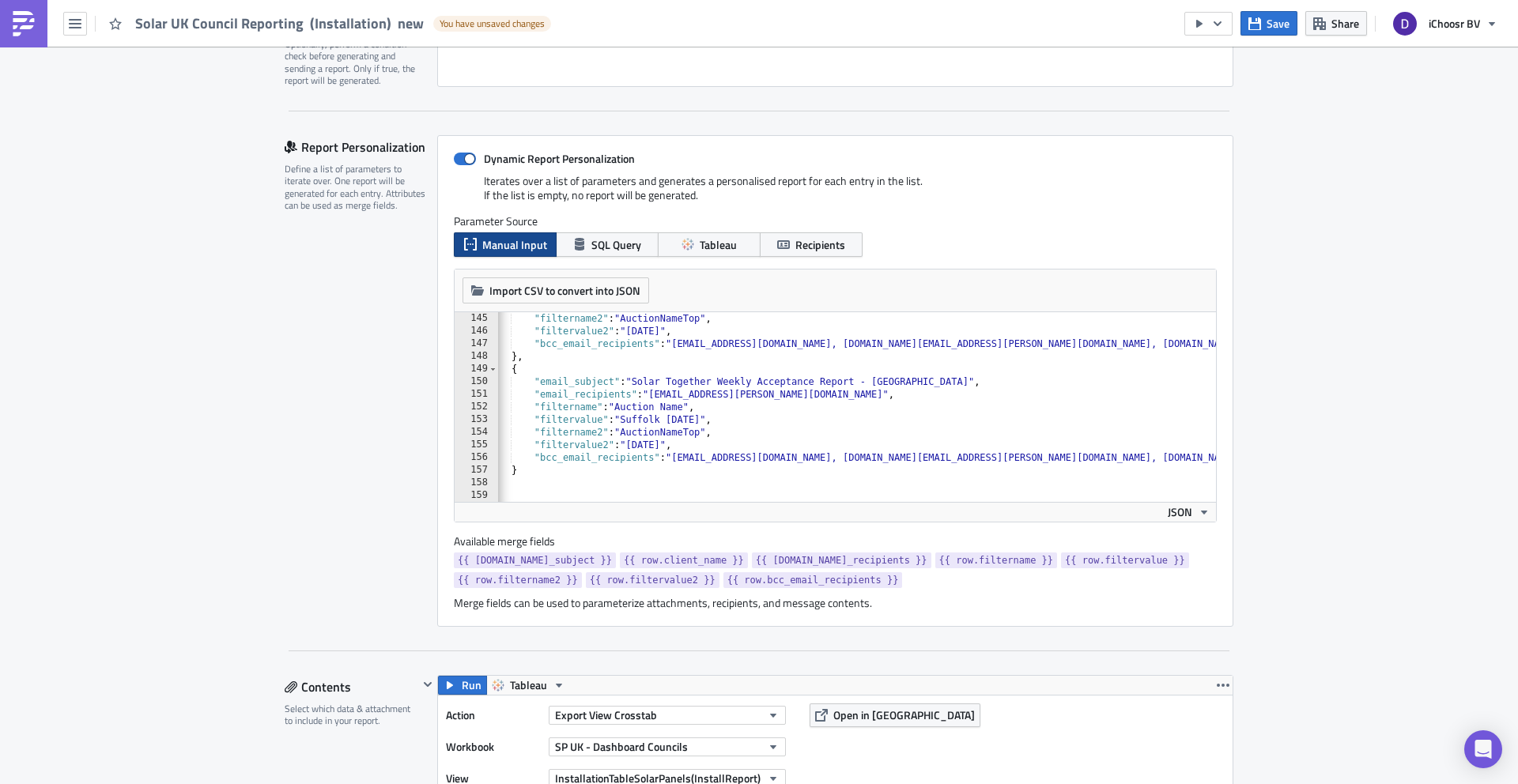
drag, startPoint x: 655, startPoint y: 377, endPoint x: 850, endPoint y: 381, distance: 195.0
paste textarea "Installation"
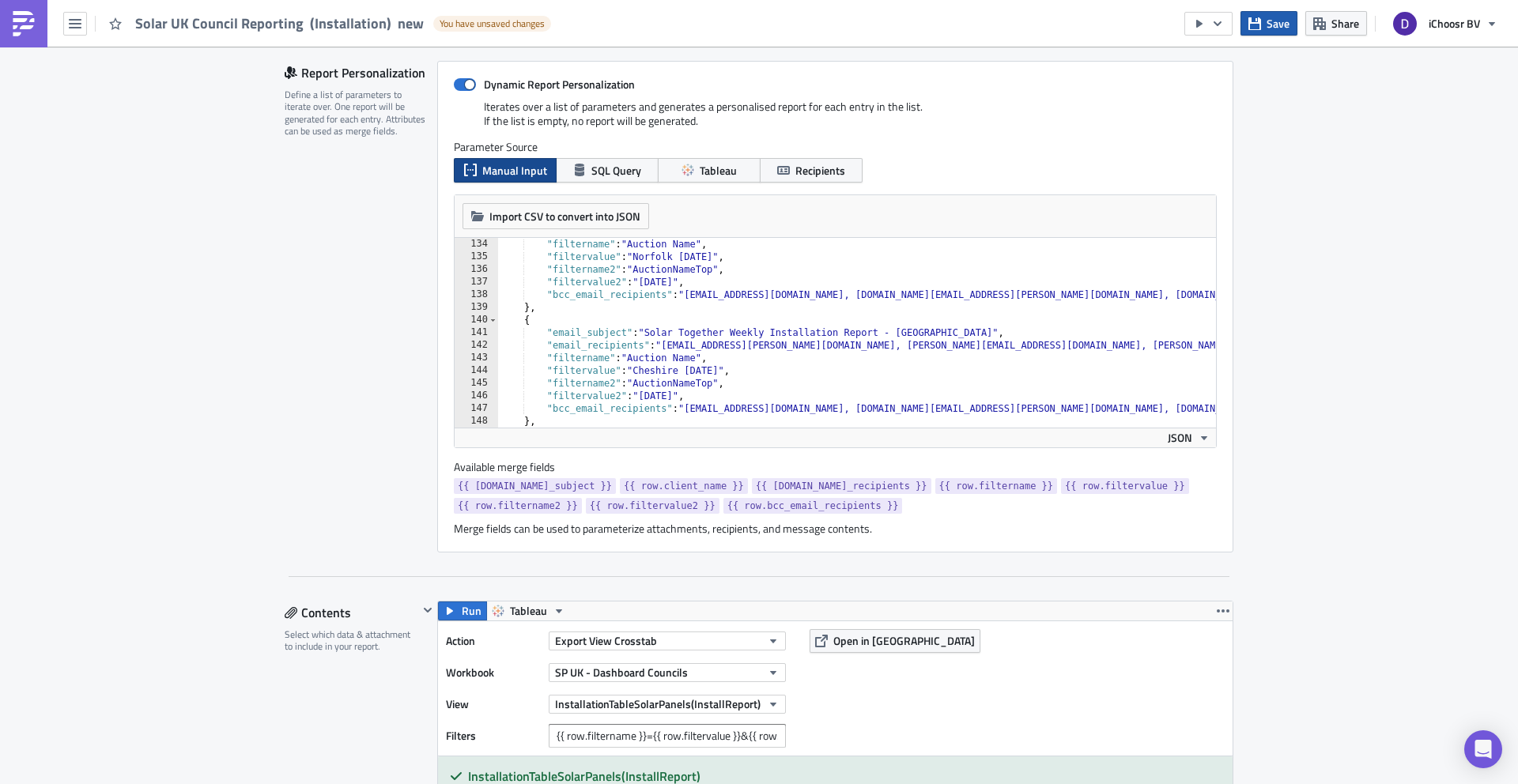
type textarea ""email_subject": "Solar Together Weekly Installation Report - Suffolk","
click at [1257, 25] on icon "button" at bounding box center [1255, 24] width 13 height 13
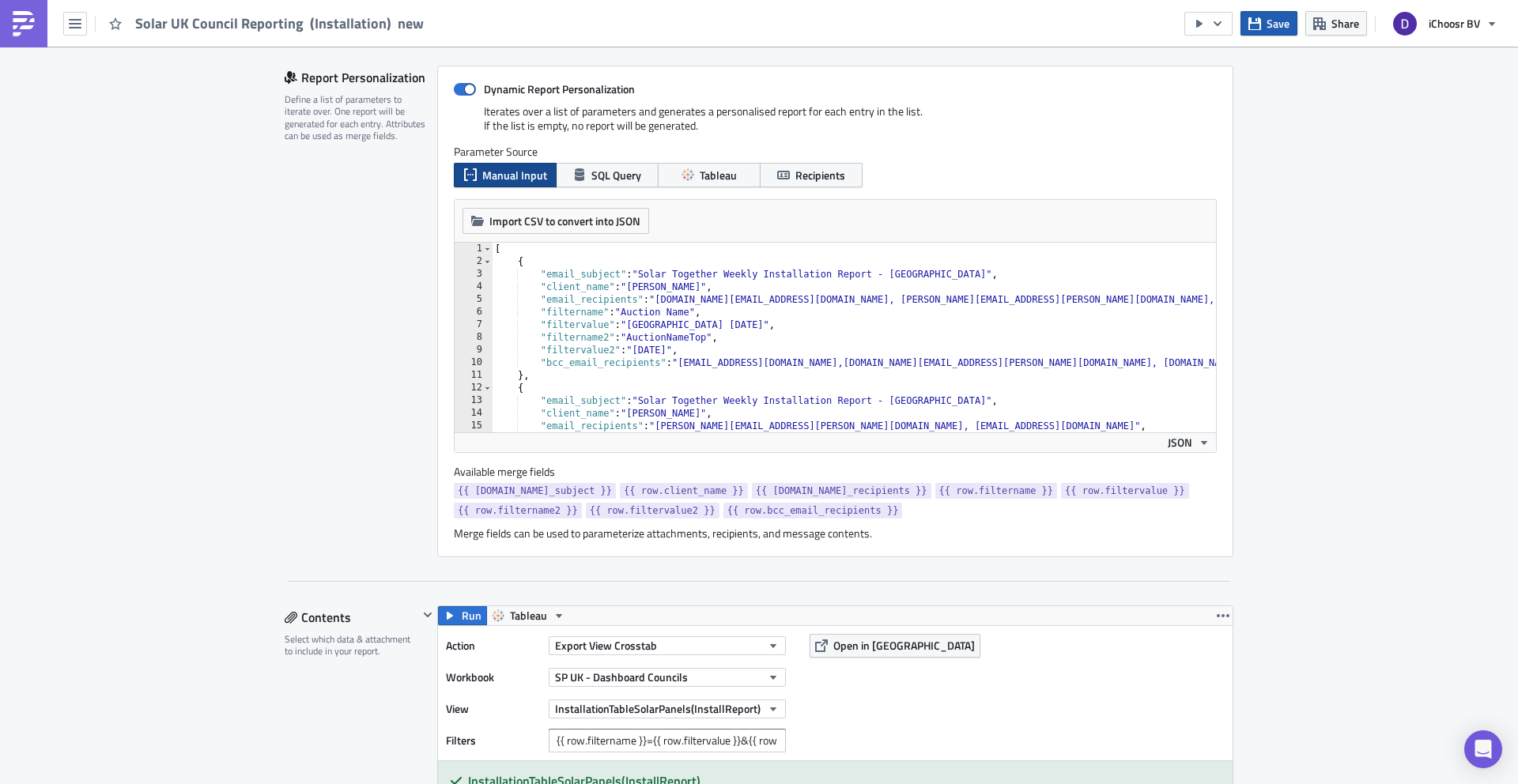
click at [1252, 22] on icon "button" at bounding box center [1255, 23] width 13 height 13
click at [1221, 22] on icon "button" at bounding box center [1217, 23] width 8 height 5
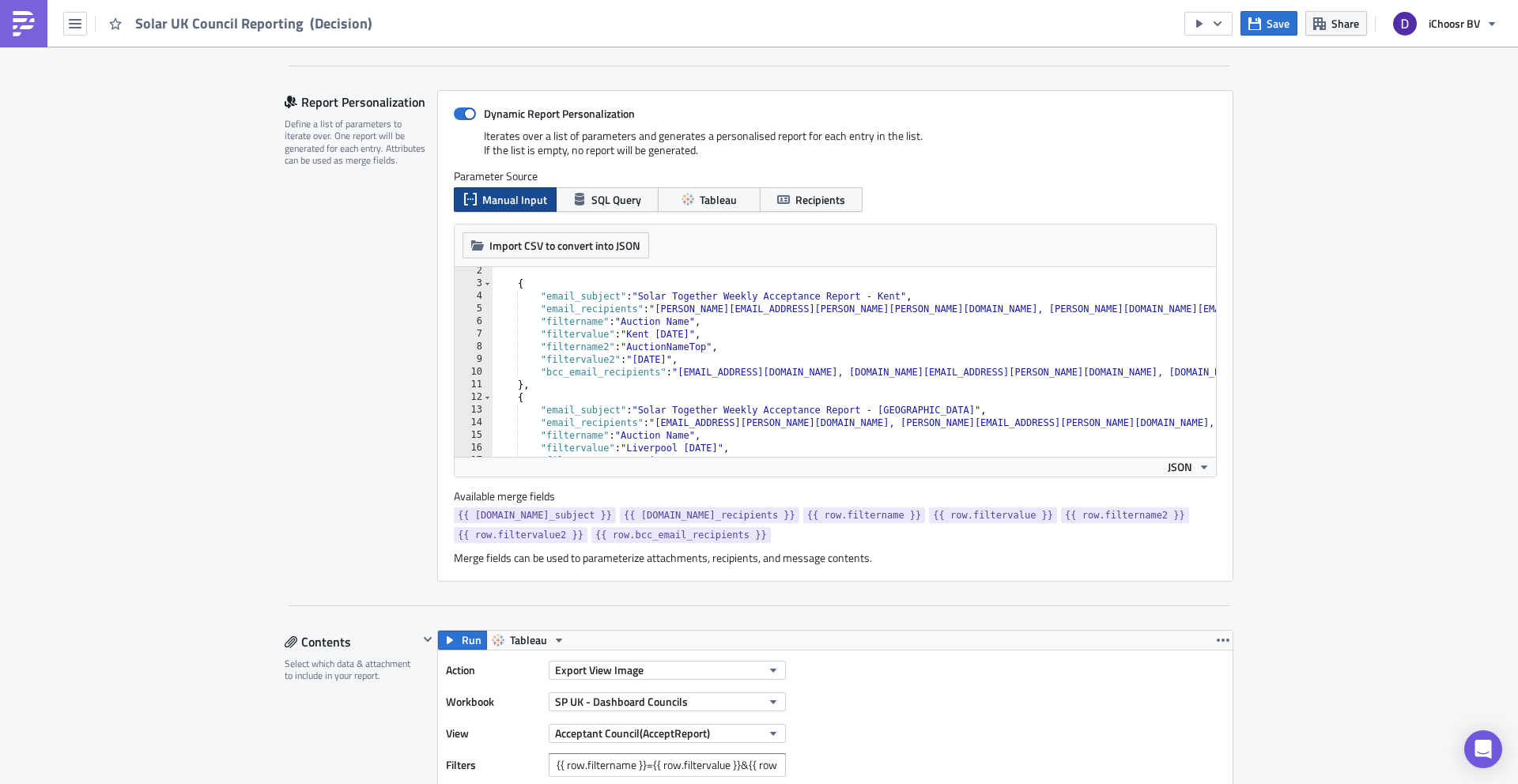
scroll to position [322, 0]
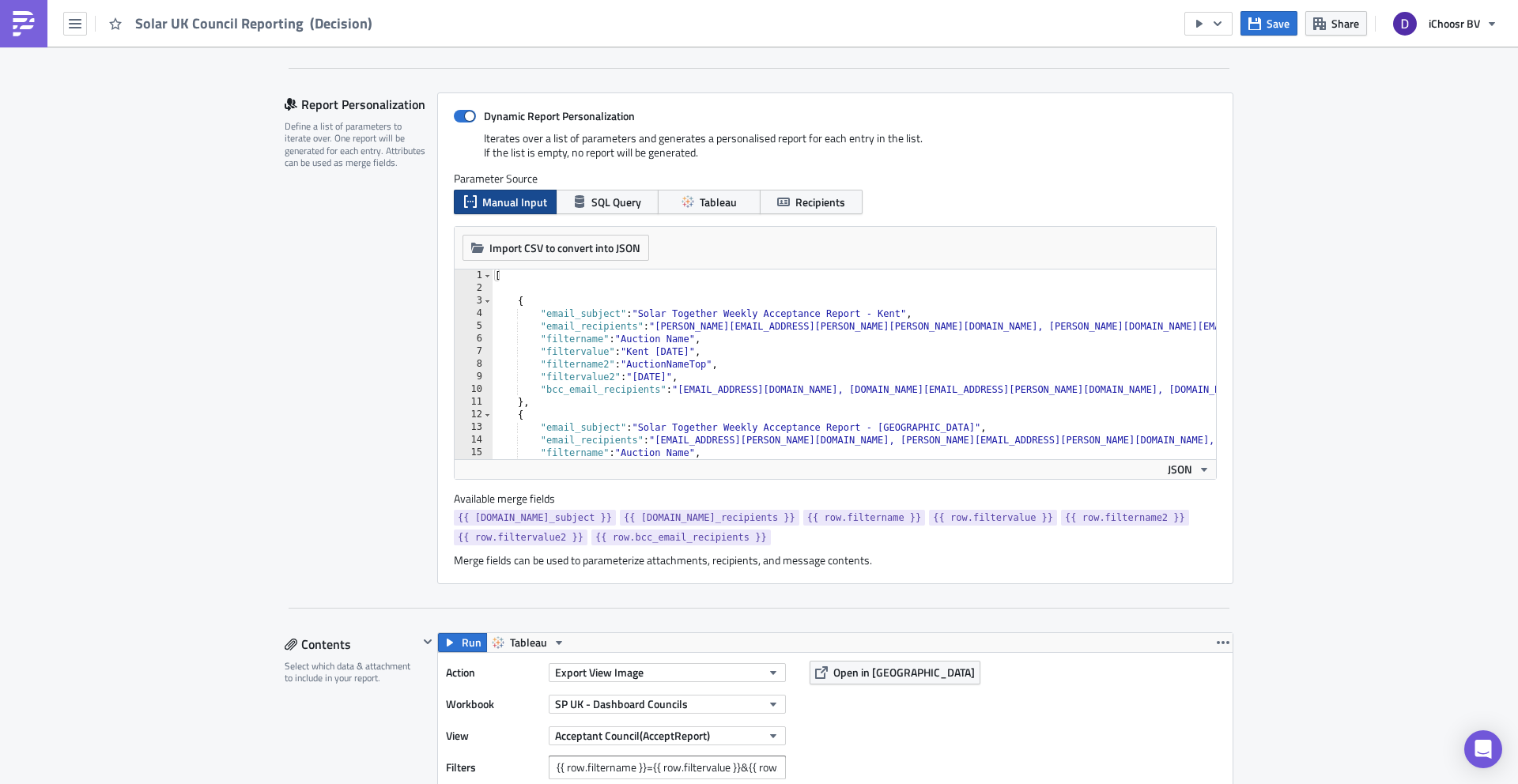
type textarea "{"
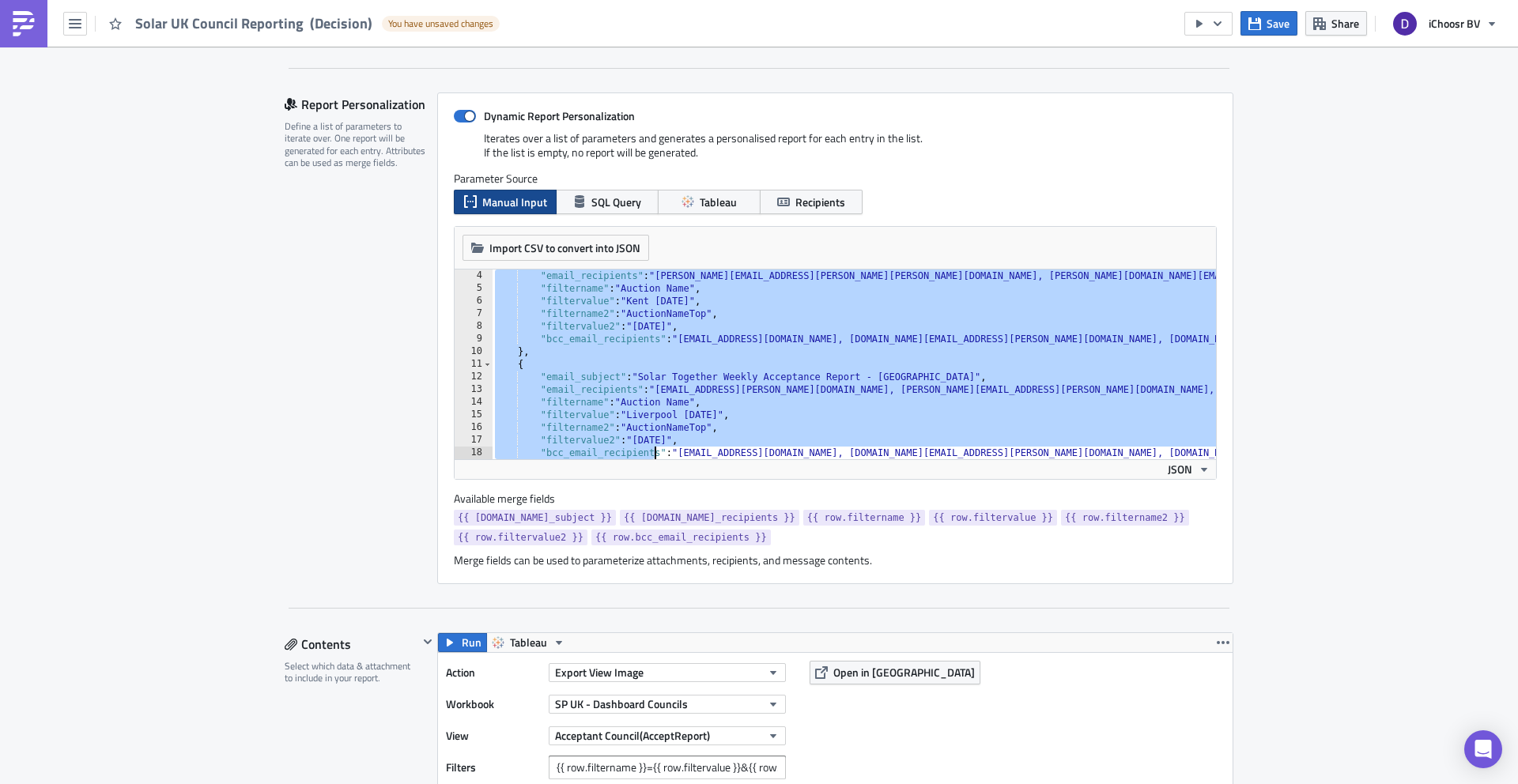
scroll to position [518, 0]
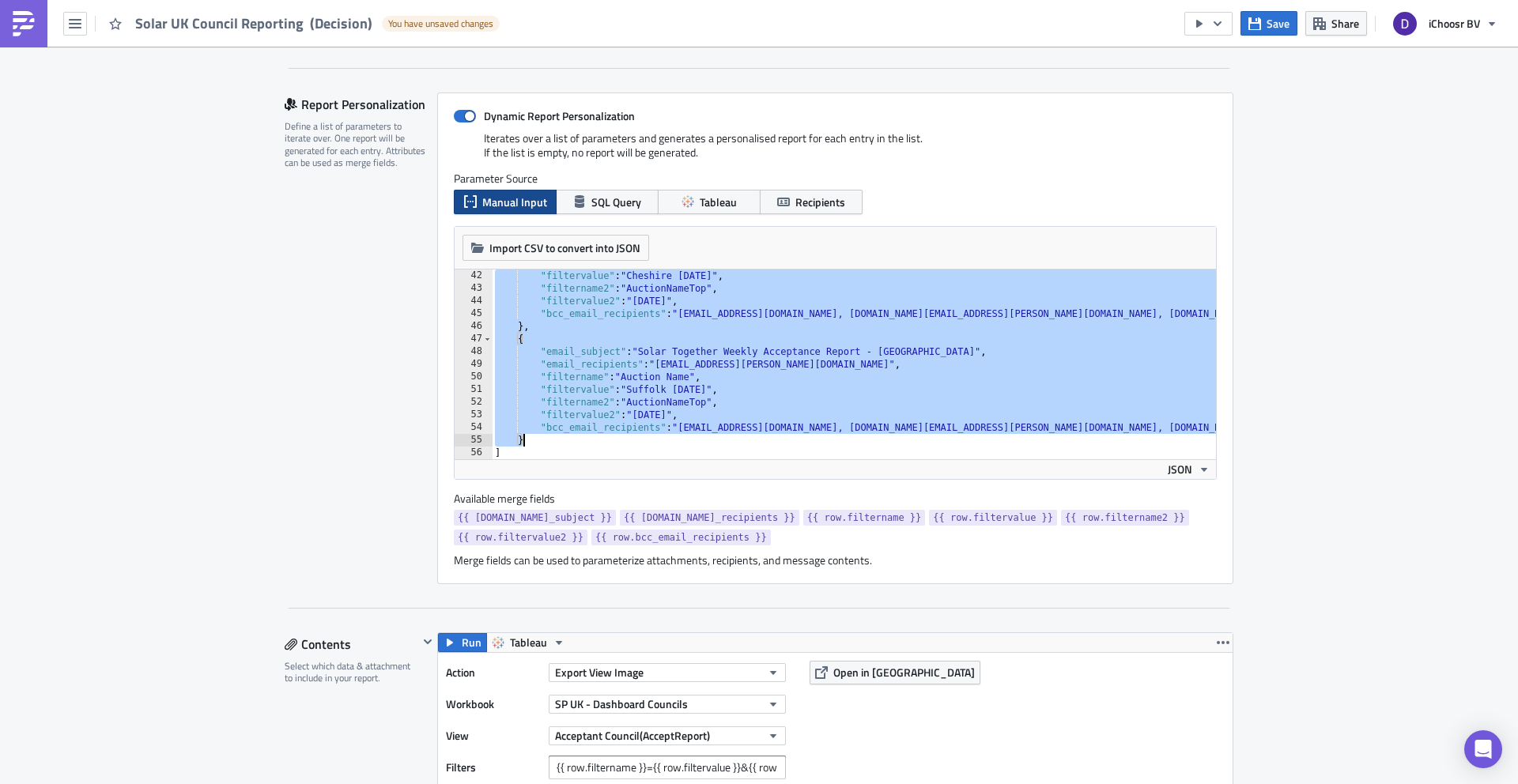
drag, startPoint x: 518, startPoint y: 288, endPoint x: 539, endPoint y: 443, distance: 156.4
type textarea ""bcc_email_recipients": "layla@ichoosr.com, rhiannon.kallio@ichoosr.com, christ…"
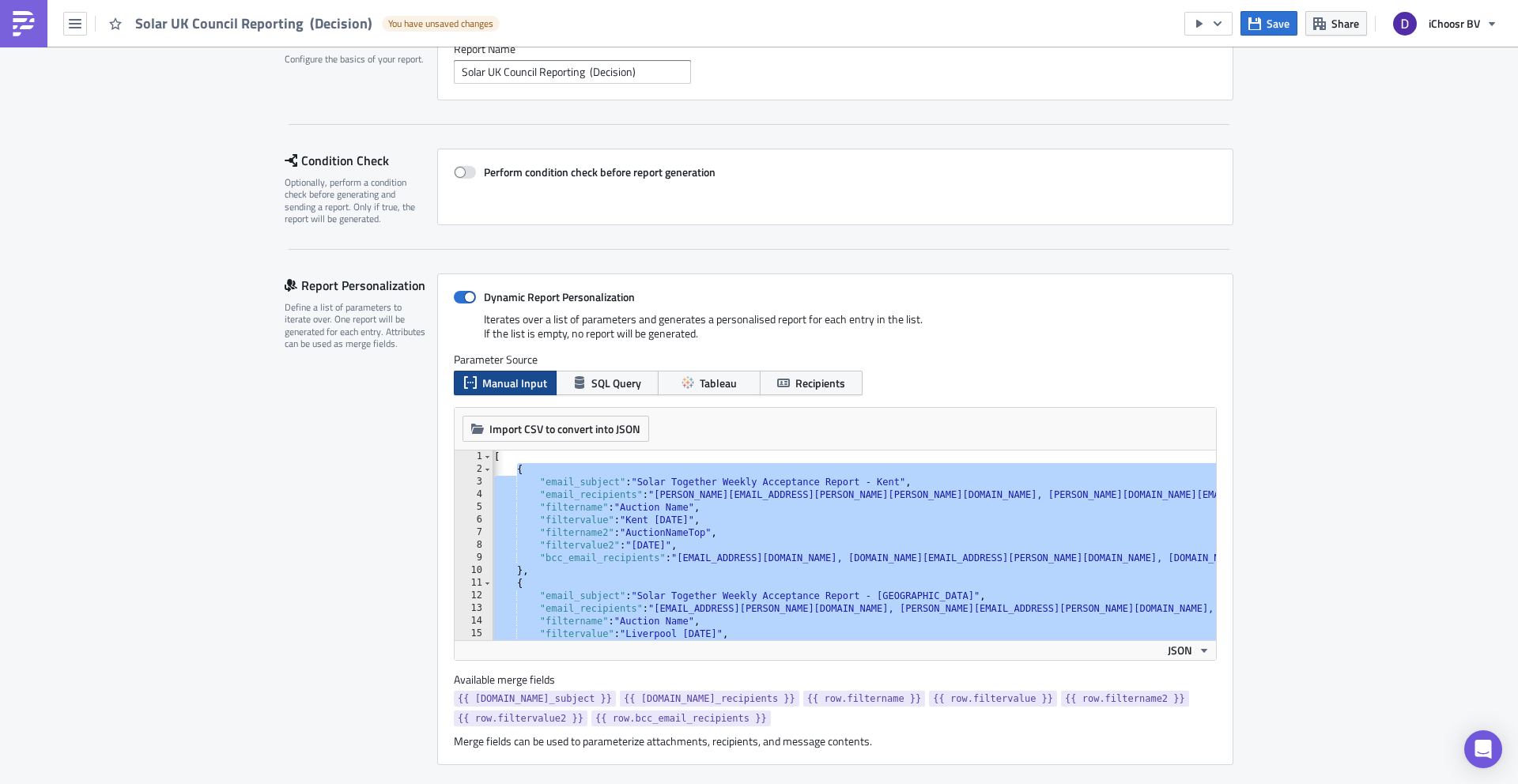
scroll to position [139, 0]
click at [1253, 27] on icon "button" at bounding box center [1255, 24] width 13 height 13
